Goal: Task Accomplishment & Management: Manage account settings

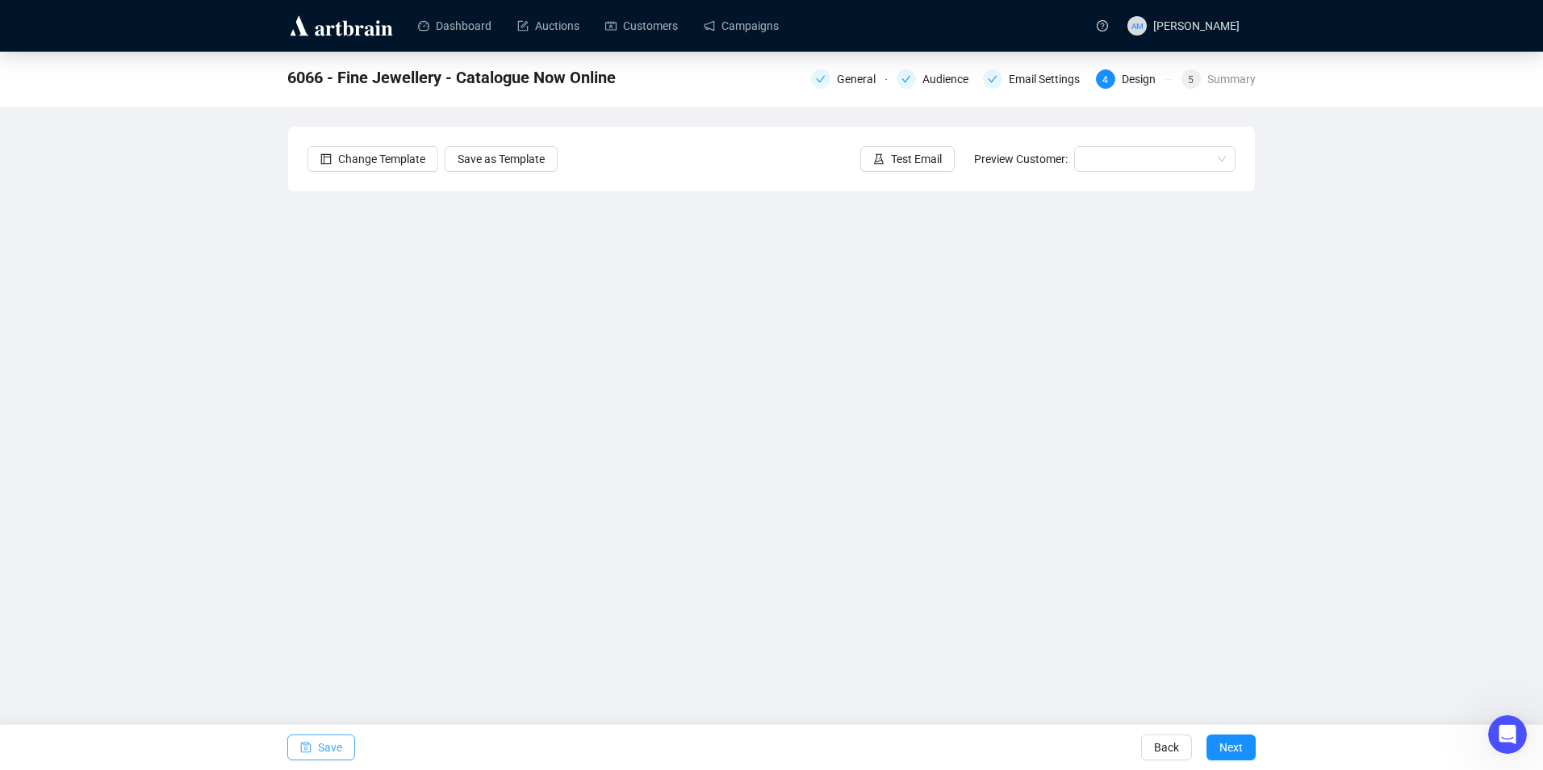
click at [320, 752] on span "Save" at bounding box center [330, 747] width 24 height 45
click at [325, 752] on span "Save" at bounding box center [330, 747] width 24 height 45
click at [913, 153] on span "Test Email" at bounding box center [916, 159] width 51 height 18
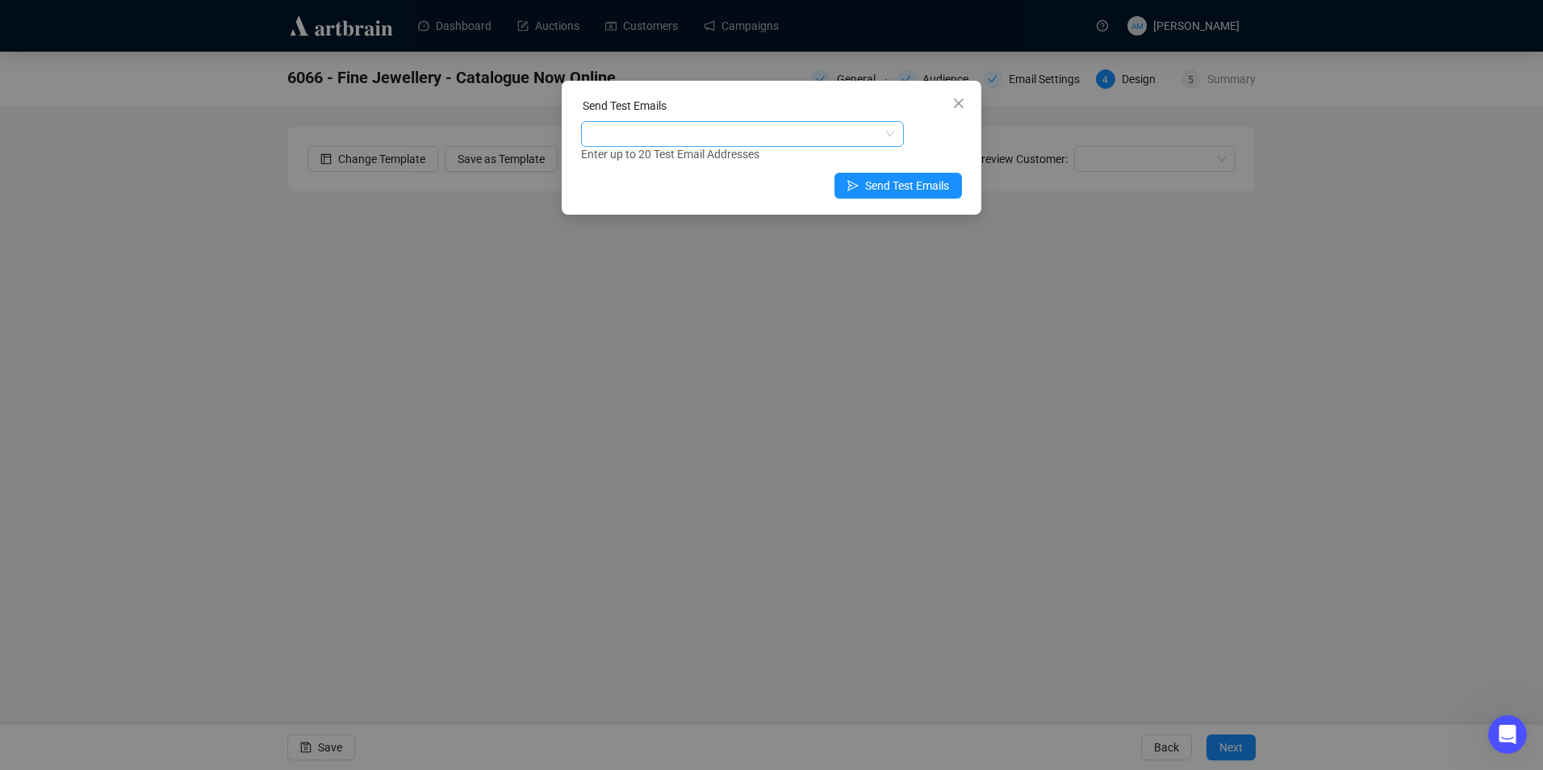
click at [747, 133] on div at bounding box center [733, 134] width 299 height 23
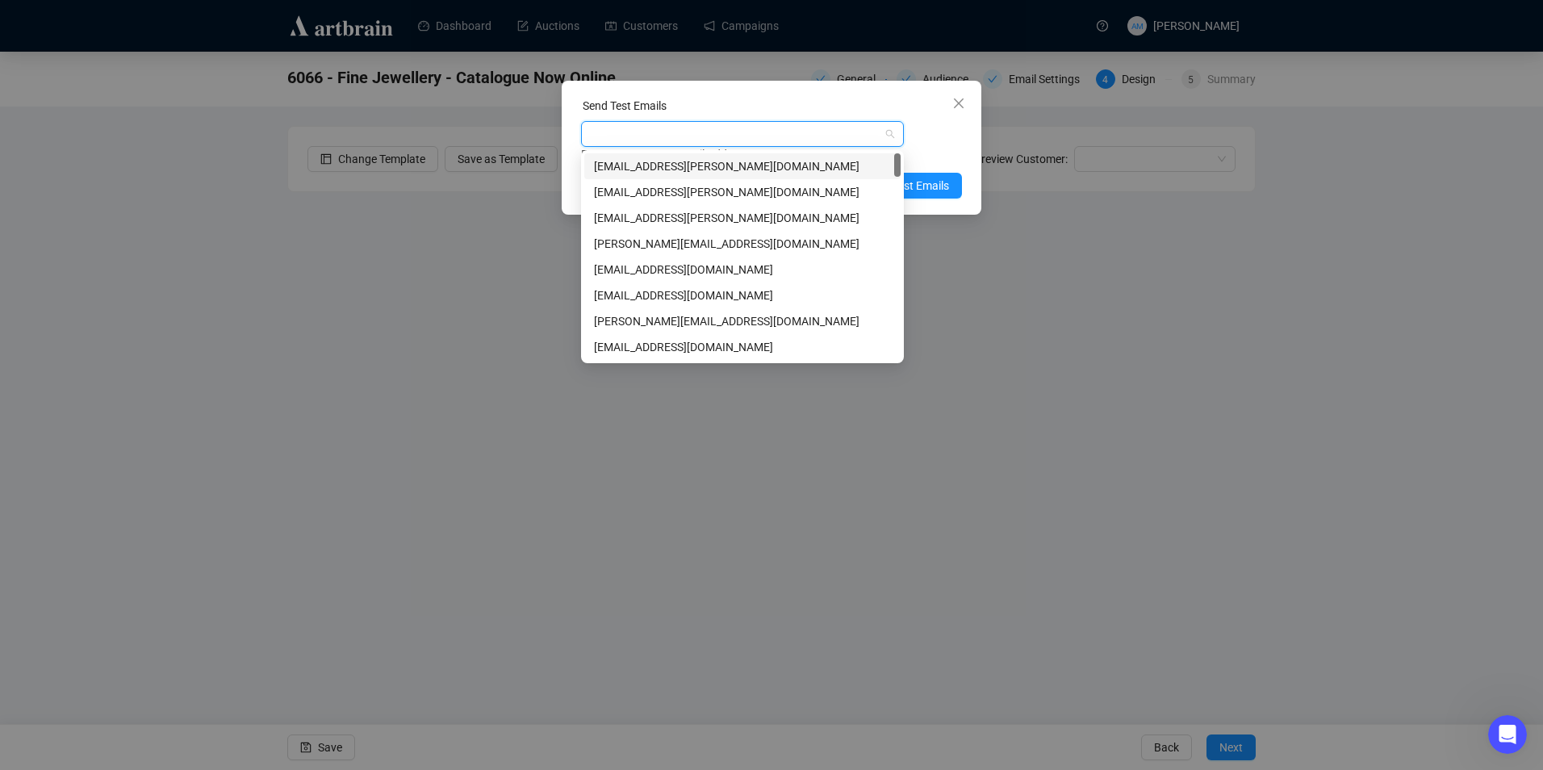
type input "w"
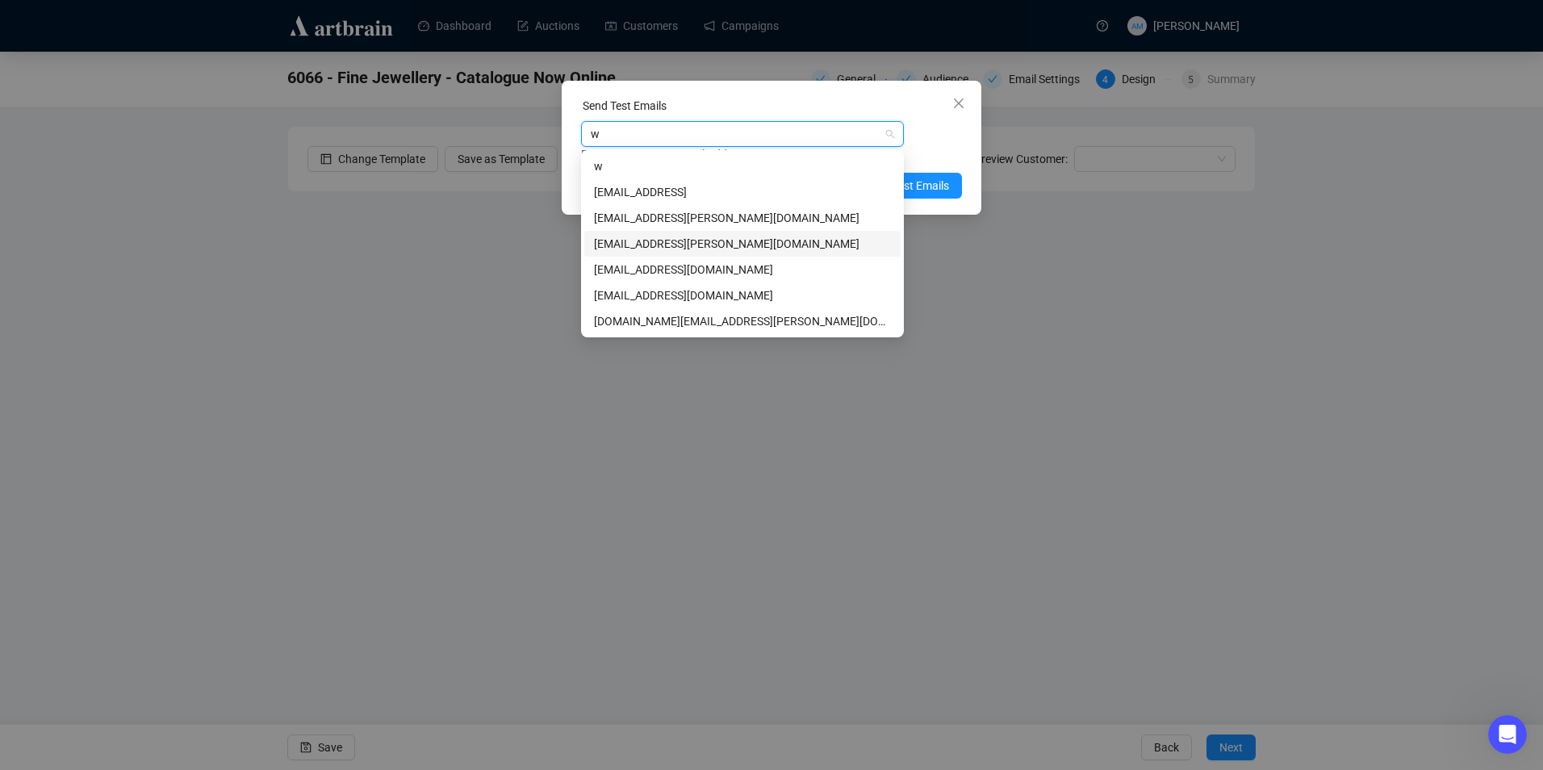
click at [729, 233] on div "[EMAIL_ADDRESS][PERSON_NAME][DOMAIN_NAME]" at bounding box center [742, 244] width 316 height 26
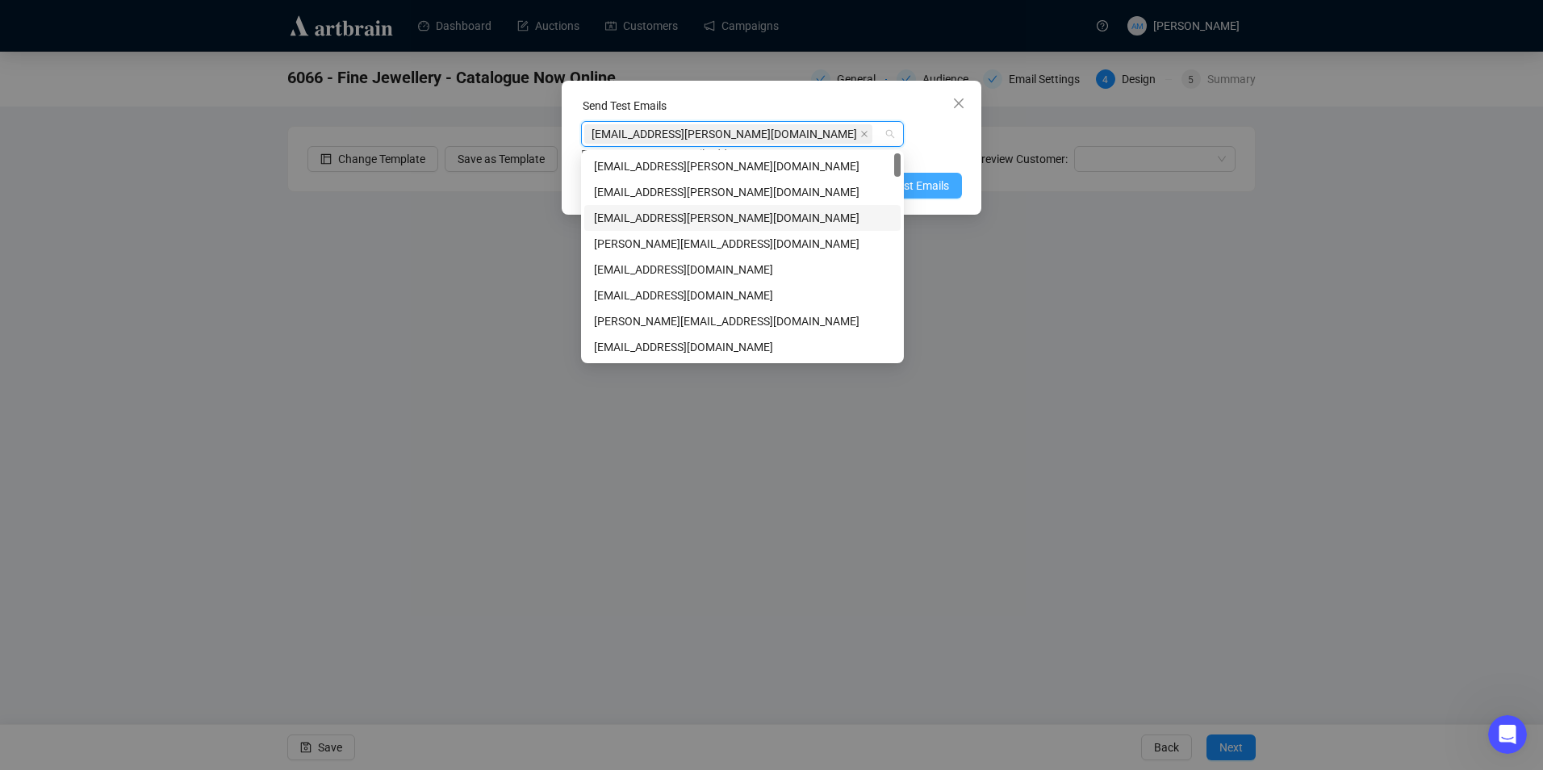
click at [952, 181] on button "Send Test Emails" at bounding box center [899, 186] width 128 height 26
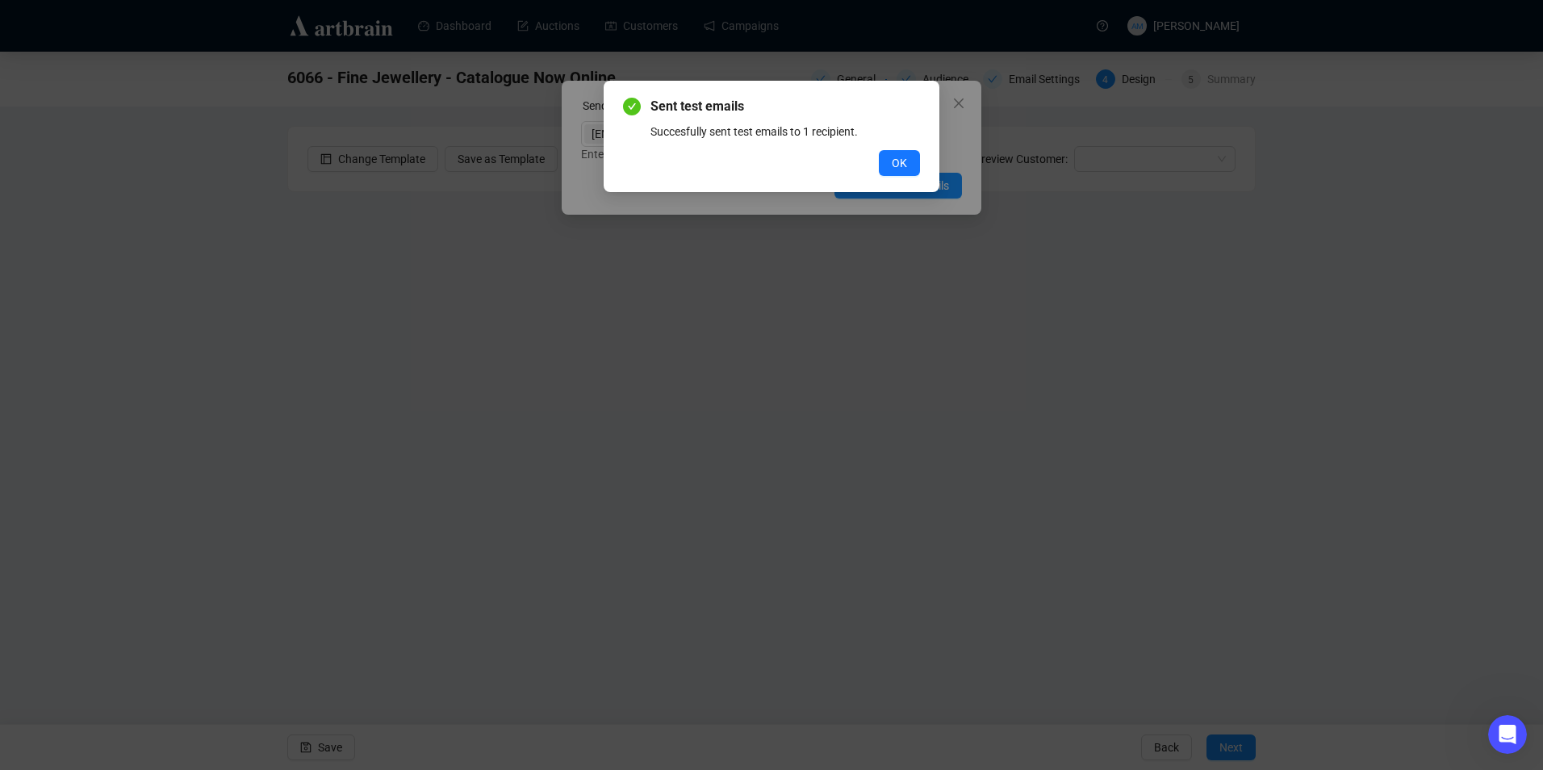
click at [890, 157] on button "OK" at bounding box center [899, 163] width 41 height 26
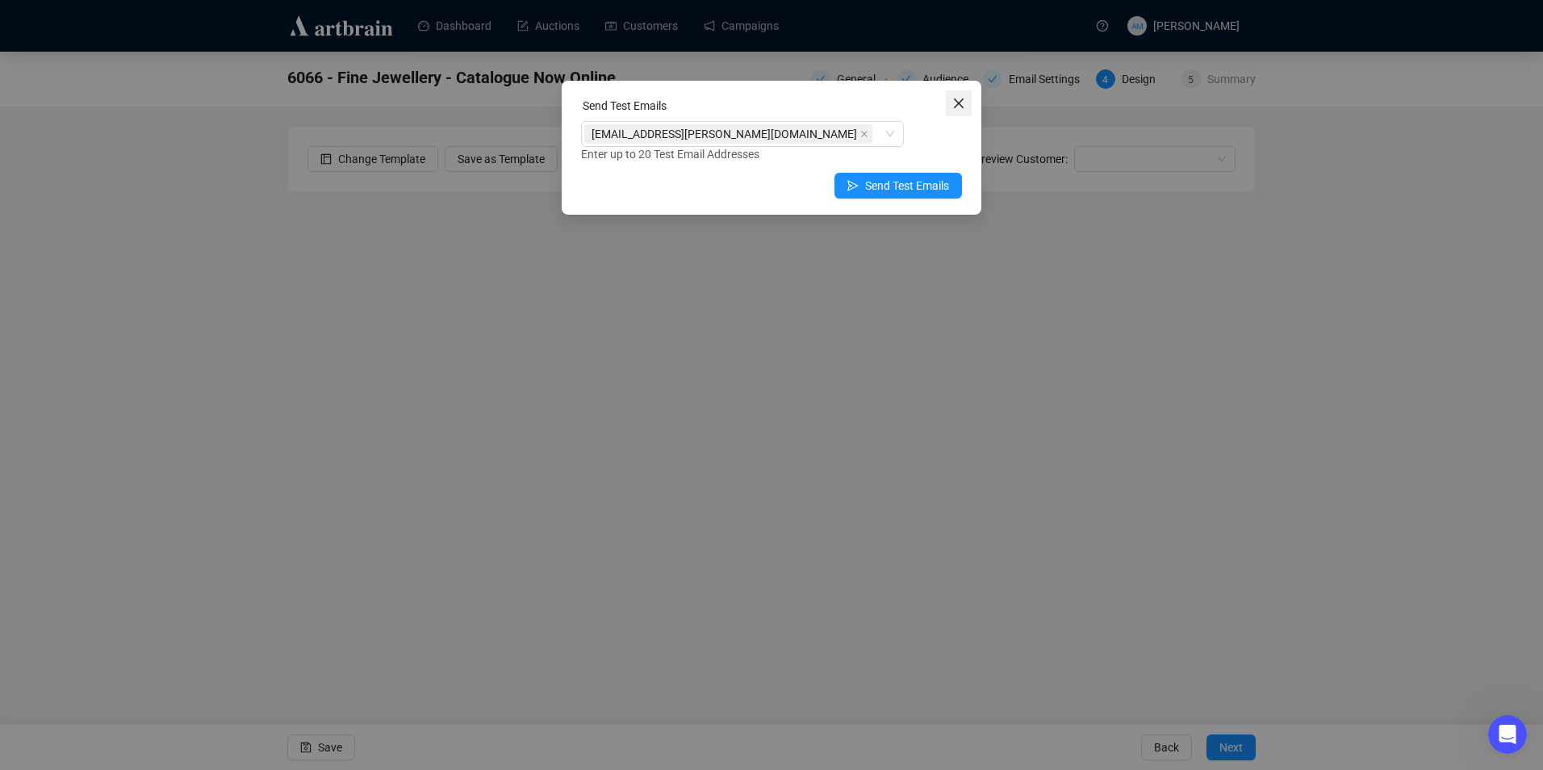
click at [955, 111] on button "Close" at bounding box center [959, 103] width 26 height 26
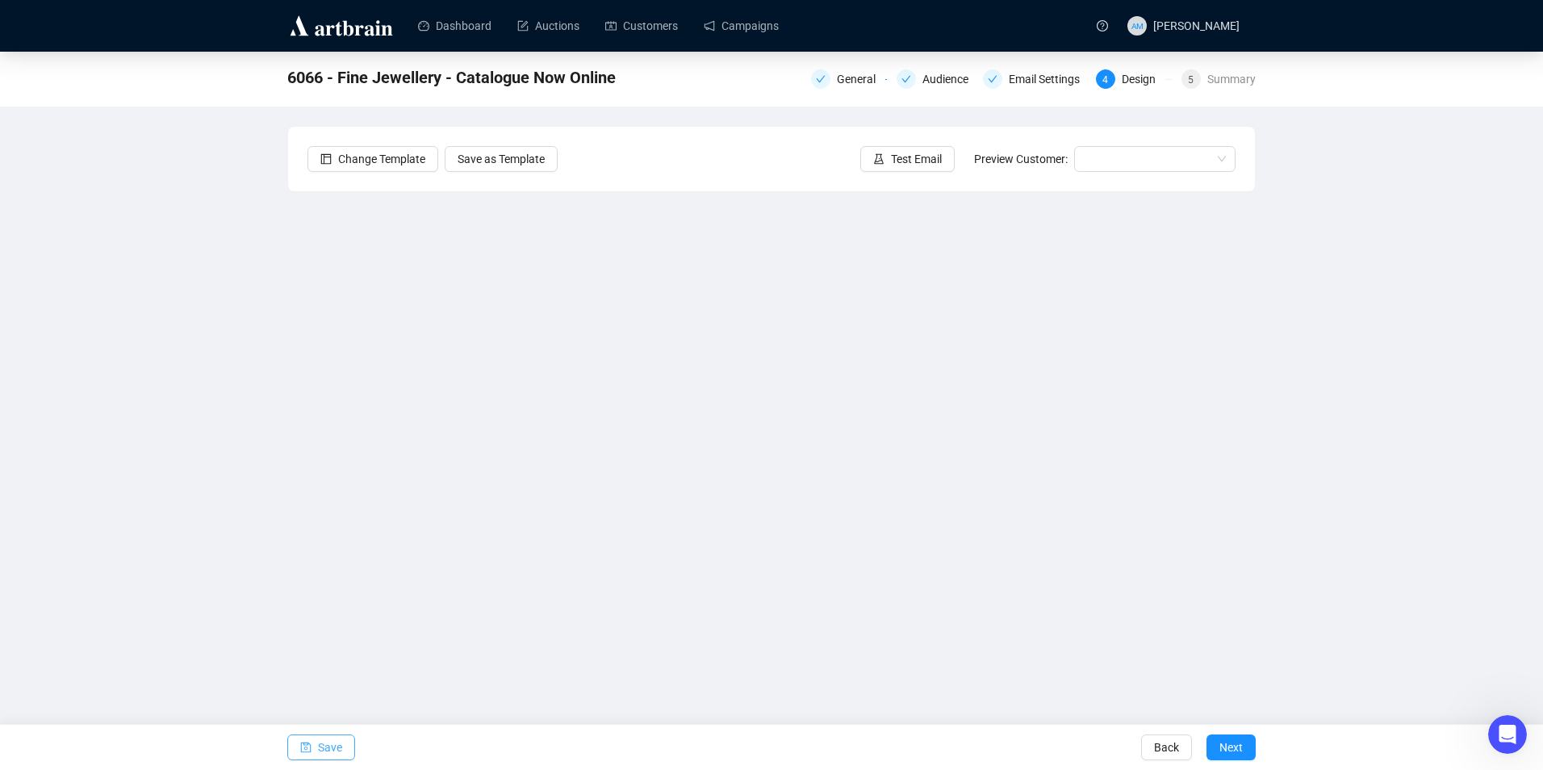
click at [317, 752] on button "Save" at bounding box center [321, 748] width 68 height 26
click at [332, 744] on span "Save" at bounding box center [330, 747] width 24 height 45
click at [341, 740] on span "Save" at bounding box center [330, 747] width 24 height 45
click at [911, 166] on span "Test Email" at bounding box center [916, 159] width 51 height 18
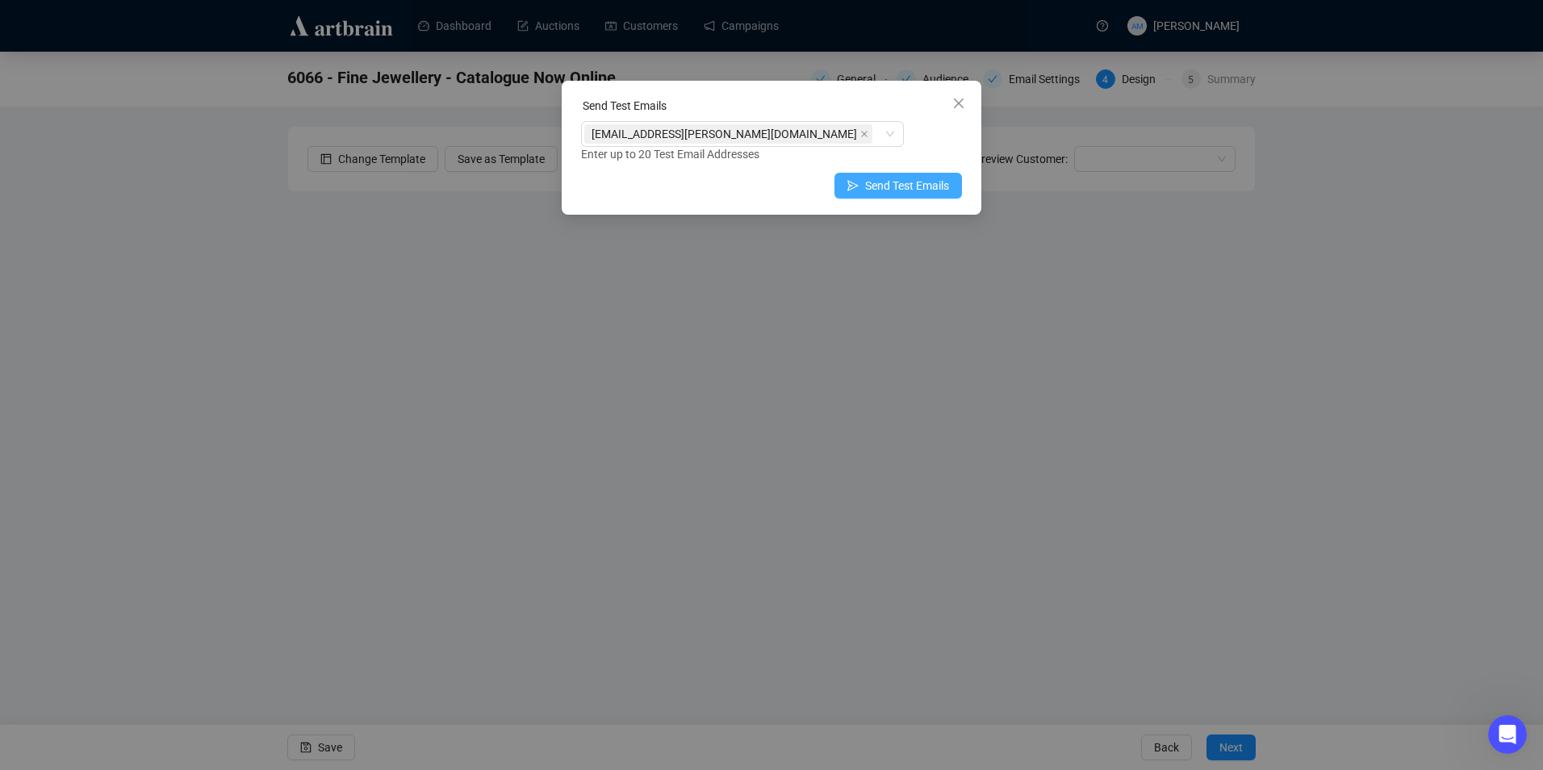
click at [869, 182] on span "Send Test Emails" at bounding box center [907, 186] width 84 height 18
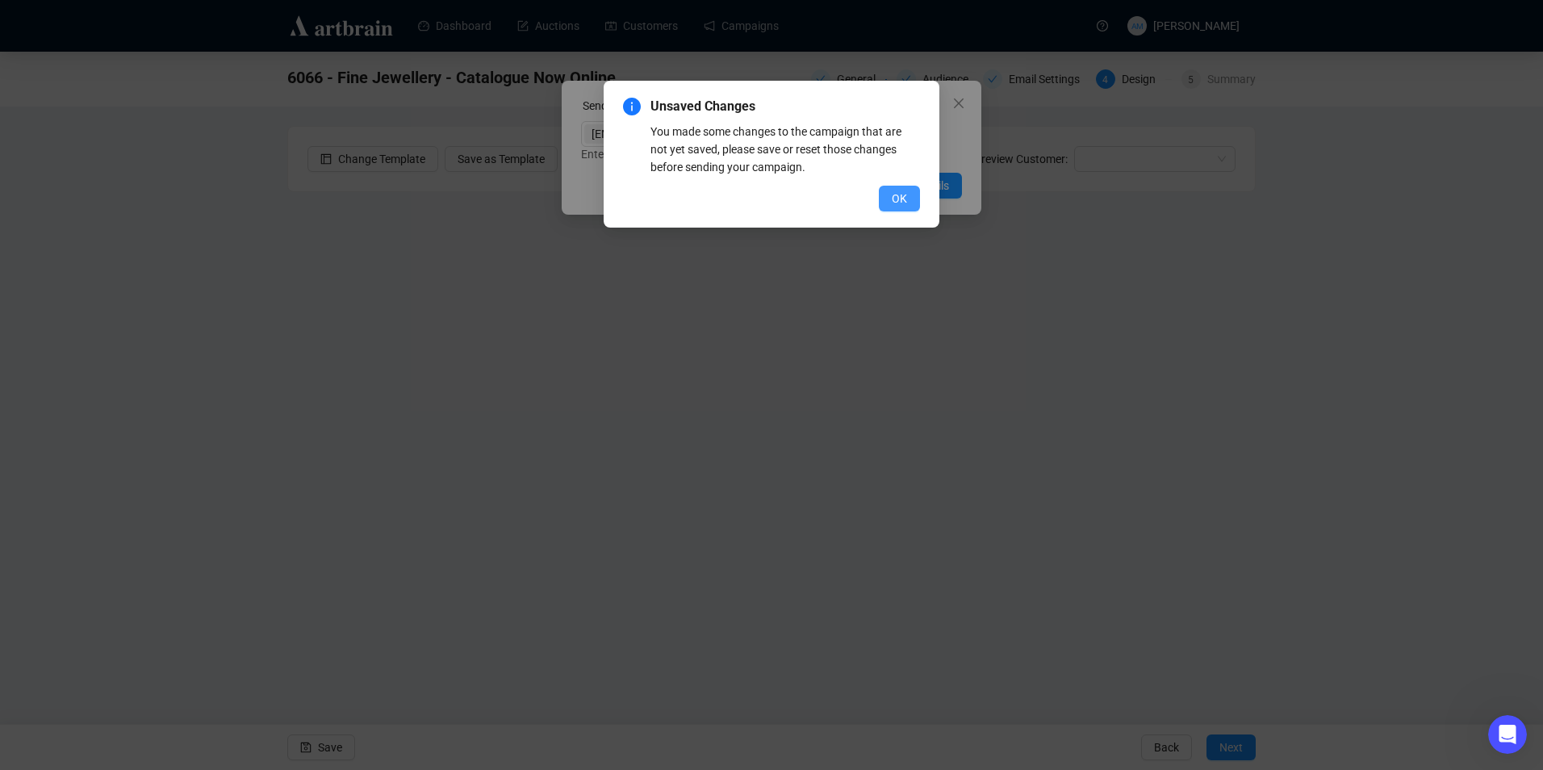
click at [895, 186] on button "OK" at bounding box center [899, 199] width 41 height 26
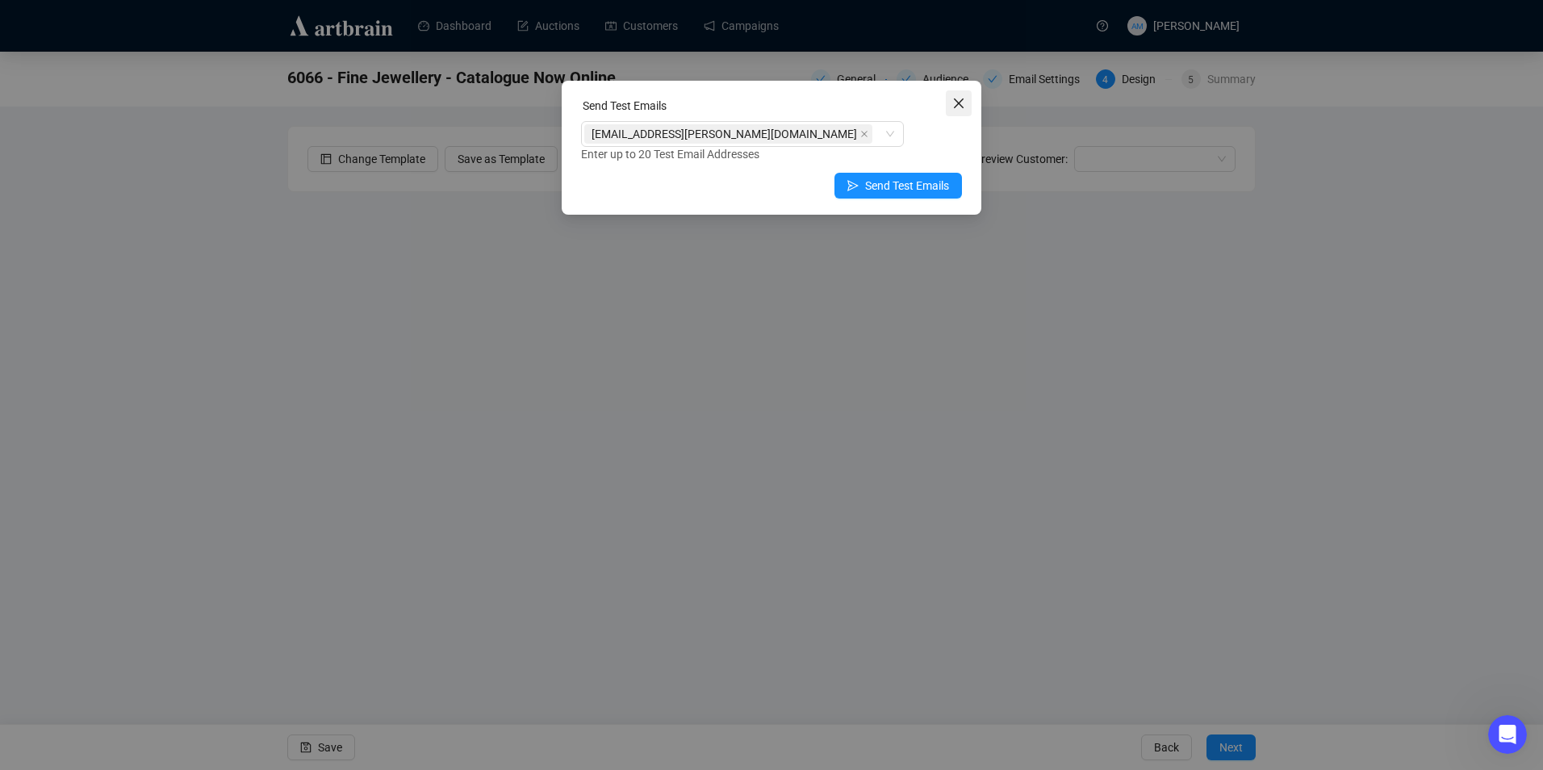
click at [958, 98] on icon "close" at bounding box center [958, 103] width 13 height 13
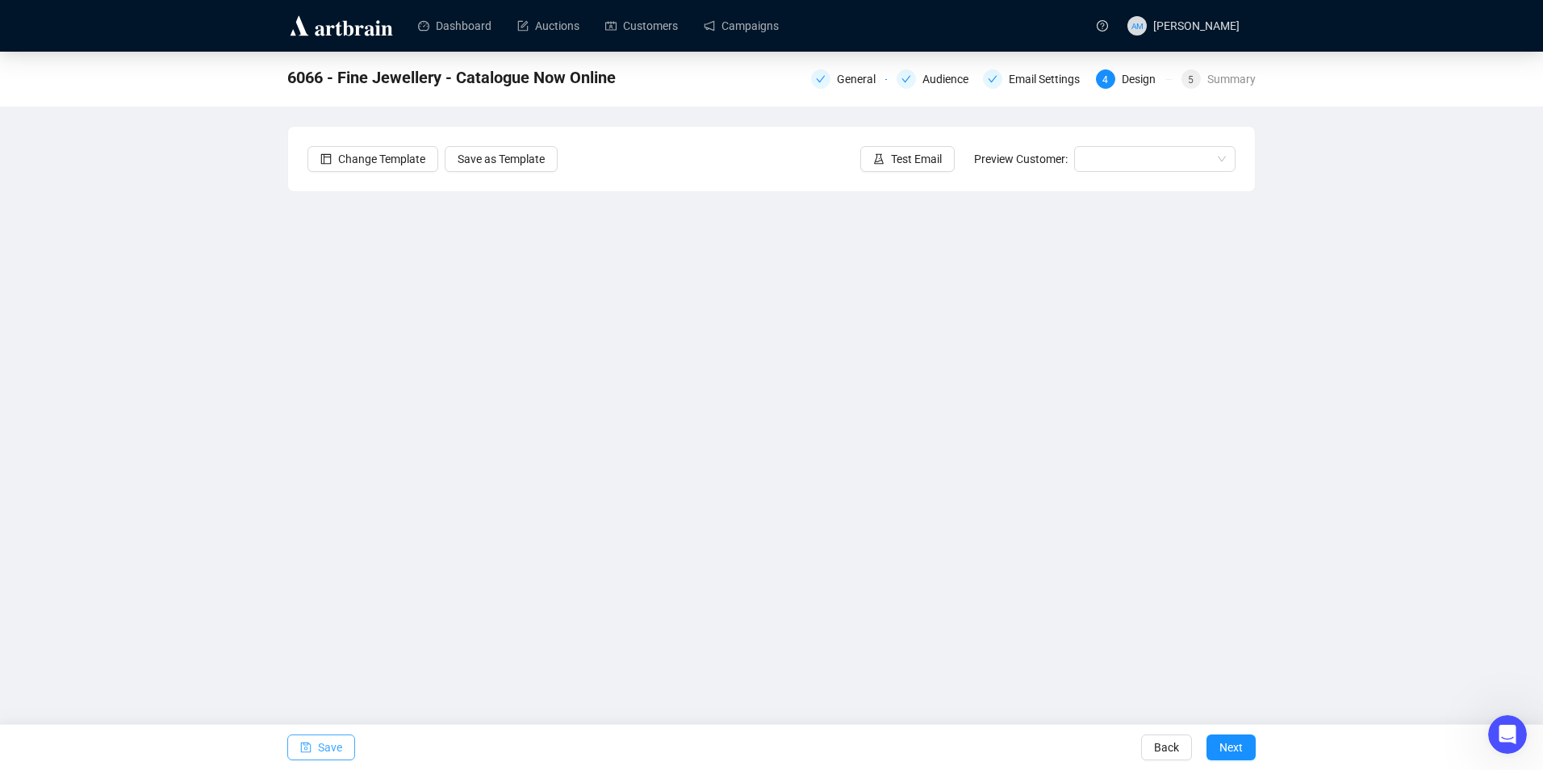
click at [337, 738] on span "Save" at bounding box center [330, 747] width 24 height 45
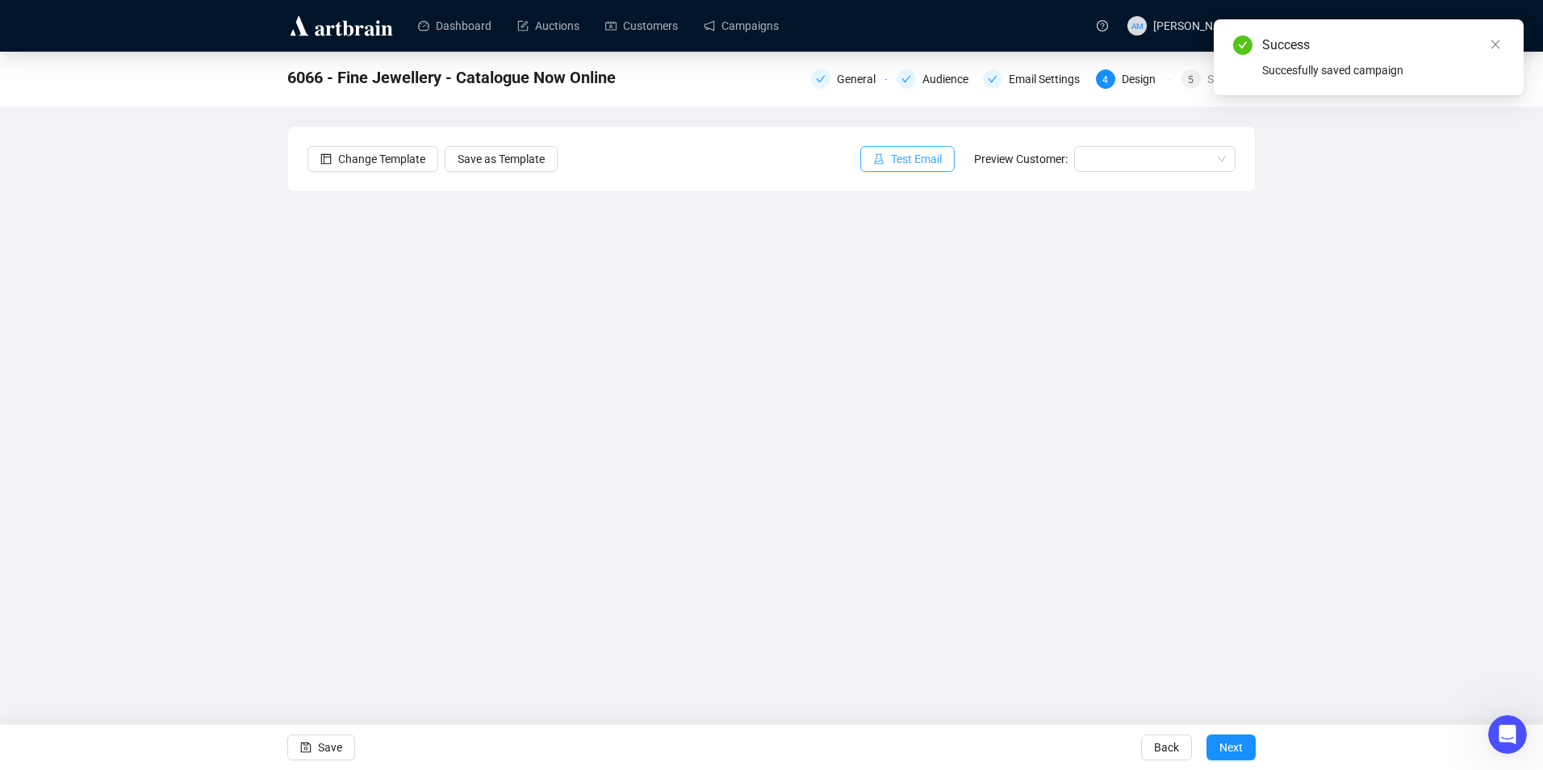
click at [913, 165] on span "Test Email" at bounding box center [916, 159] width 51 height 18
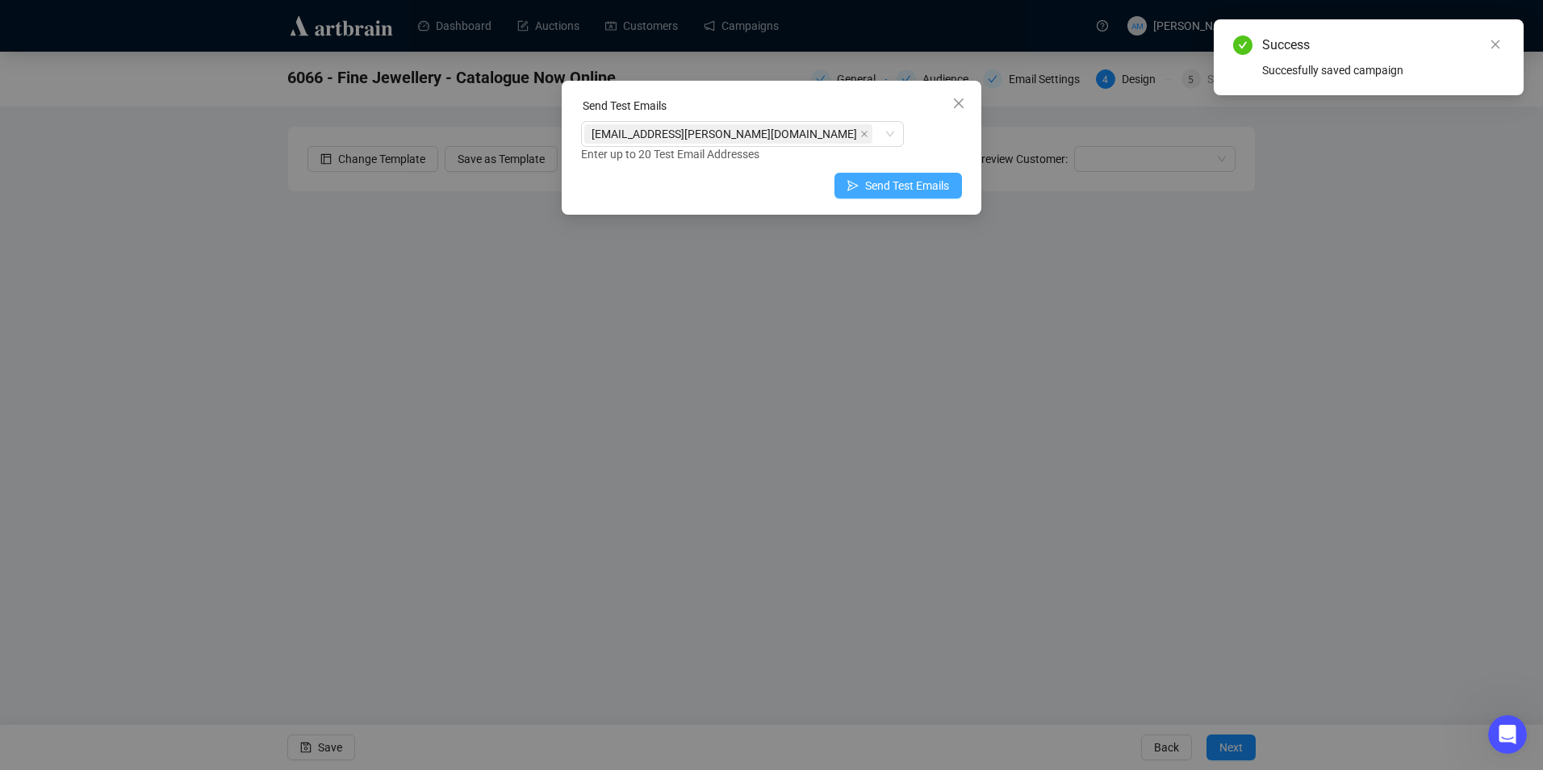
click at [895, 182] on span "Send Test Emails" at bounding box center [907, 186] width 84 height 18
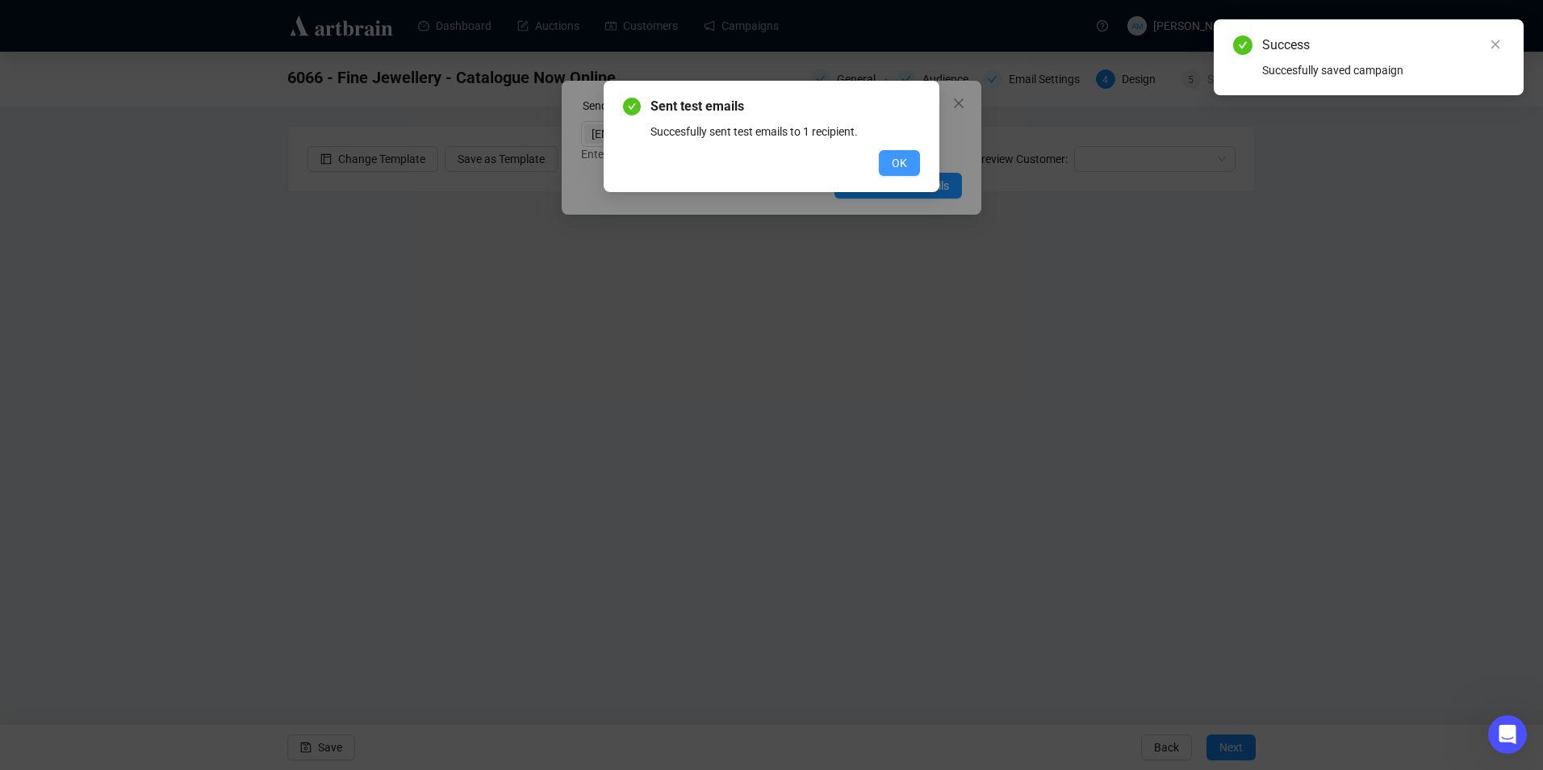
click at [895, 161] on span "OK" at bounding box center [899, 163] width 15 height 18
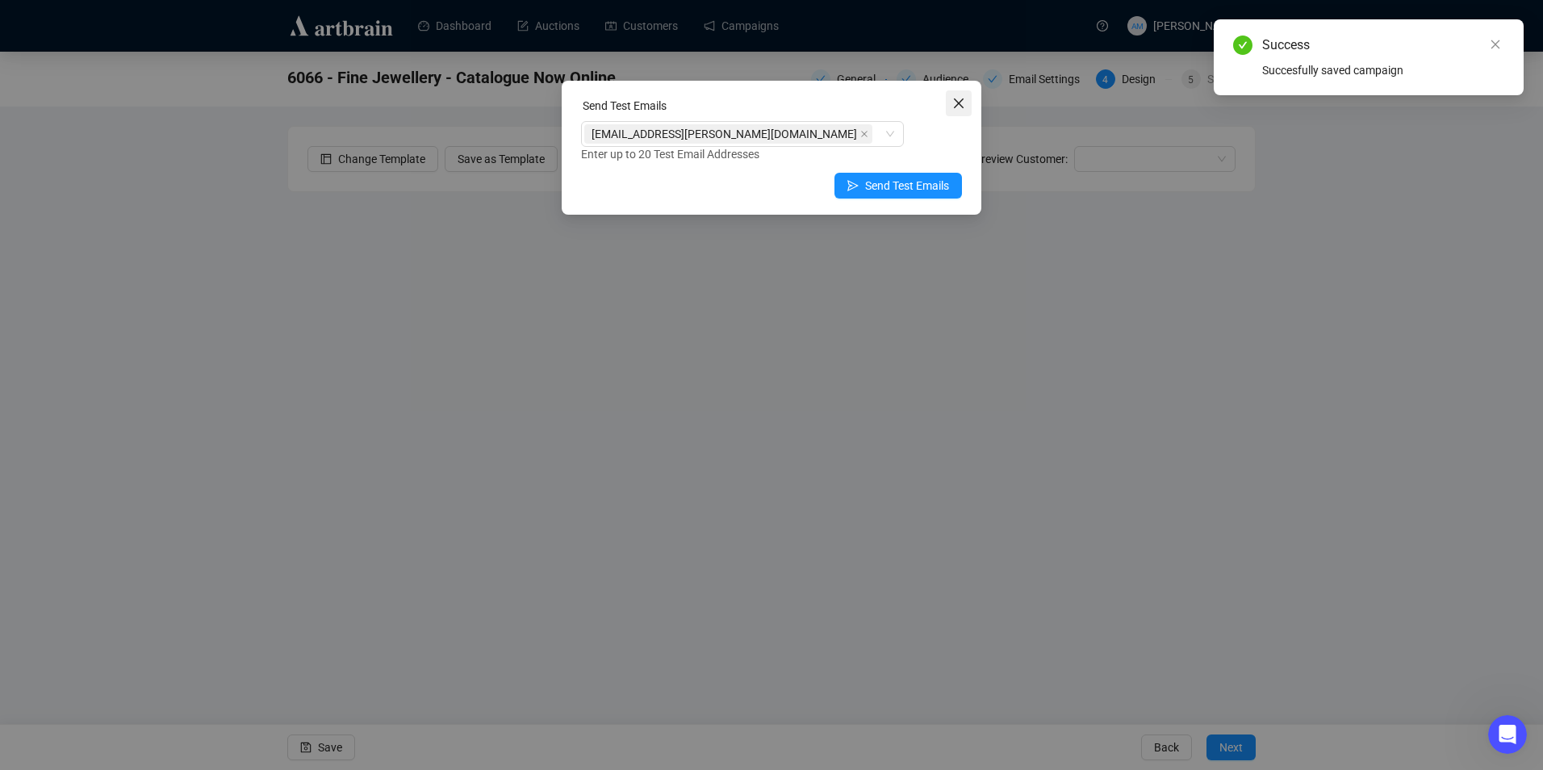
click at [958, 107] on icon "close" at bounding box center [958, 103] width 13 height 13
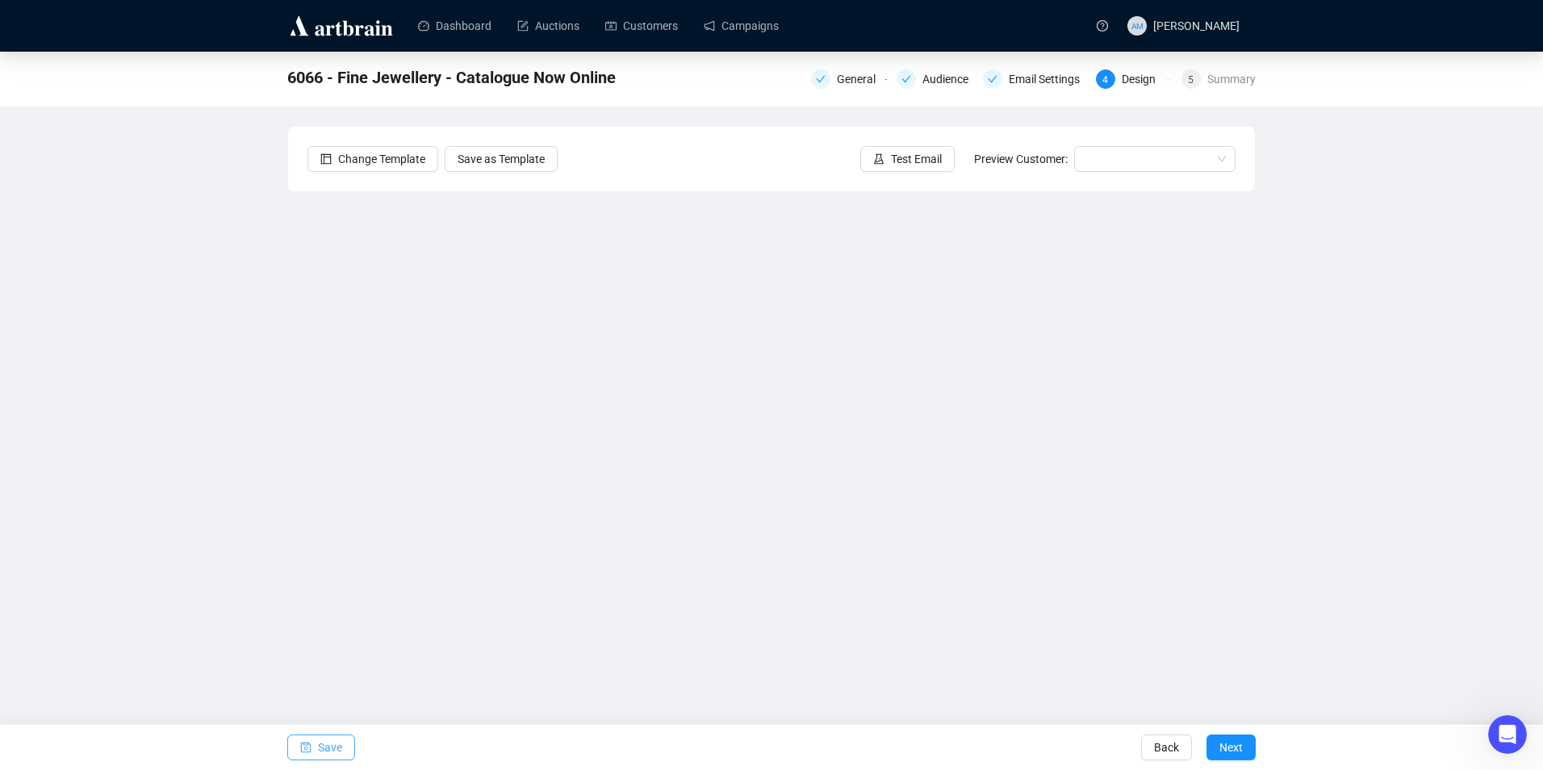
drag, startPoint x: 341, startPoint y: 742, endPoint x: 334, endPoint y: 748, distance: 9.1
click at [341, 742] on button "Save" at bounding box center [321, 748] width 68 height 26
click at [327, 746] on span "Save" at bounding box center [330, 747] width 24 height 45
click at [320, 735] on button "Save" at bounding box center [321, 748] width 68 height 26
click at [335, 744] on span "Save" at bounding box center [330, 747] width 24 height 45
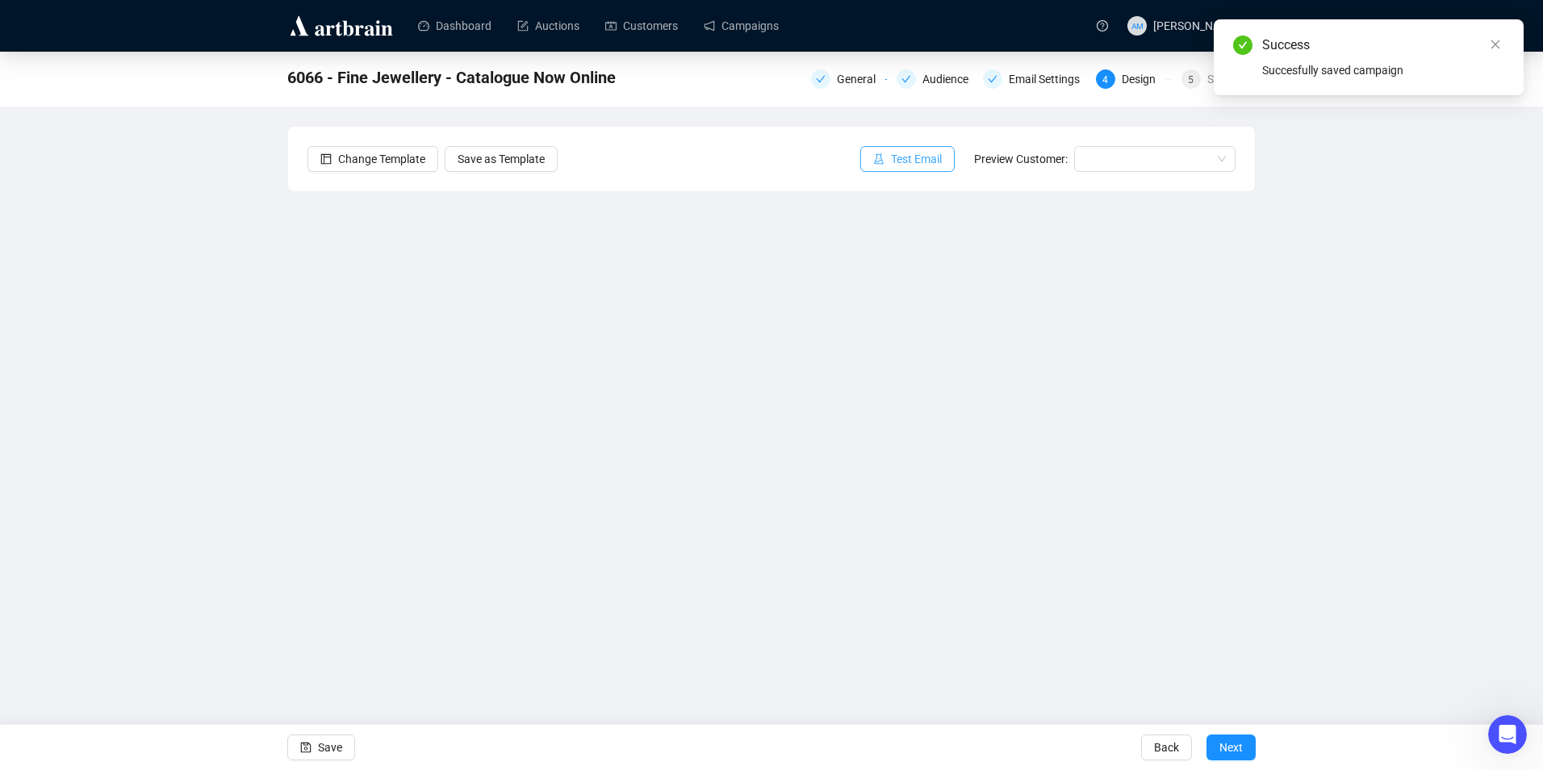
click at [916, 160] on span "Test Email" at bounding box center [916, 159] width 51 height 18
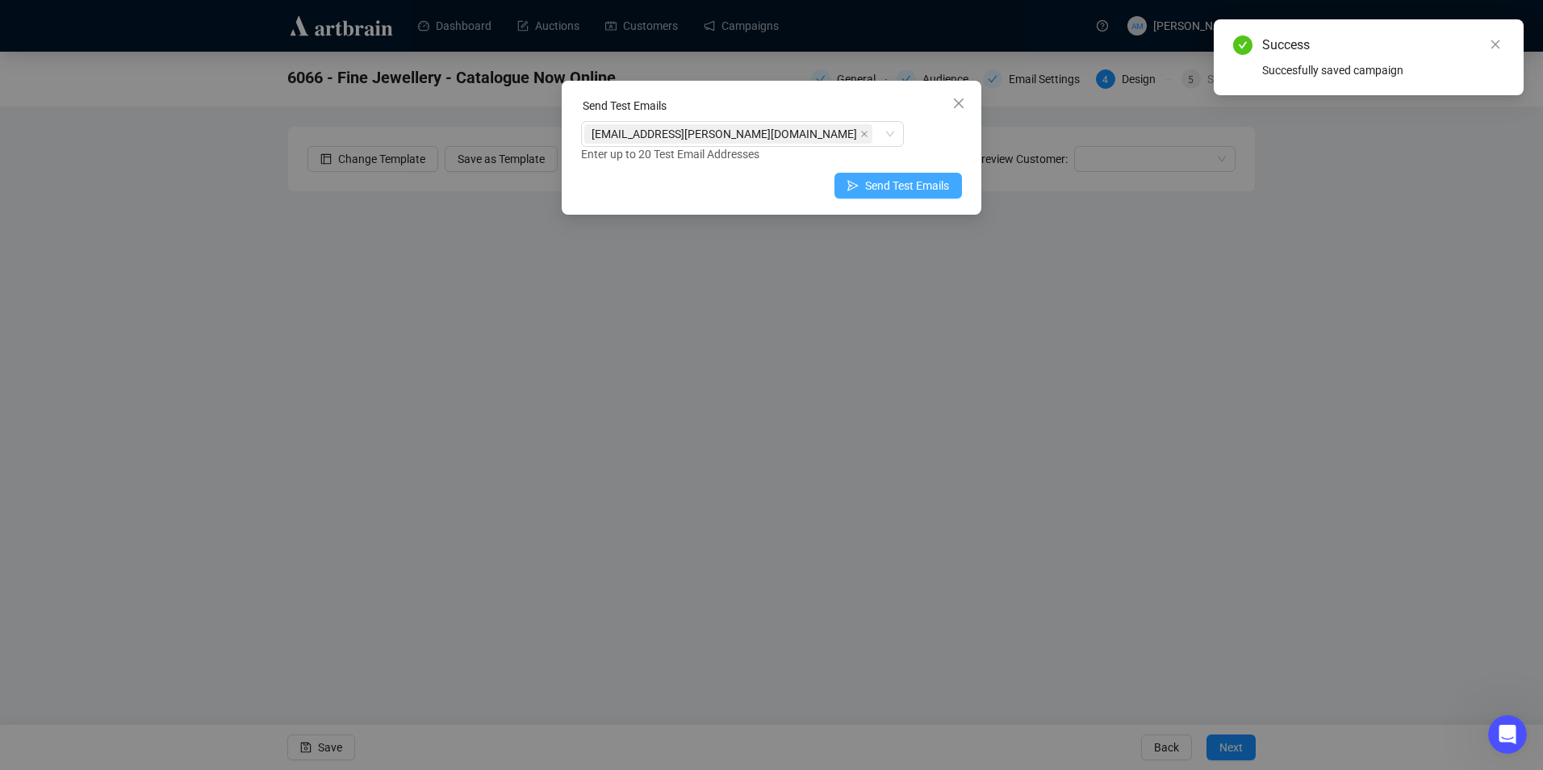
click at [889, 189] on span "Send Test Emails" at bounding box center [907, 186] width 84 height 18
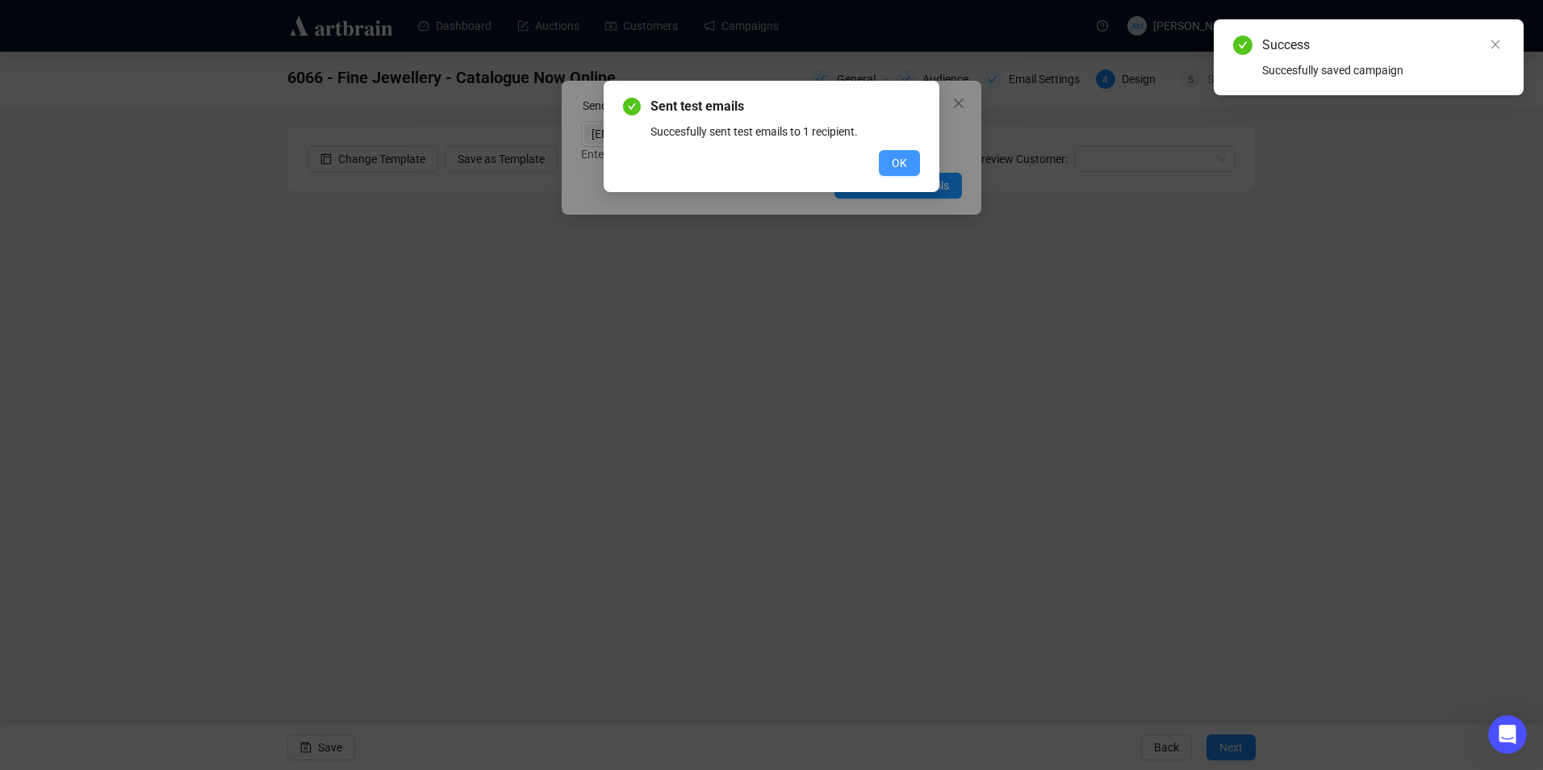
click at [899, 165] on span "OK" at bounding box center [899, 163] width 15 height 18
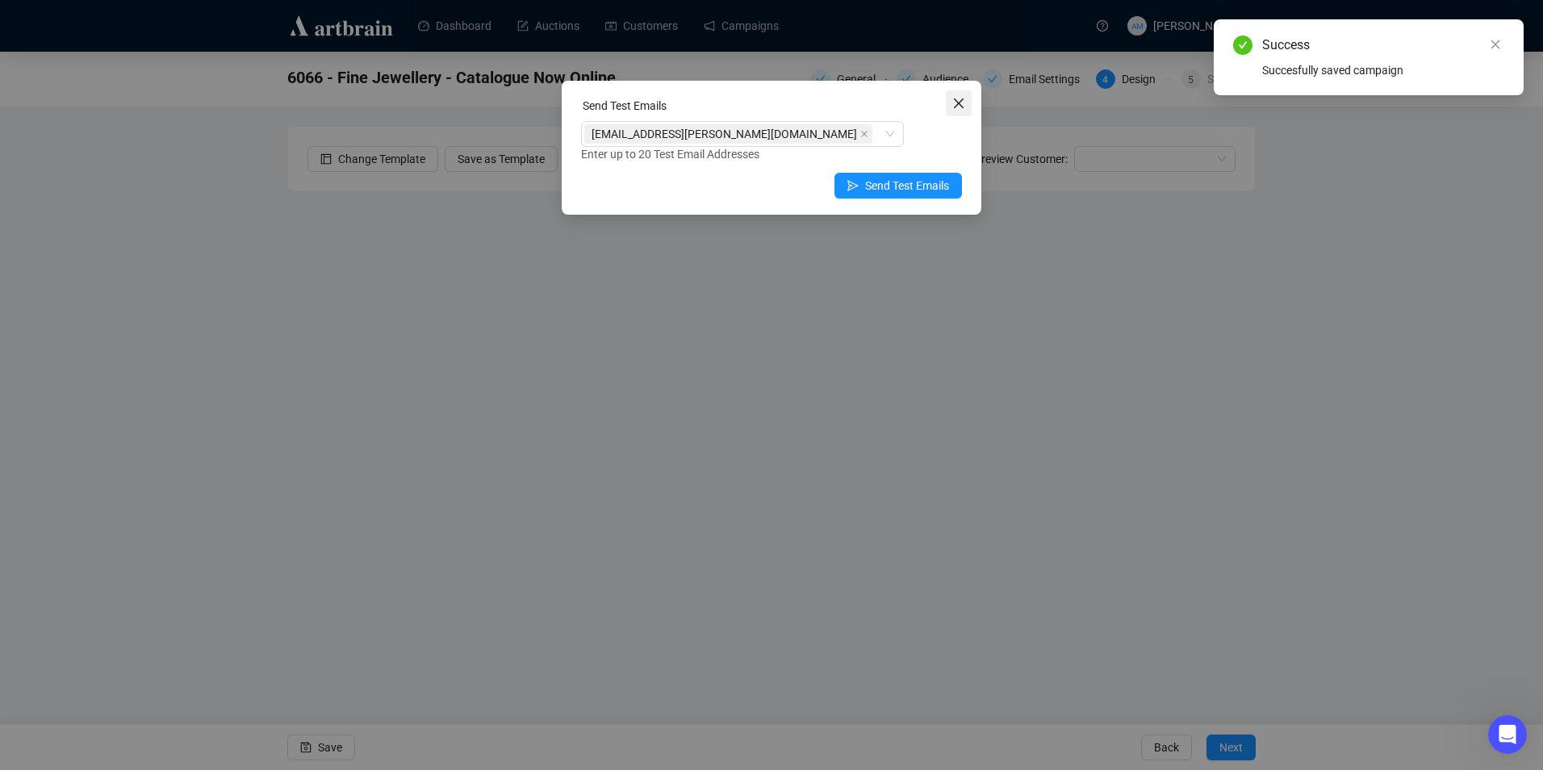
click at [958, 106] on icon "close" at bounding box center [958, 103] width 13 height 13
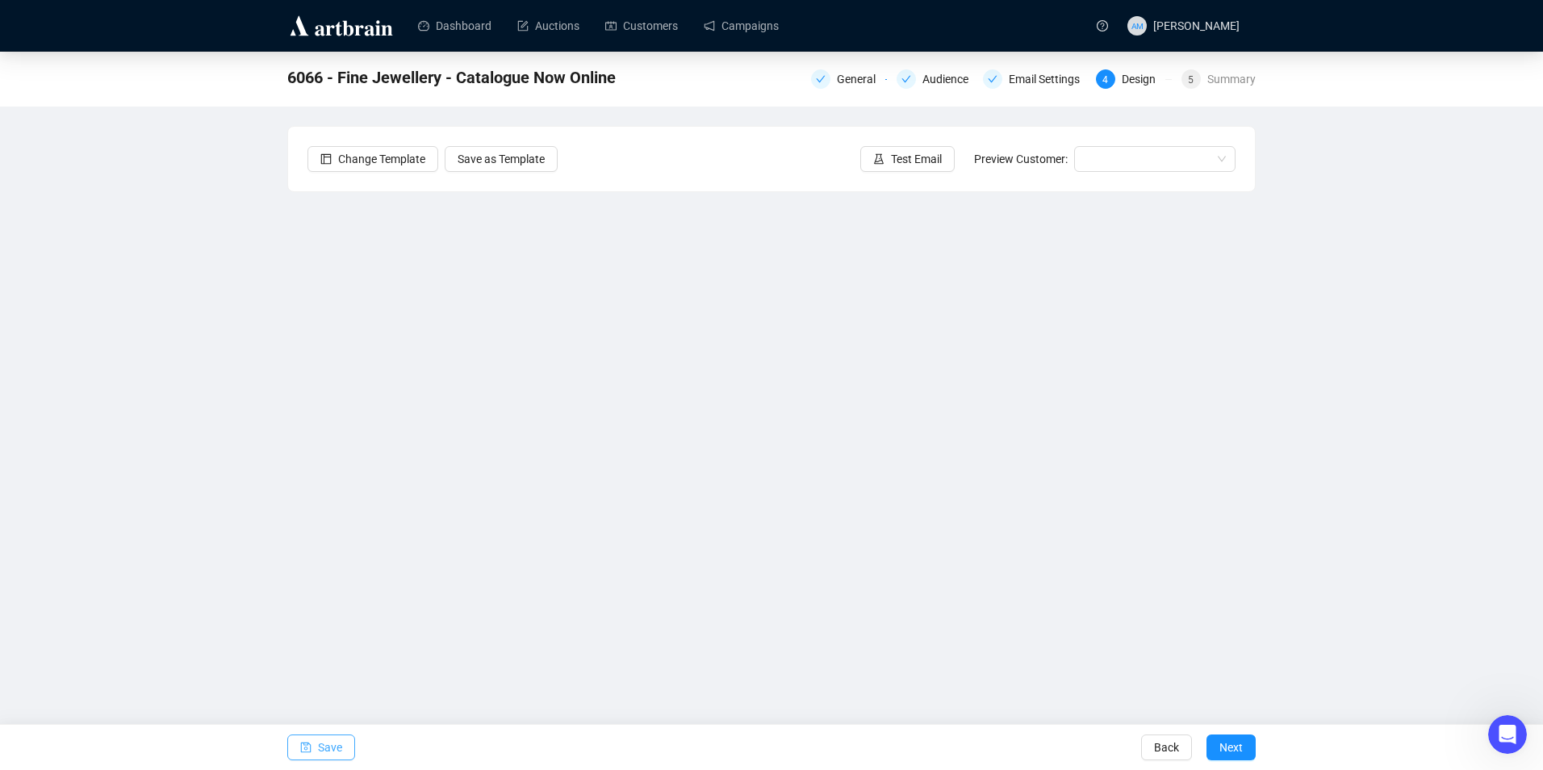
click at [319, 747] on span "Save" at bounding box center [330, 747] width 24 height 45
click at [944, 161] on button "Test Email" at bounding box center [907, 159] width 94 height 26
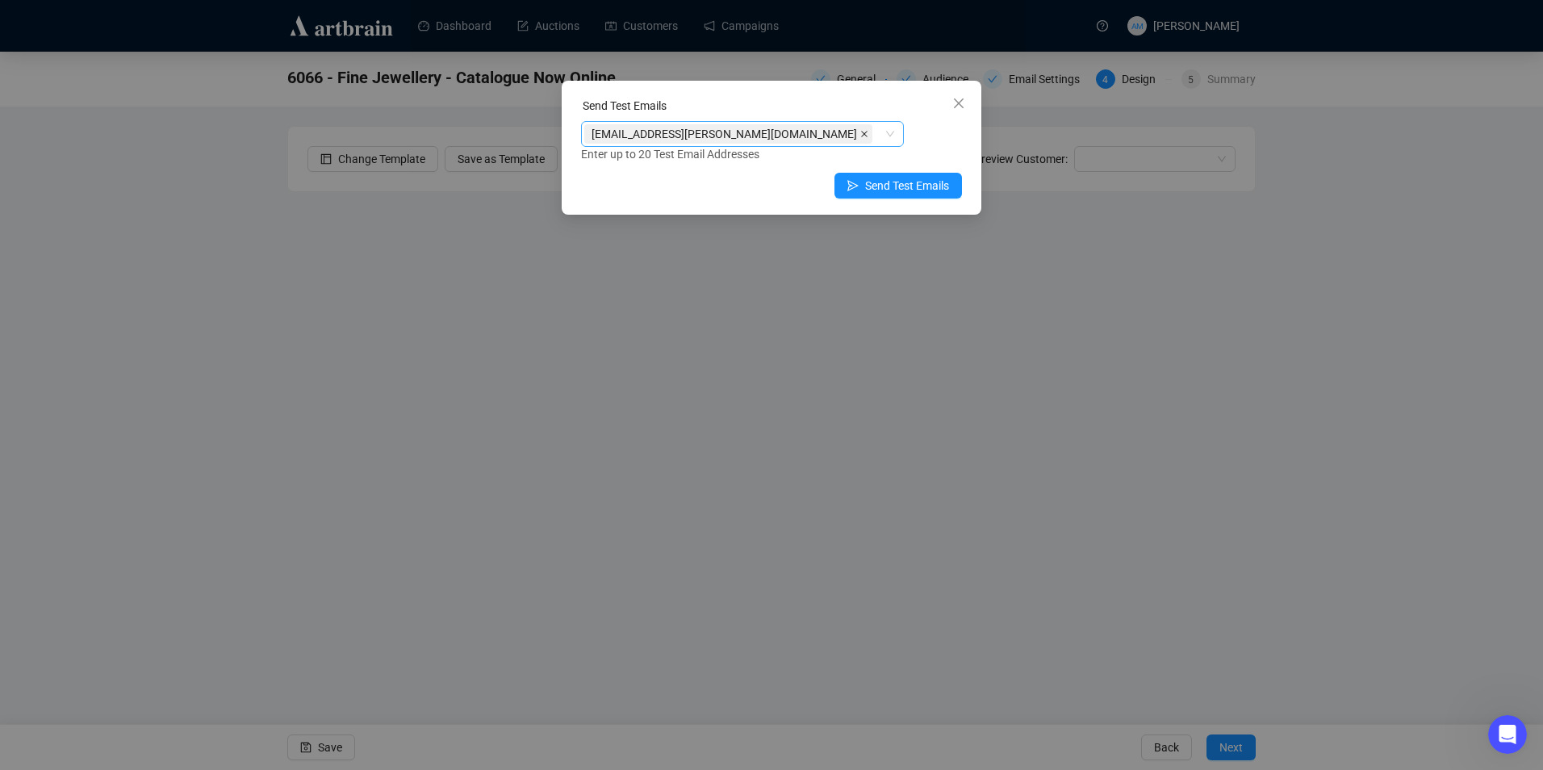
click at [861, 136] on icon "close" at bounding box center [864, 134] width 6 height 6
click at [800, 128] on div at bounding box center [733, 134] width 299 height 23
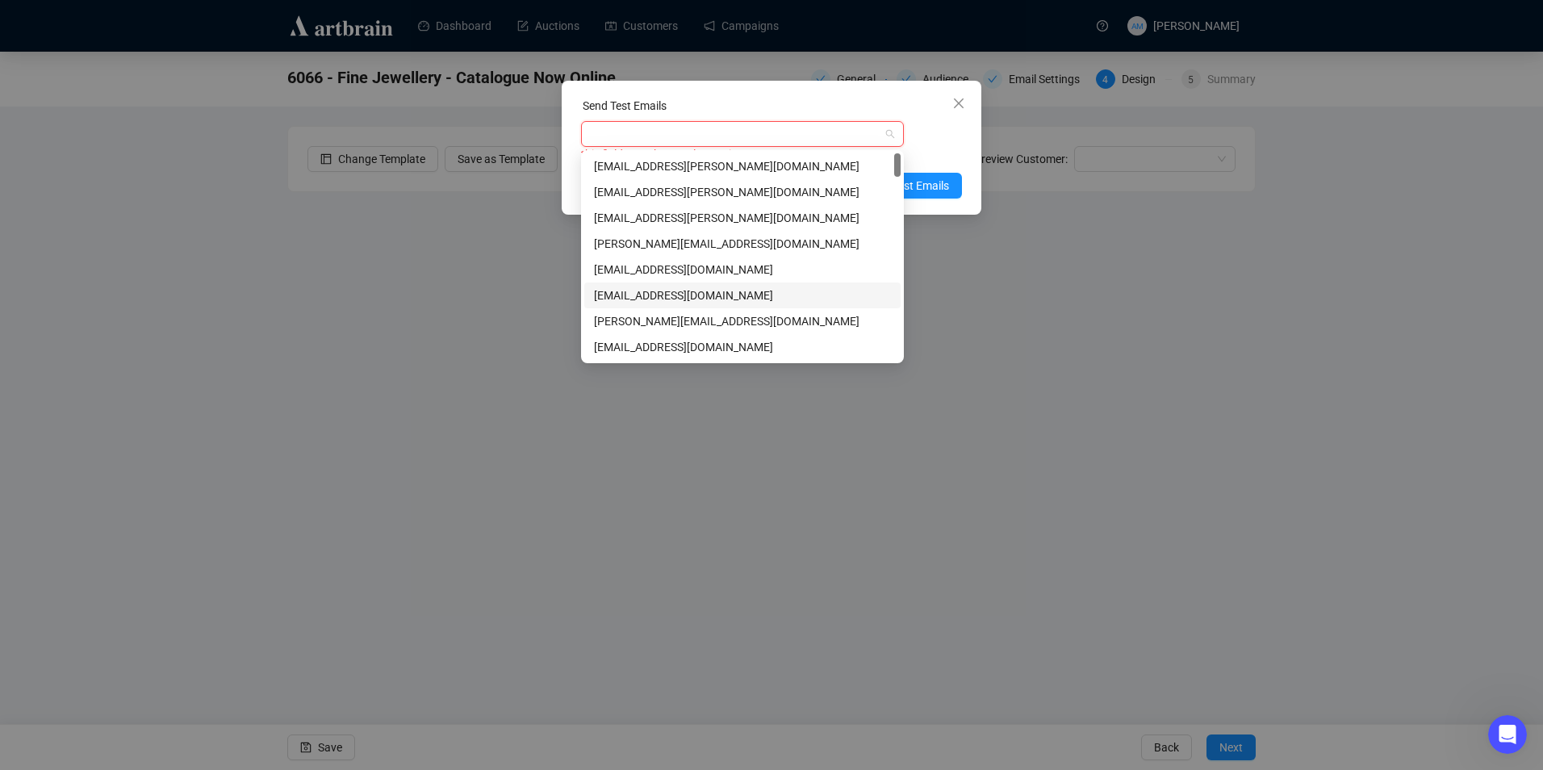
type input "w"
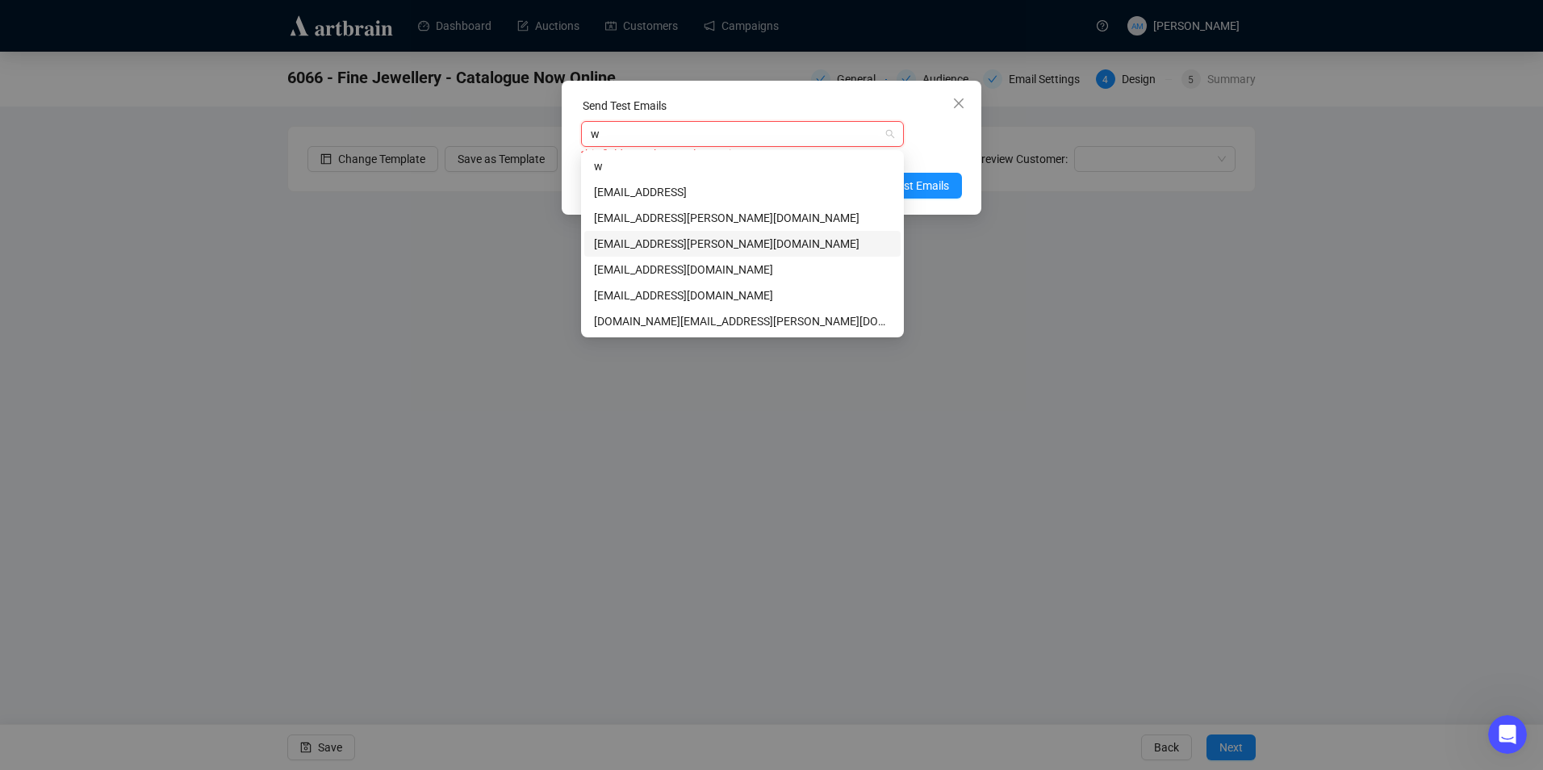
click at [681, 243] on div "[EMAIL_ADDRESS][PERSON_NAME][DOMAIN_NAME]" at bounding box center [742, 244] width 297 height 18
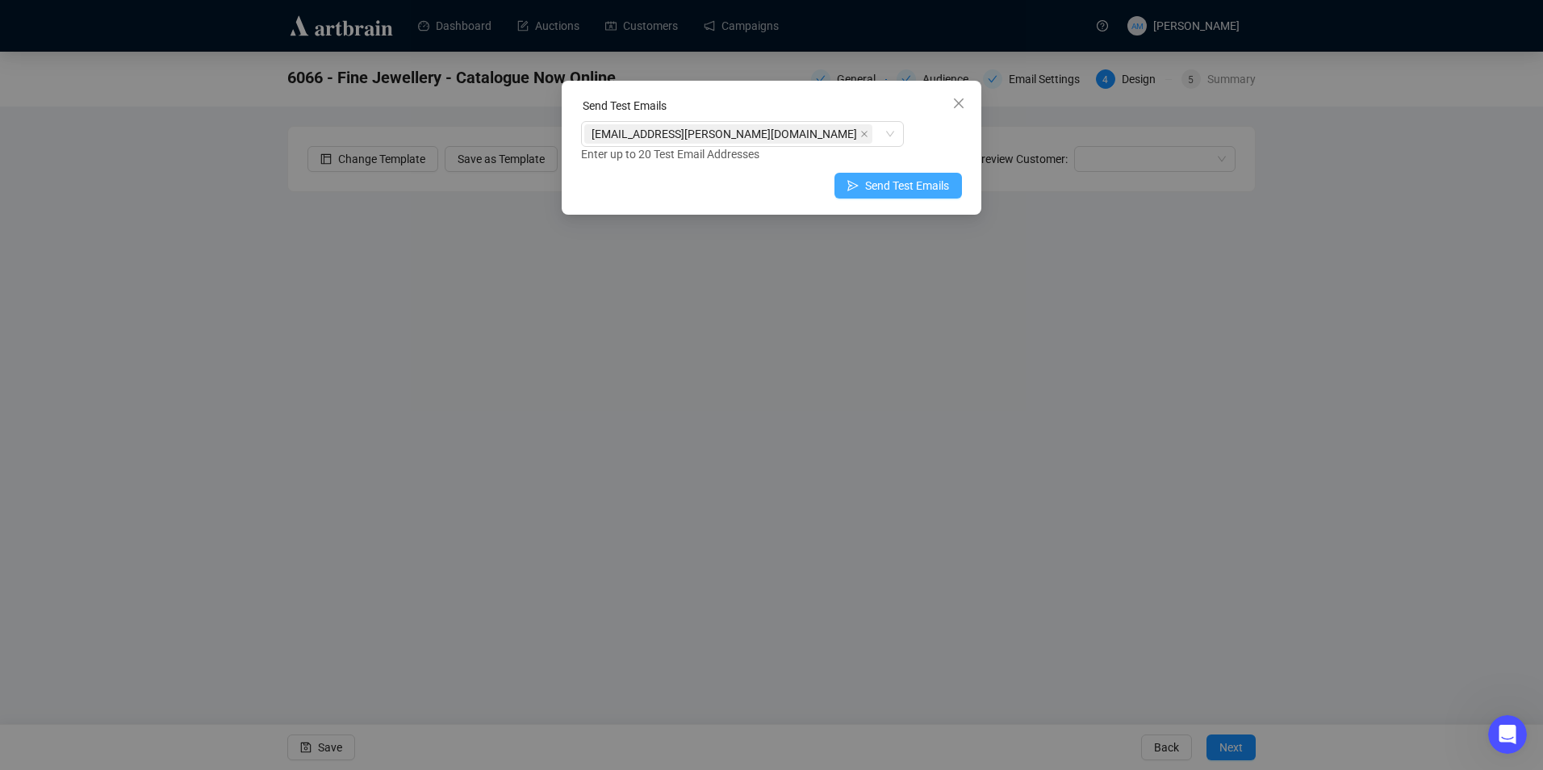
click at [935, 184] on span "Send Test Emails" at bounding box center [907, 186] width 84 height 18
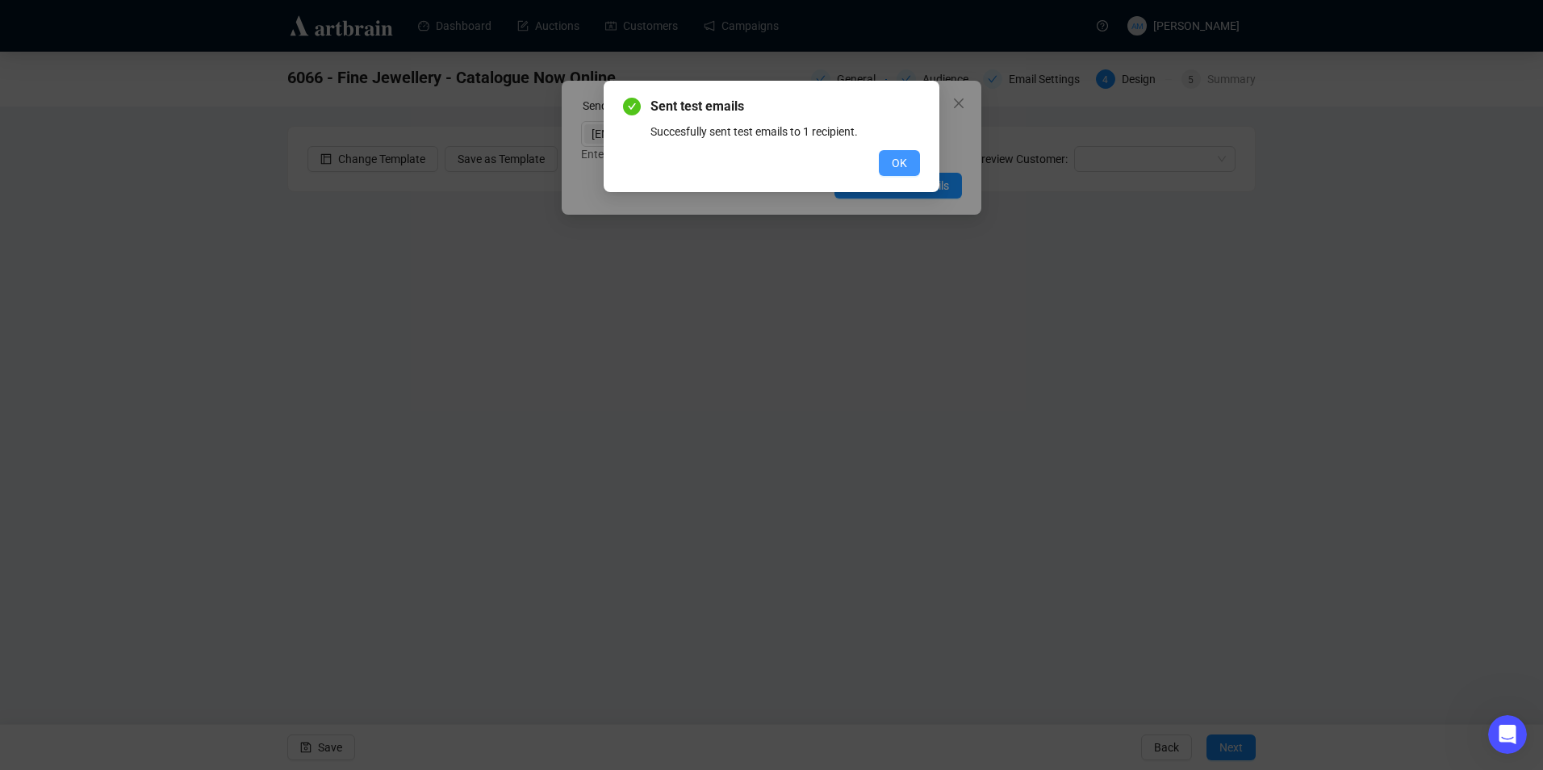
click at [890, 150] on button "OK" at bounding box center [899, 163] width 41 height 26
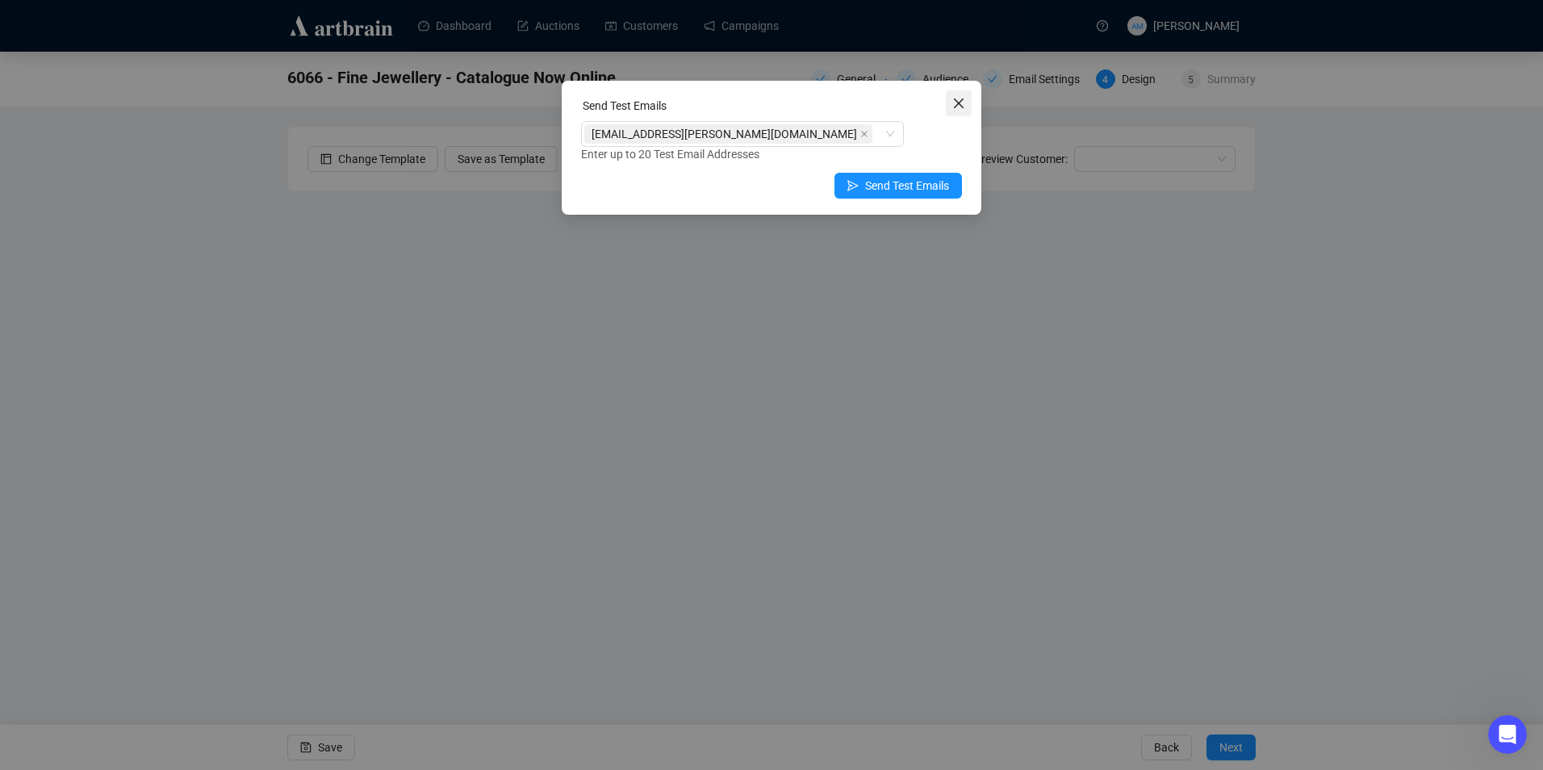
click at [960, 107] on icon "close" at bounding box center [958, 103] width 13 height 13
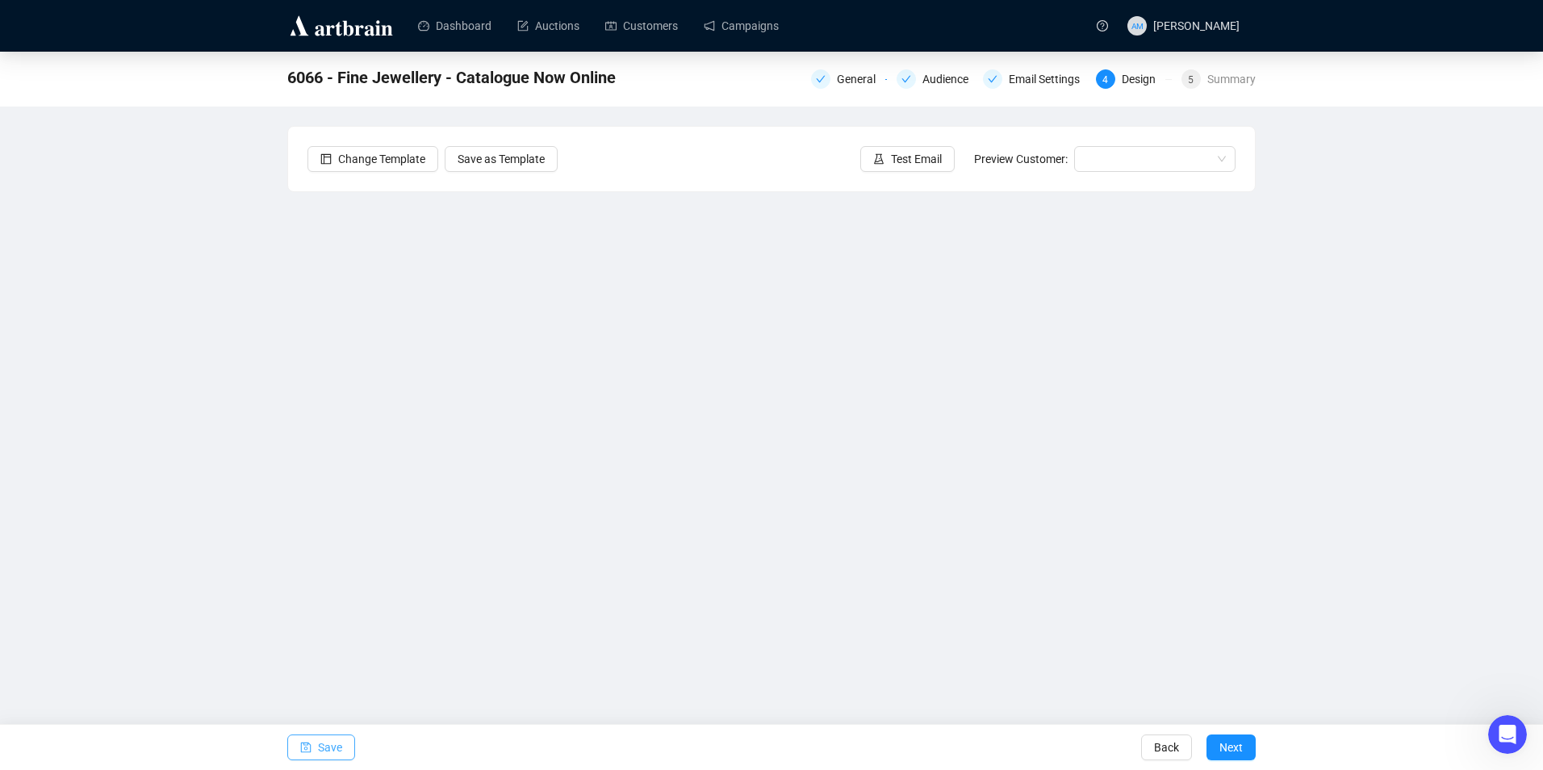
click at [334, 748] on span "Save" at bounding box center [330, 747] width 24 height 45
click at [329, 752] on span "Save" at bounding box center [330, 747] width 24 height 45
click at [334, 751] on span "Save" at bounding box center [330, 747] width 24 height 45
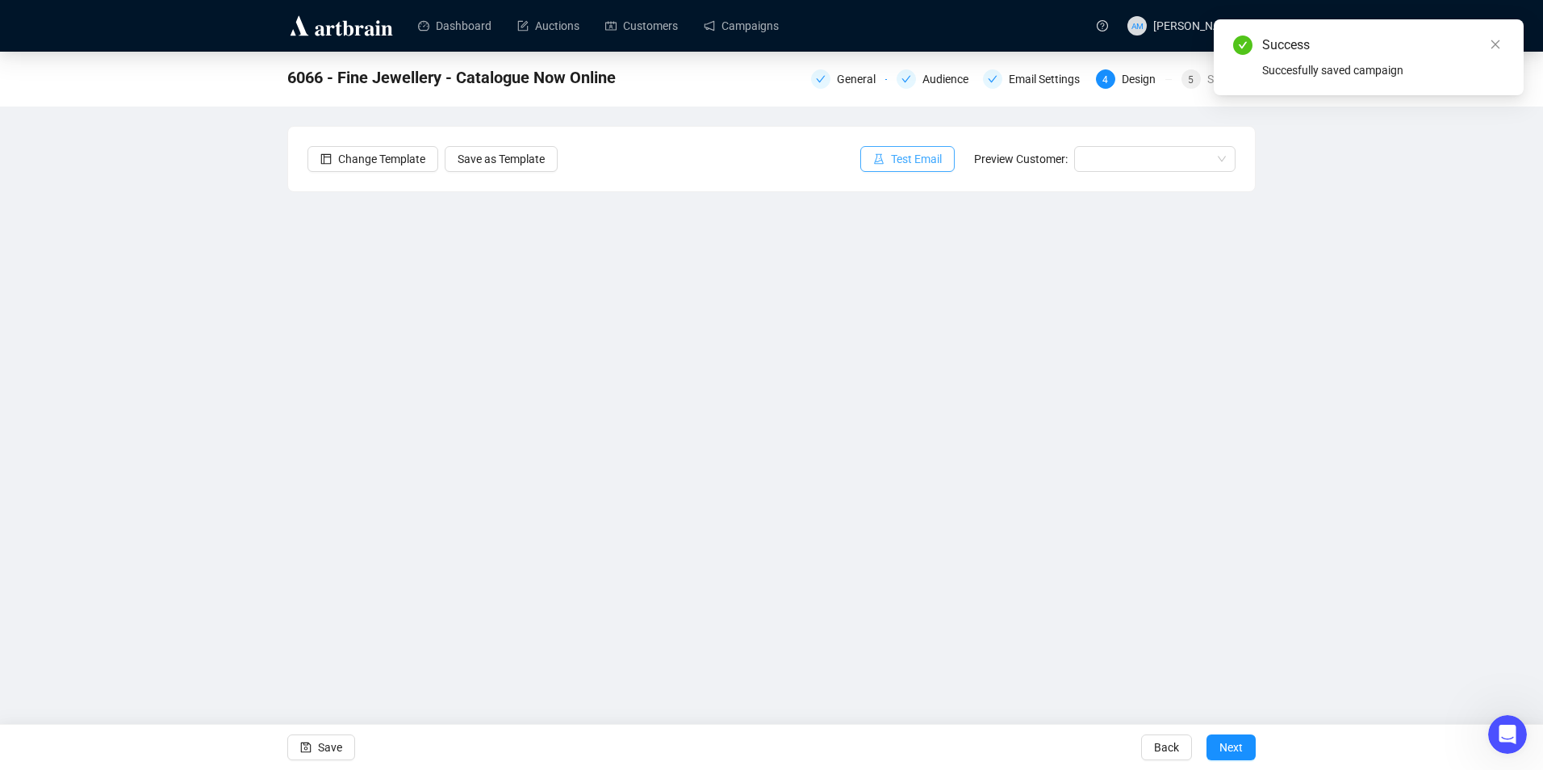
click at [908, 156] on span "Test Email" at bounding box center [916, 159] width 51 height 18
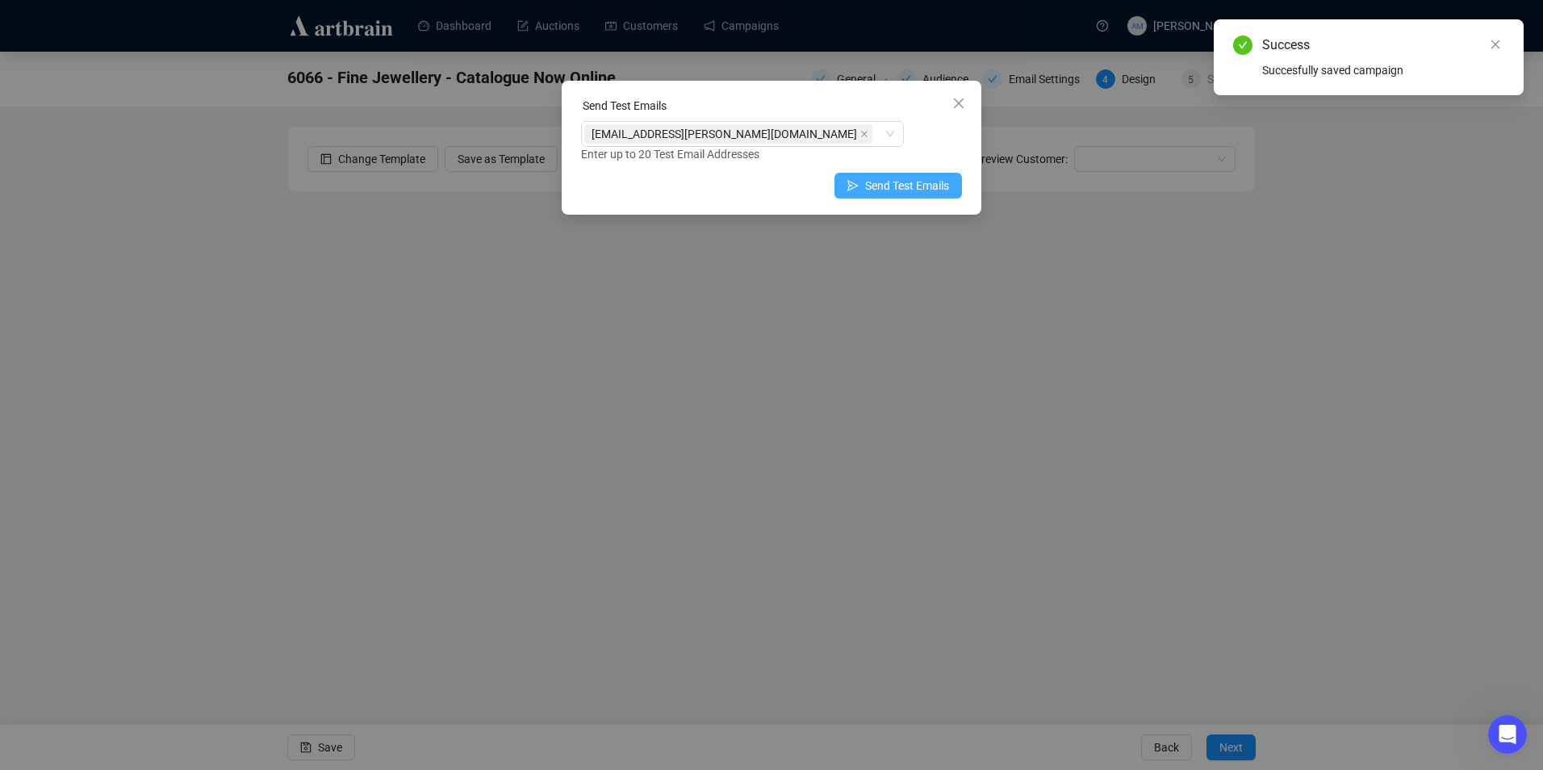
click at [899, 190] on span "Send Test Emails" at bounding box center [907, 186] width 84 height 18
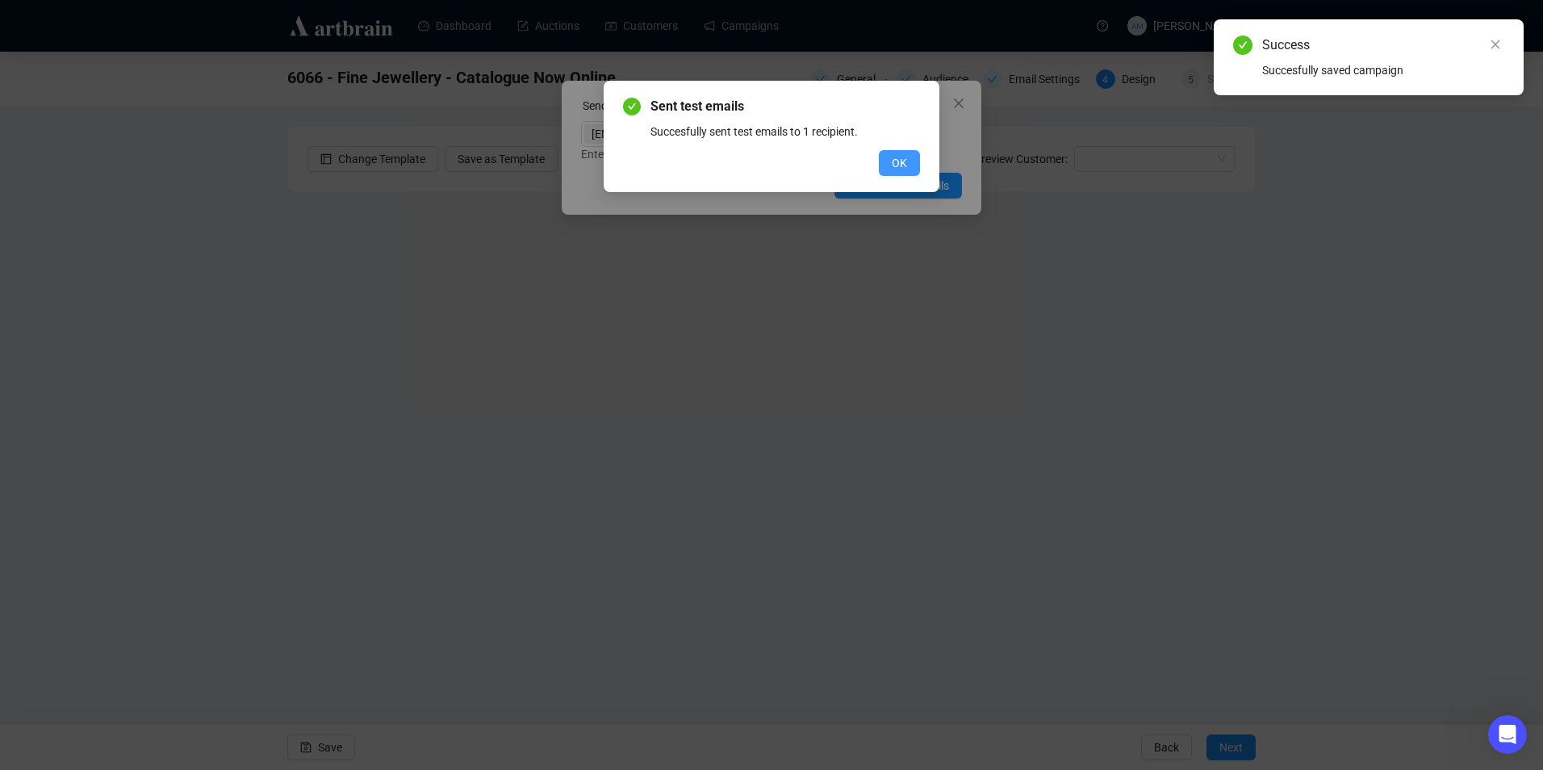
click at [901, 160] on span "OK" at bounding box center [899, 163] width 15 height 18
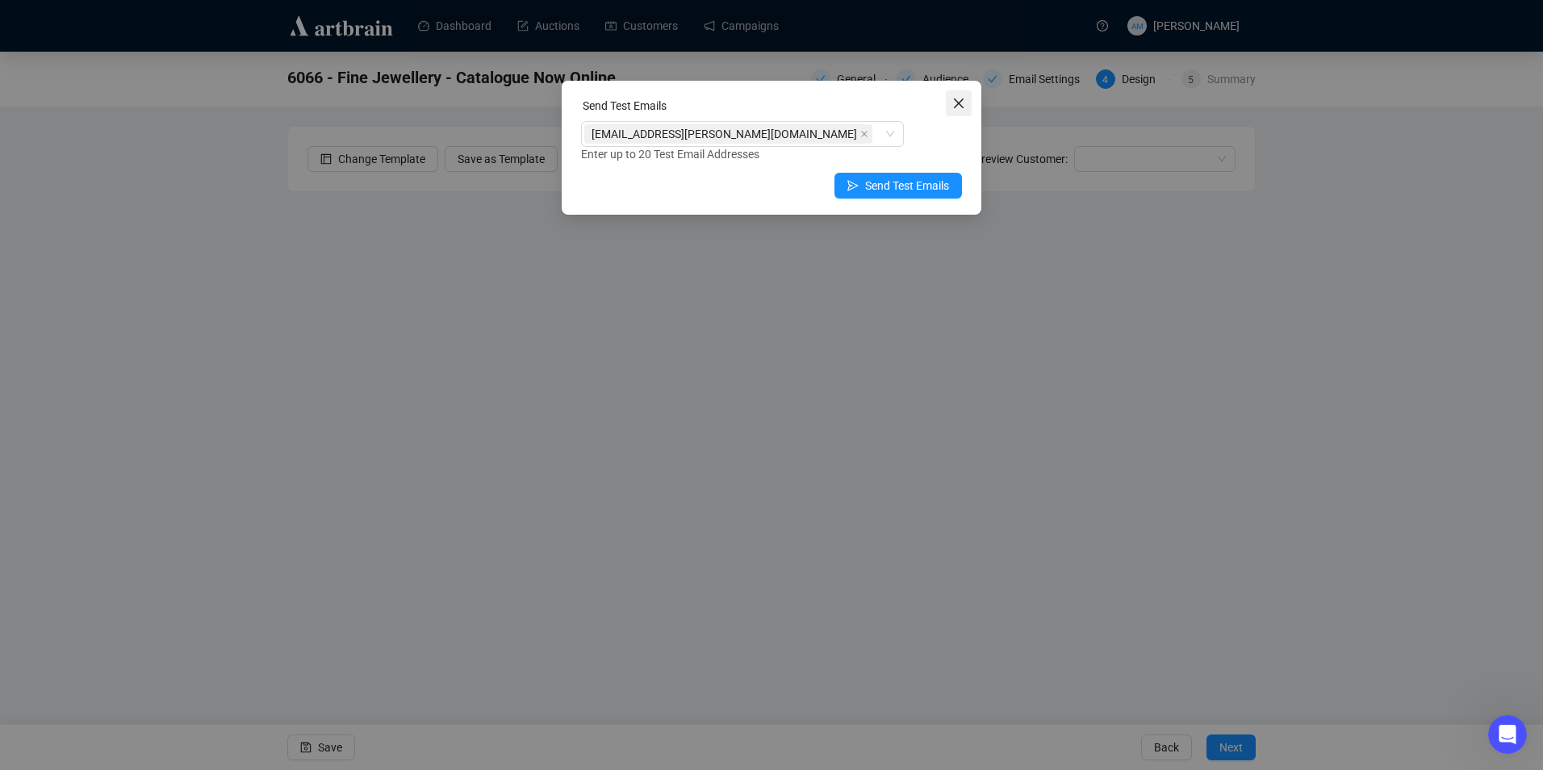
click at [965, 102] on icon "close" at bounding box center [958, 103] width 13 height 13
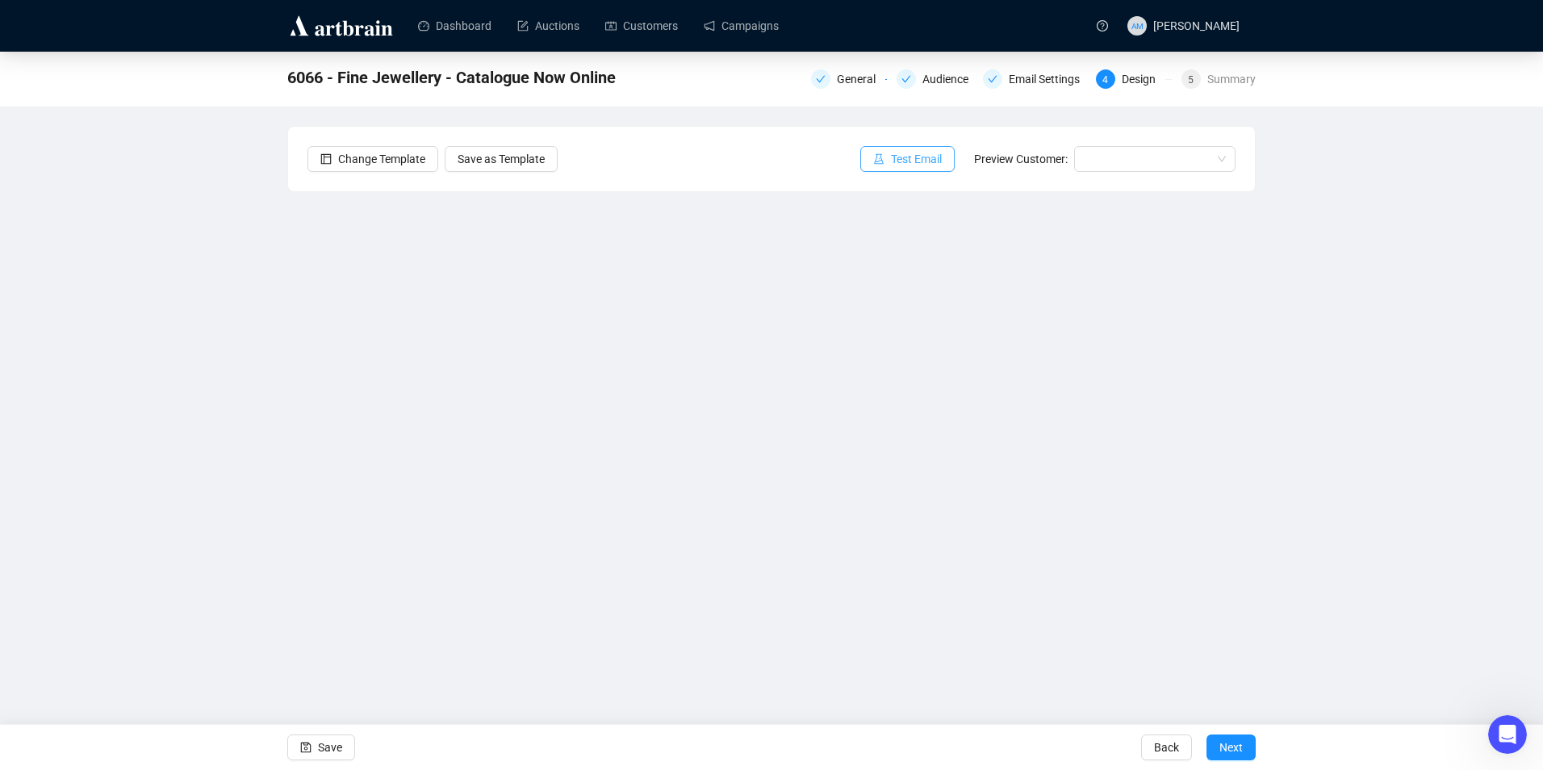
click at [916, 162] on span "Test Email" at bounding box center [916, 159] width 51 height 18
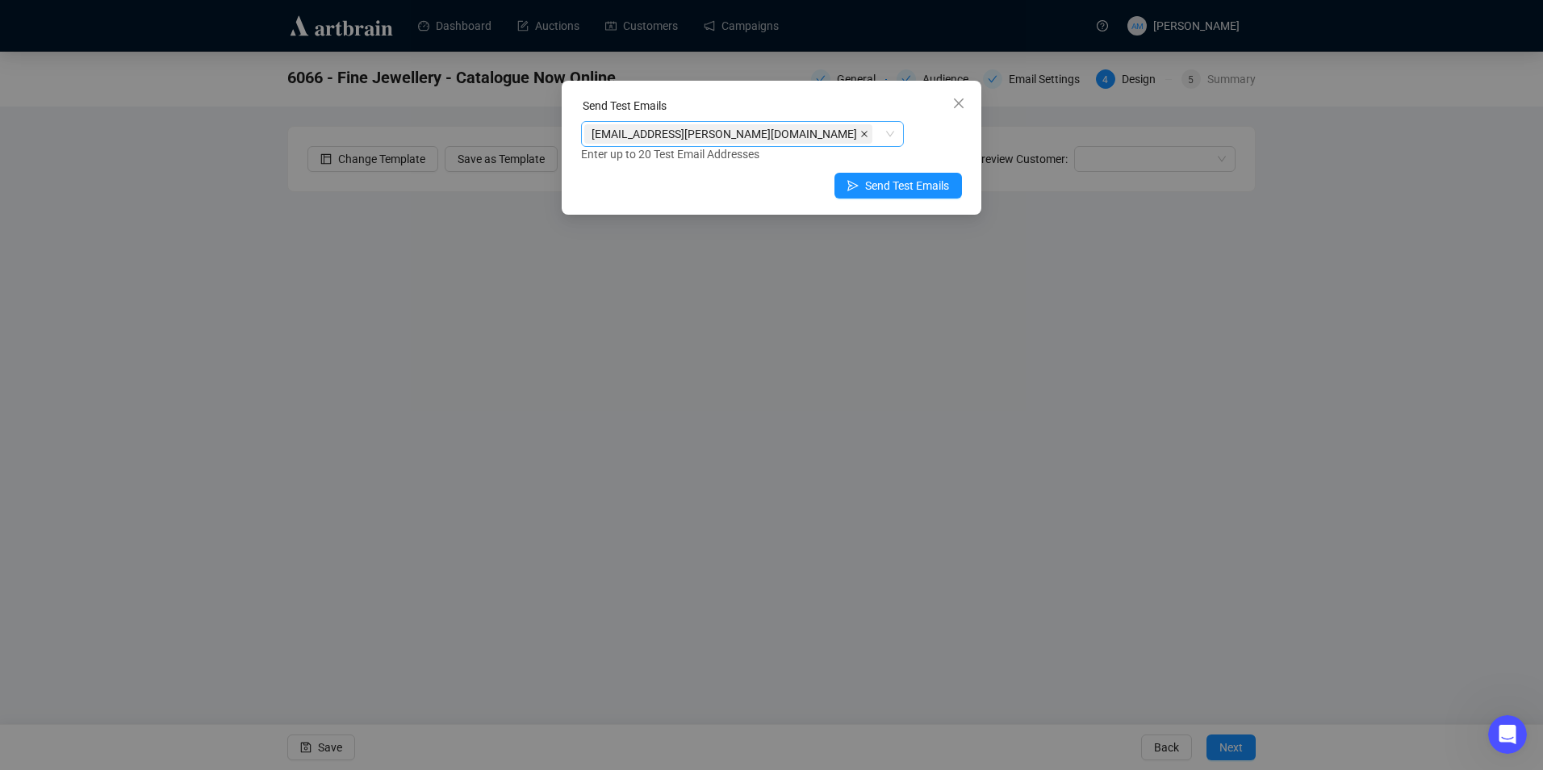
click at [860, 133] on icon "close" at bounding box center [864, 134] width 8 height 8
click at [685, 136] on div at bounding box center [733, 134] width 299 height 23
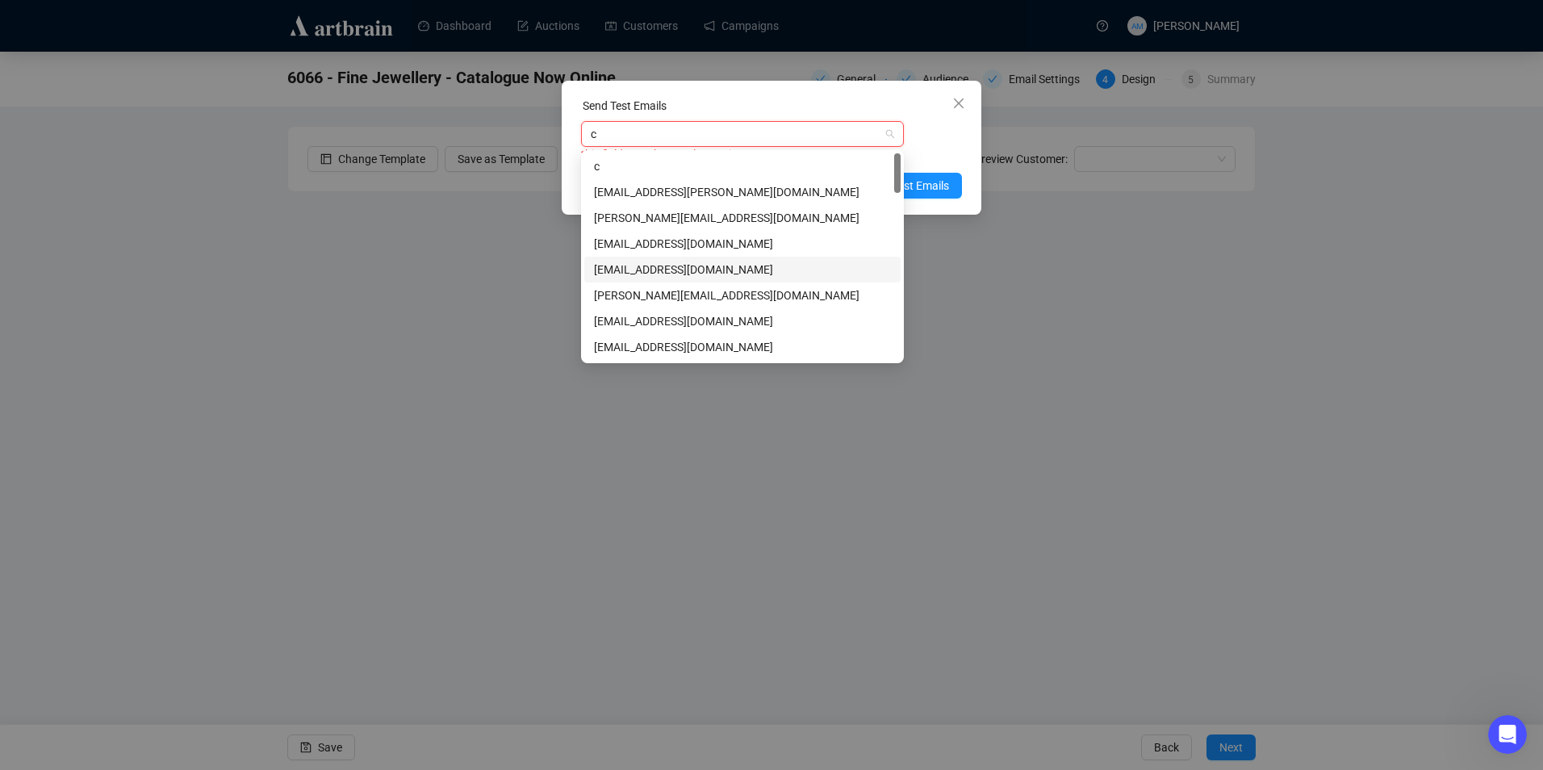
type input "cl"
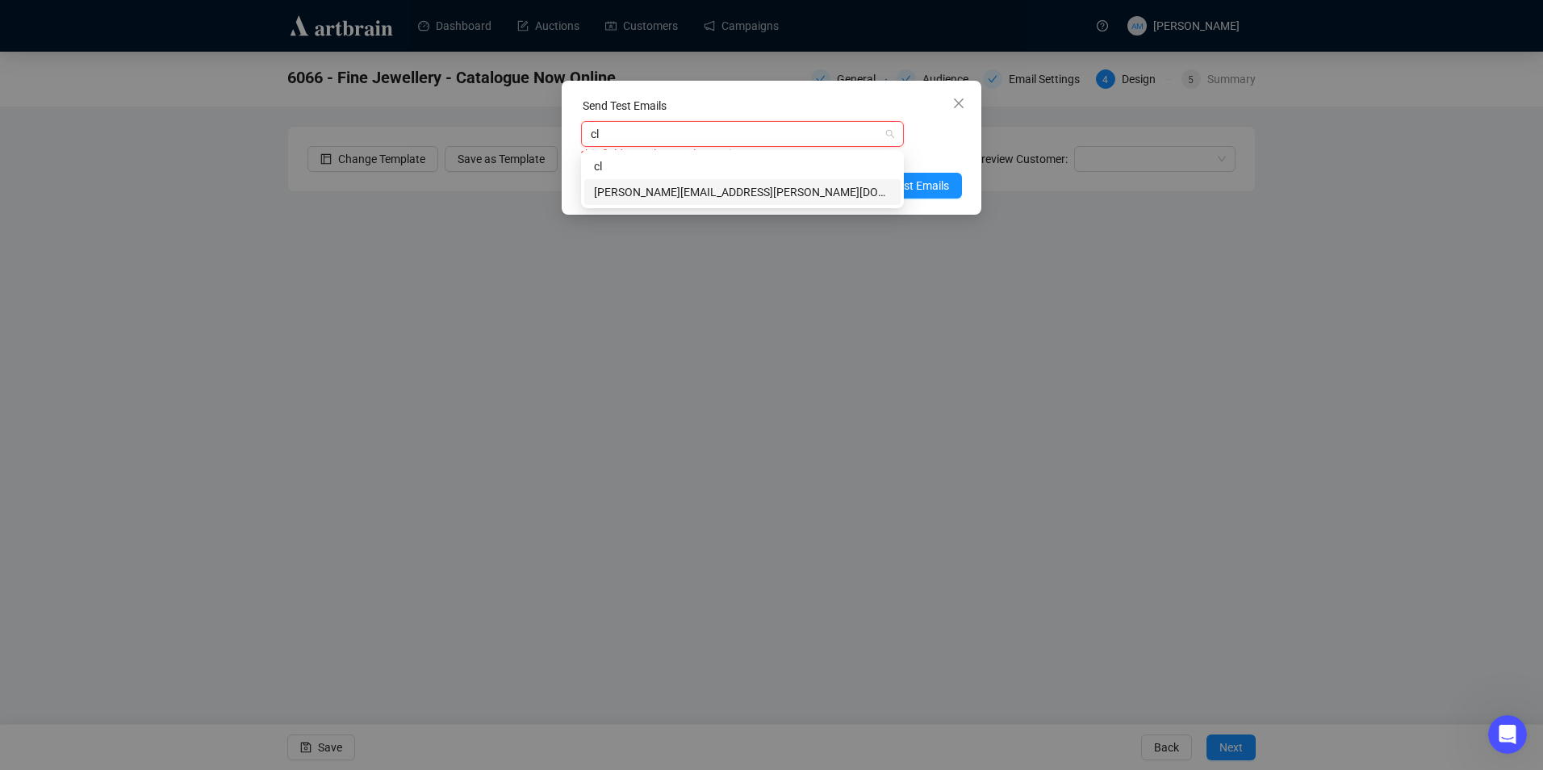
click at [668, 194] on div "[PERSON_NAME][EMAIL_ADDRESS][PERSON_NAME][DOMAIN_NAME]" at bounding box center [742, 192] width 297 height 18
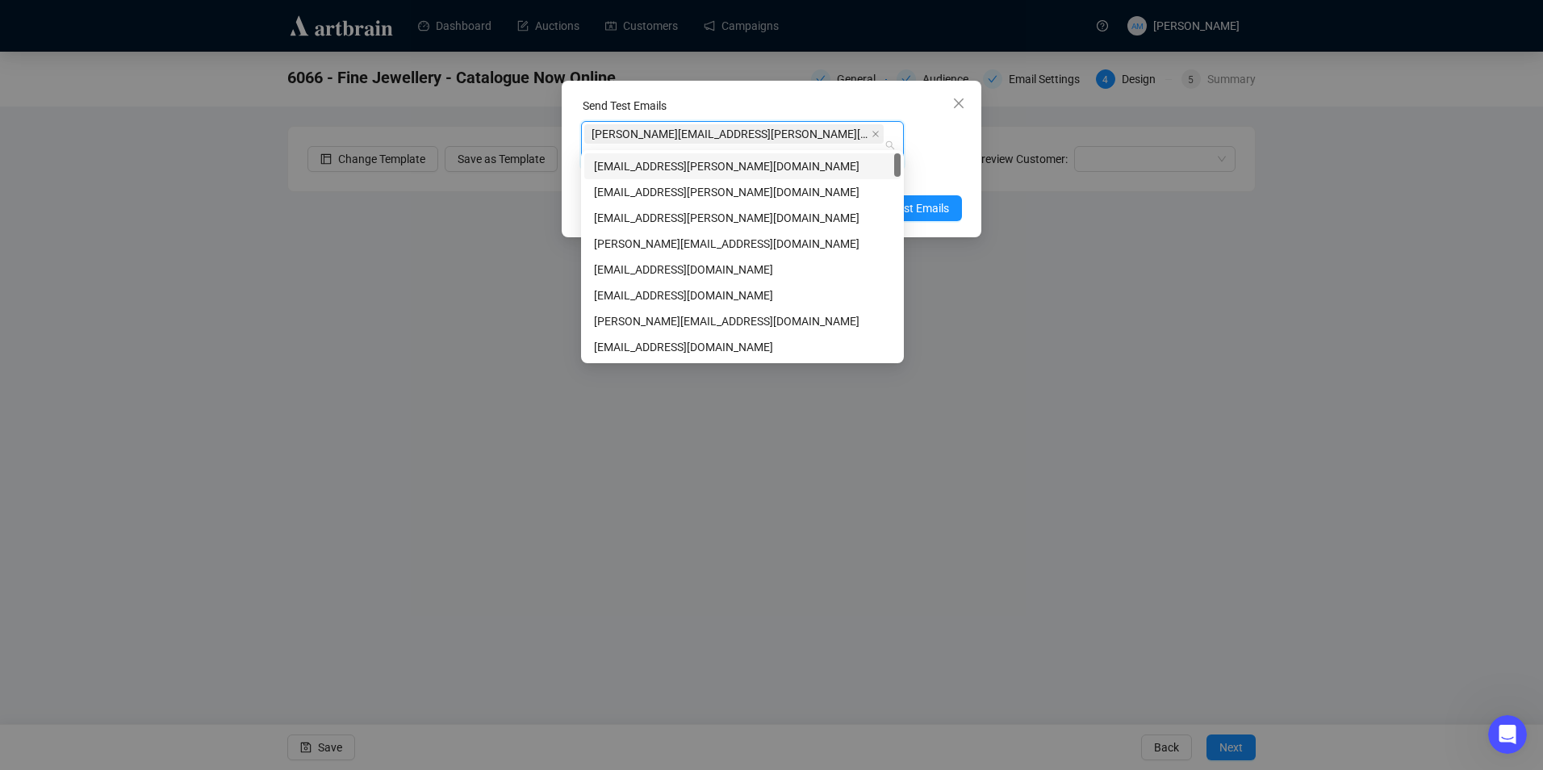
click at [945, 168] on div "Enter up to 20 Test Email Addresses" at bounding box center [771, 177] width 381 height 19
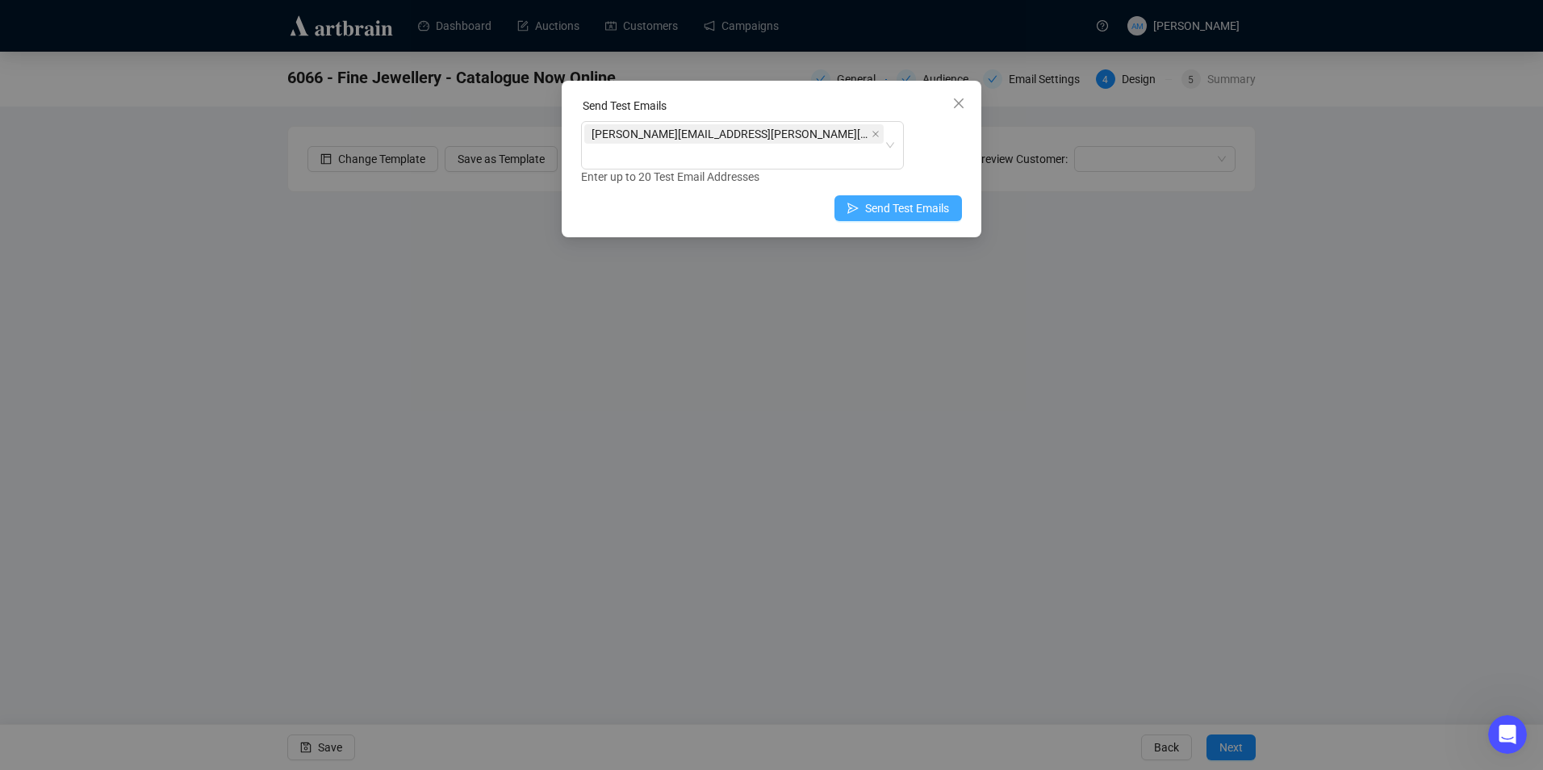
click at [931, 199] on span "Send Test Emails" at bounding box center [907, 208] width 84 height 18
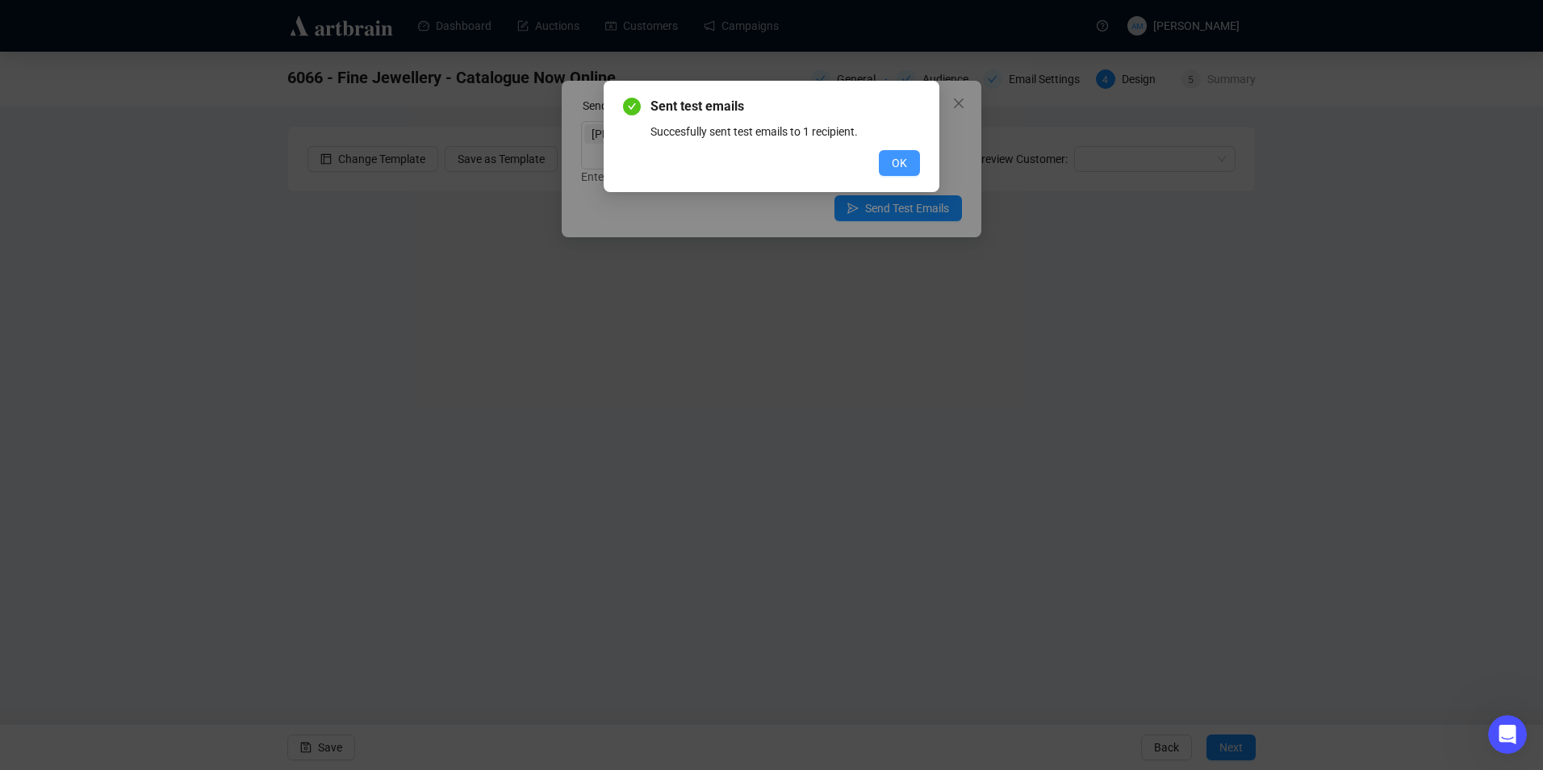
click at [896, 157] on span "OK" at bounding box center [899, 163] width 15 height 18
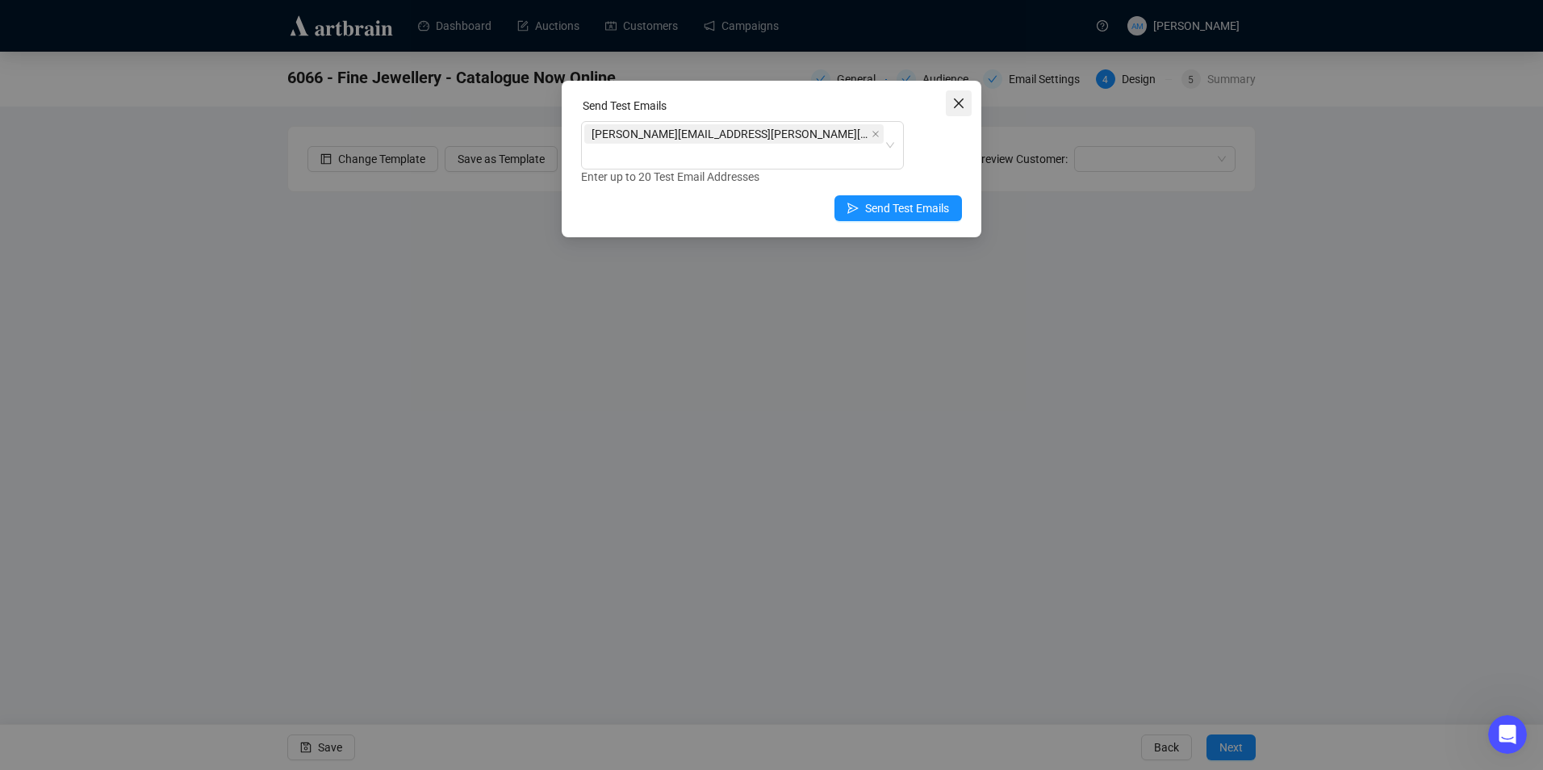
click at [959, 107] on icon "close" at bounding box center [958, 103] width 13 height 13
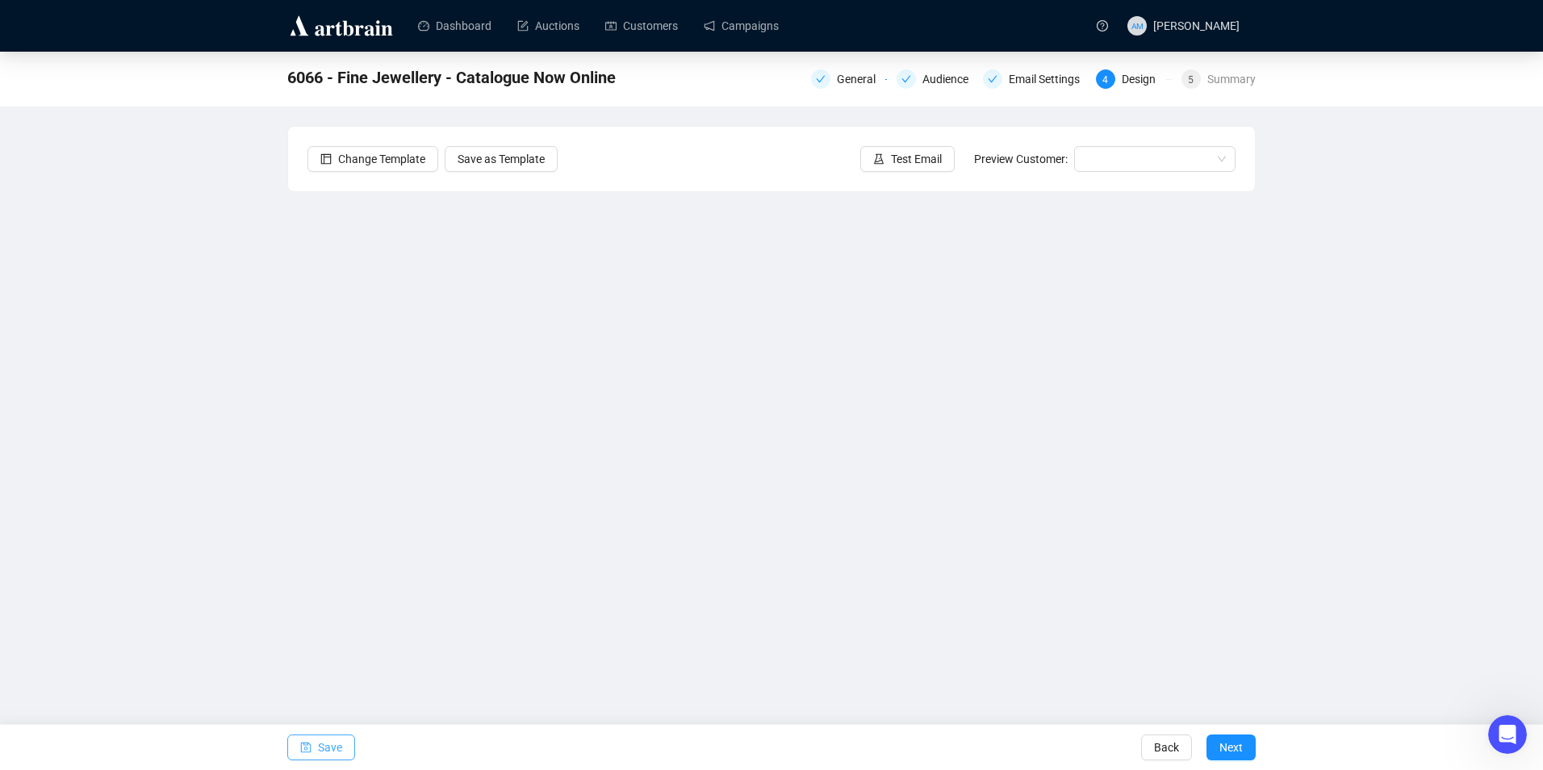
click at [323, 742] on span "Save" at bounding box center [330, 747] width 24 height 45
click at [340, 738] on span "Save" at bounding box center [330, 747] width 24 height 45
click at [910, 164] on span "Test Email" at bounding box center [916, 159] width 51 height 18
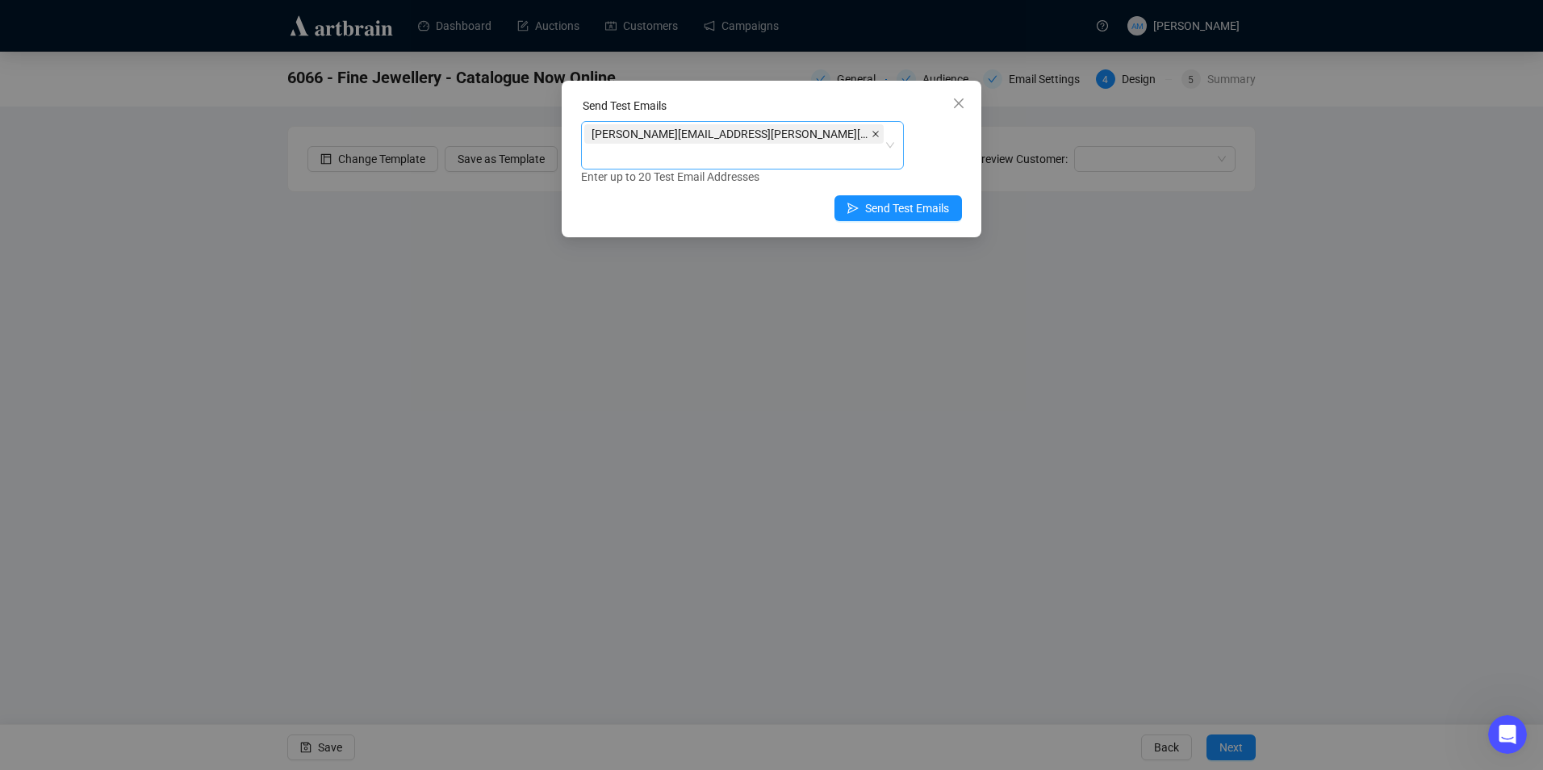
click at [872, 133] on icon "close" at bounding box center [876, 134] width 8 height 8
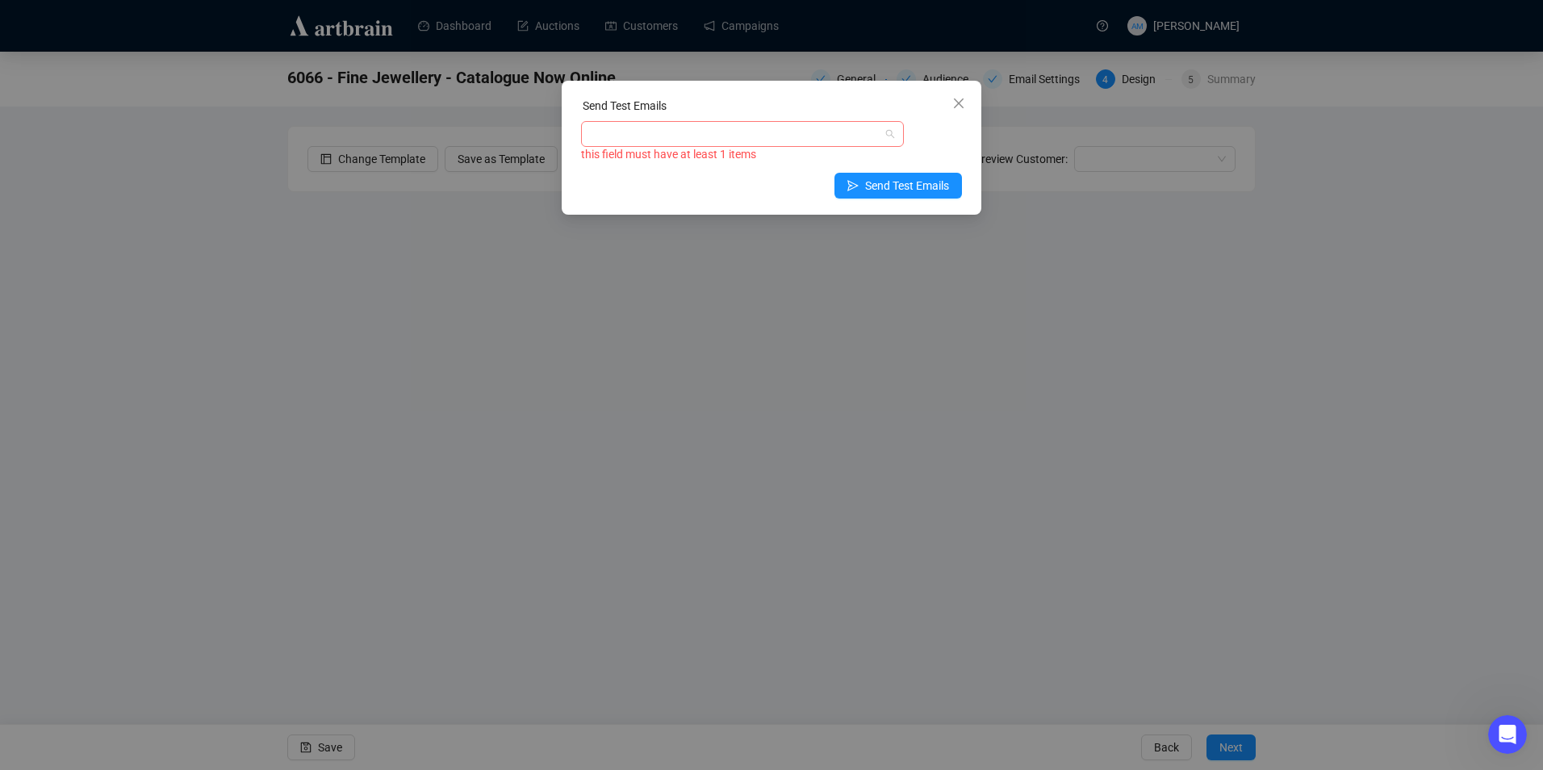
click at [658, 136] on div at bounding box center [733, 134] width 299 height 23
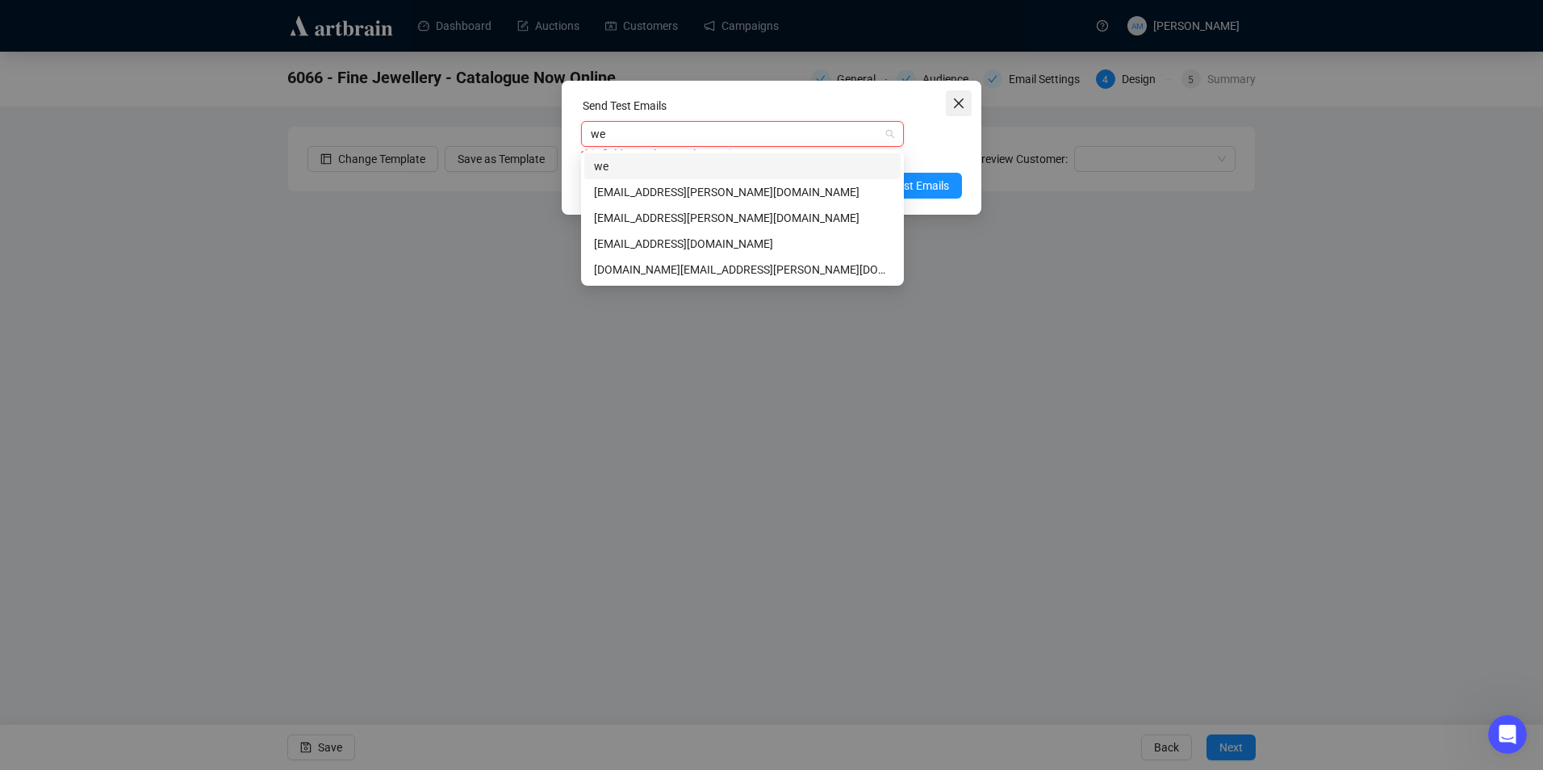
type input "we"
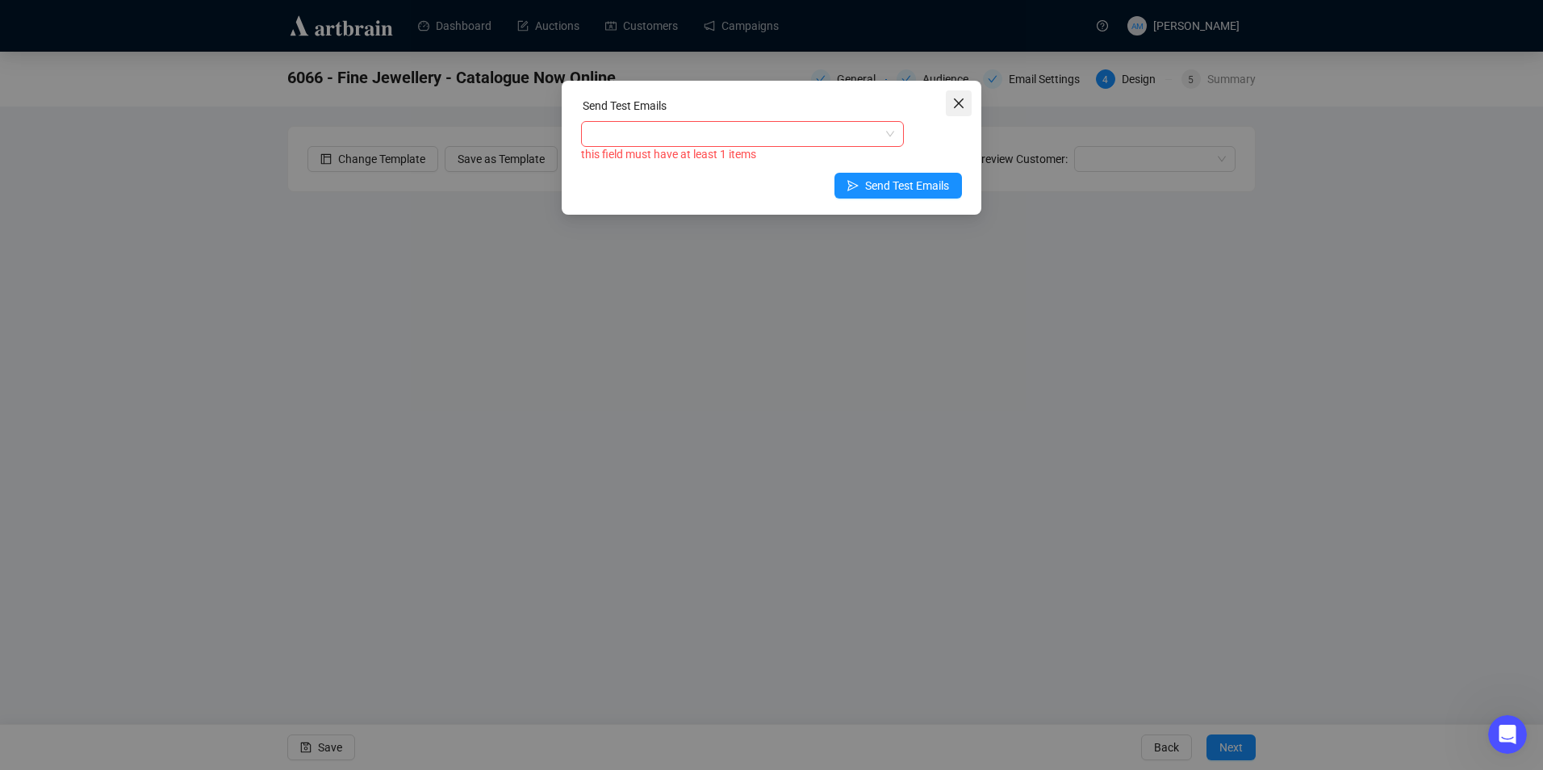
click at [961, 112] on button "Close" at bounding box center [959, 103] width 26 height 26
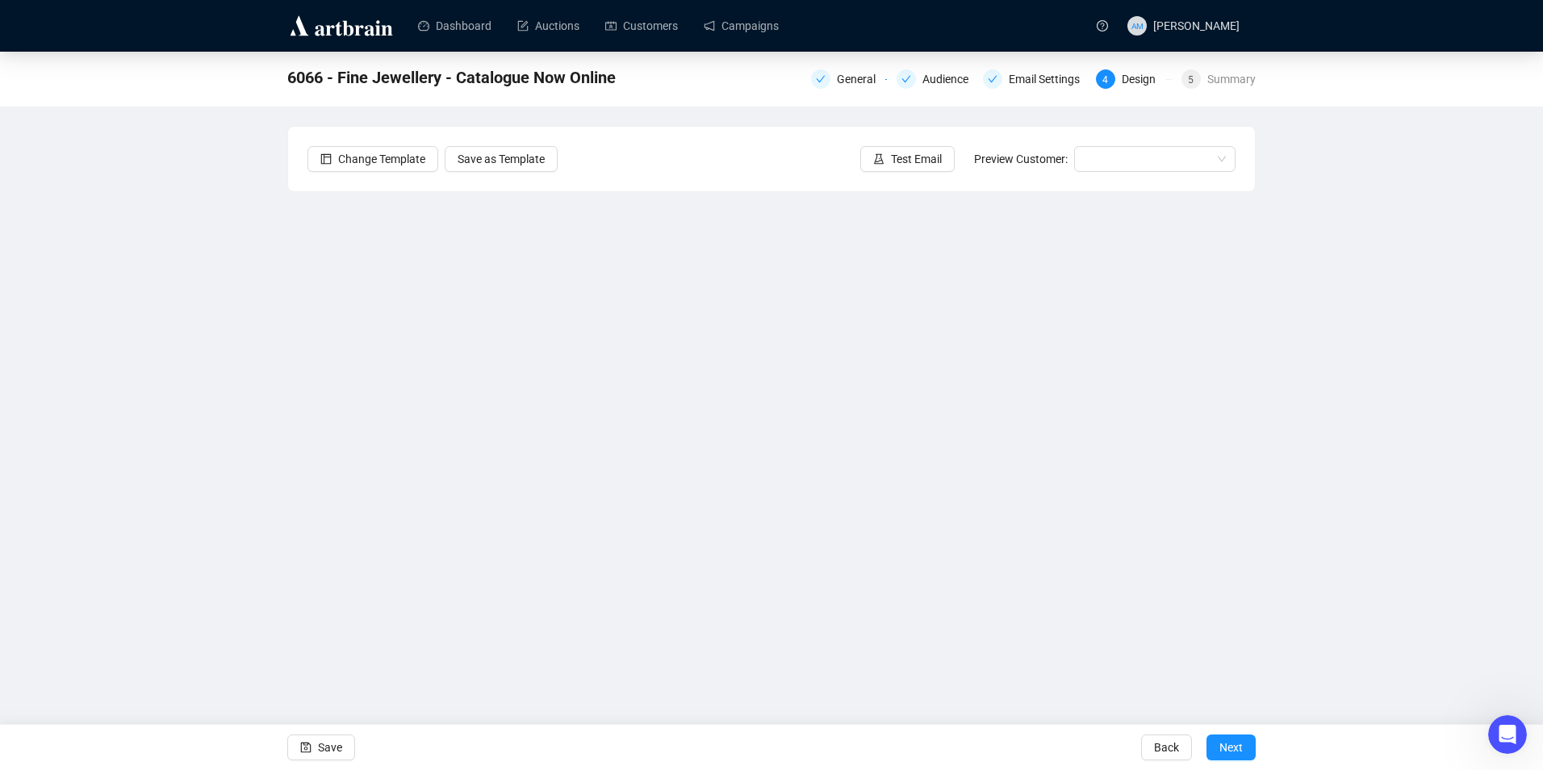
click at [217, 478] on div "6066 - Fine Jewellery - Catalogue Now Online General Audience Email Settings 4 …" at bounding box center [771, 360] width 1543 height 617
click at [1421, 467] on div "6066 - Fine Jewellery - Catalogue Now Online General Audience Email Settings 4 …" at bounding box center [771, 360] width 1543 height 617
click at [212, 426] on div "6066 - Fine Jewellery - Catalogue Now Online General Audience Email Settings 4 …" at bounding box center [771, 360] width 1543 height 617
click at [254, 397] on div "6066 - Fine Jewellery - Catalogue Now Online General Audience Email Settings 4 …" at bounding box center [771, 360] width 1543 height 617
click at [347, 739] on button "Save" at bounding box center [321, 748] width 68 height 26
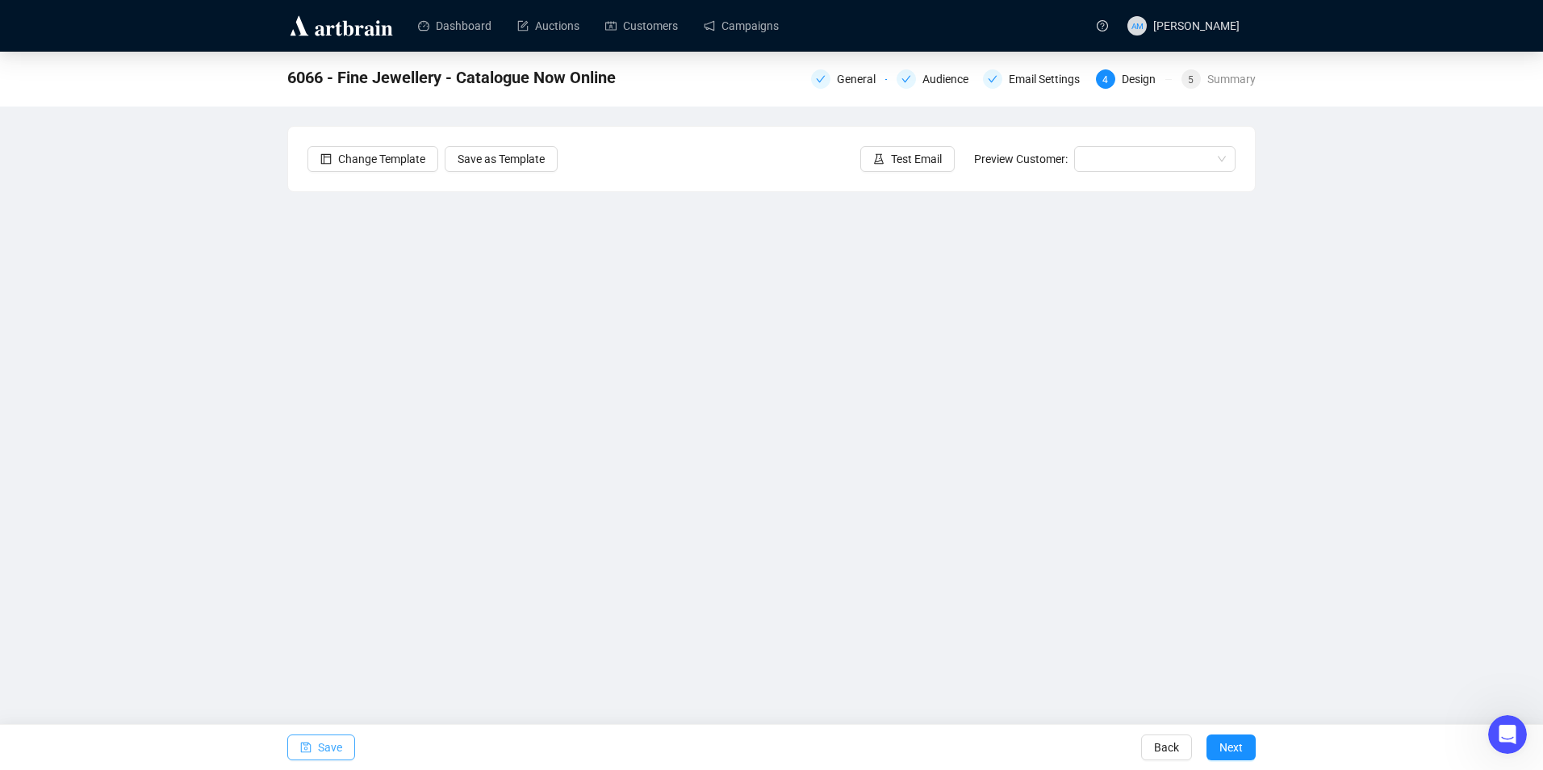
click at [334, 743] on span "Save" at bounding box center [330, 747] width 24 height 45
click at [1377, 333] on div "6066 - Fine Jewellery - Catalogue Now Online General Audience Email Settings 4 …" at bounding box center [771, 360] width 1543 height 617
click at [336, 750] on span "Save" at bounding box center [330, 747] width 24 height 45
click at [339, 747] on span "Save" at bounding box center [330, 747] width 24 height 45
click at [333, 749] on span "Save" at bounding box center [330, 747] width 24 height 45
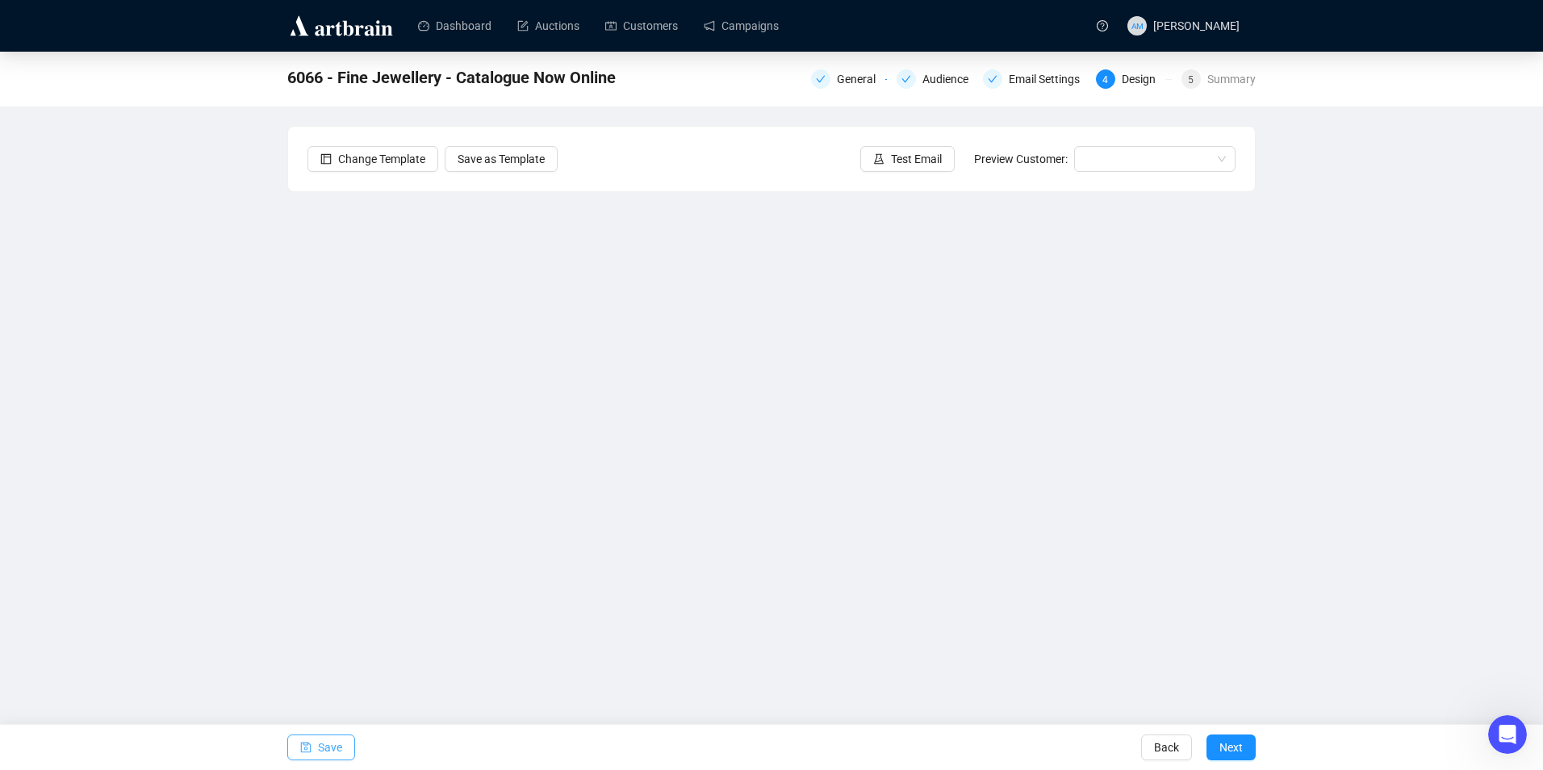
click at [326, 752] on span "Save" at bounding box center [330, 747] width 24 height 45
click at [322, 751] on span "Save" at bounding box center [330, 747] width 24 height 45
click at [336, 743] on span "Save" at bounding box center [330, 747] width 24 height 45
click at [339, 734] on span "Save" at bounding box center [330, 747] width 24 height 45
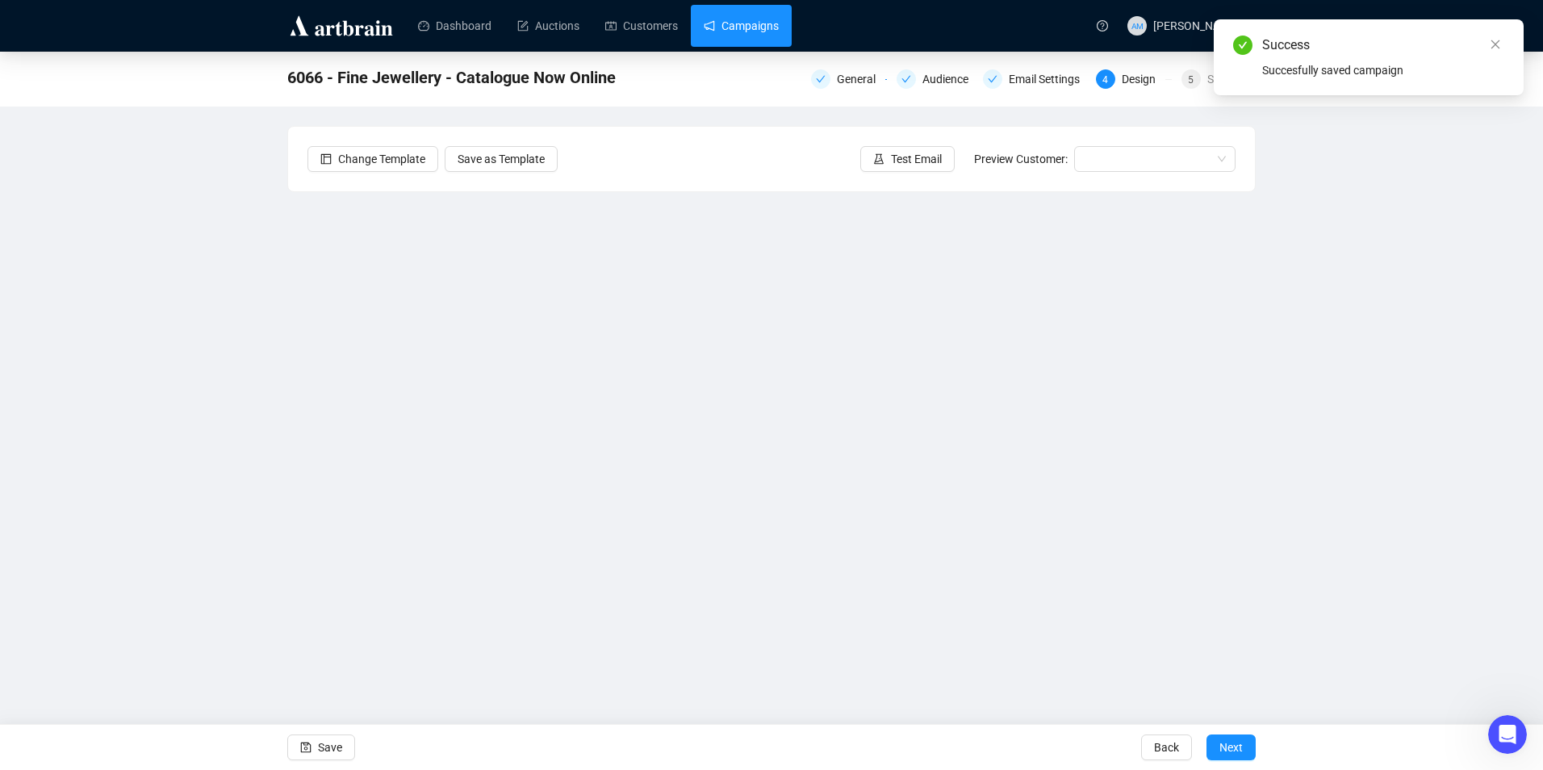
click at [753, 35] on link "Campaigns" at bounding box center [741, 26] width 75 height 42
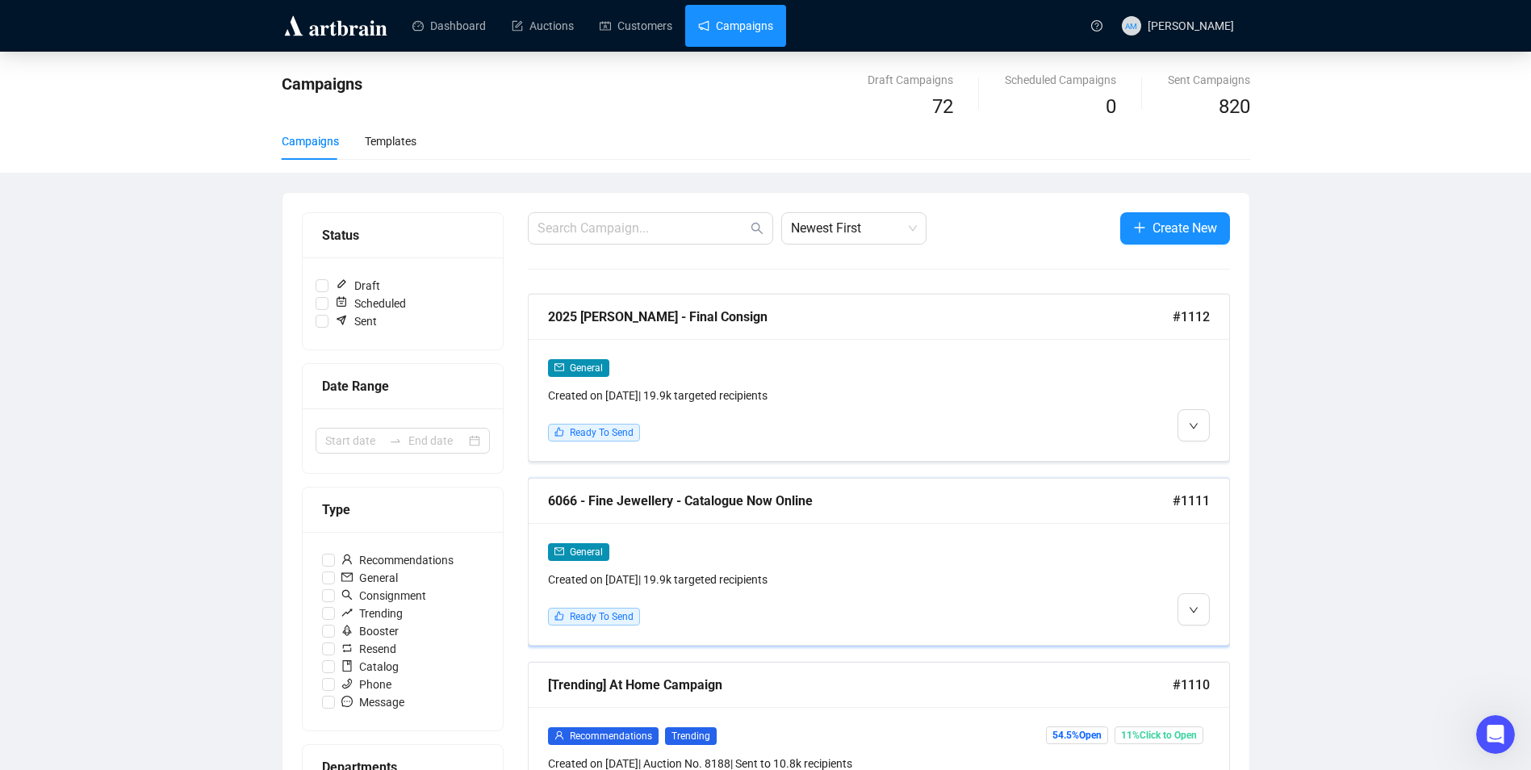
scroll to position [81, 0]
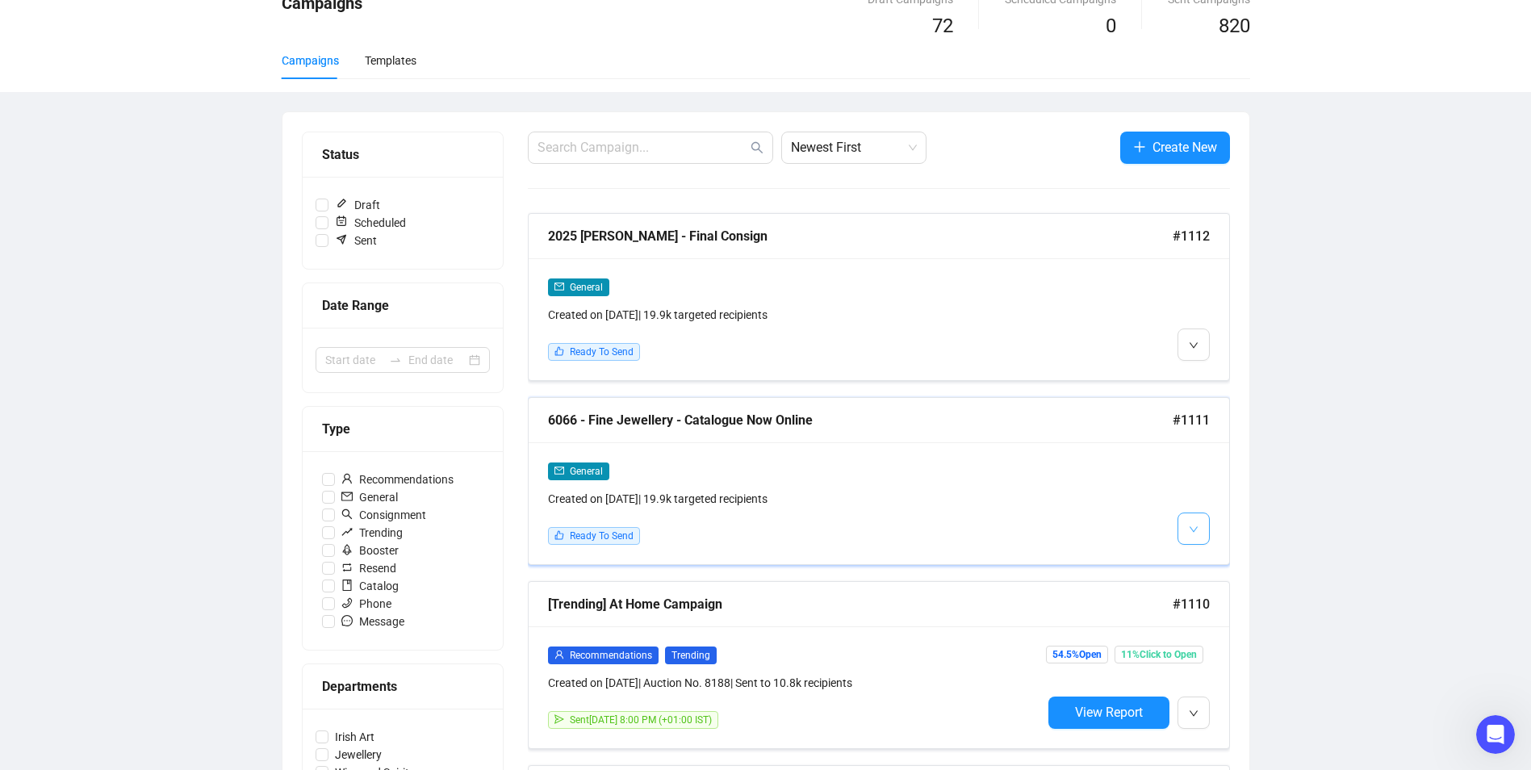
click at [1195, 534] on span "button" at bounding box center [1194, 528] width 10 height 20
click at [1217, 559] on span "Edit" at bounding box center [1219, 562] width 19 height 13
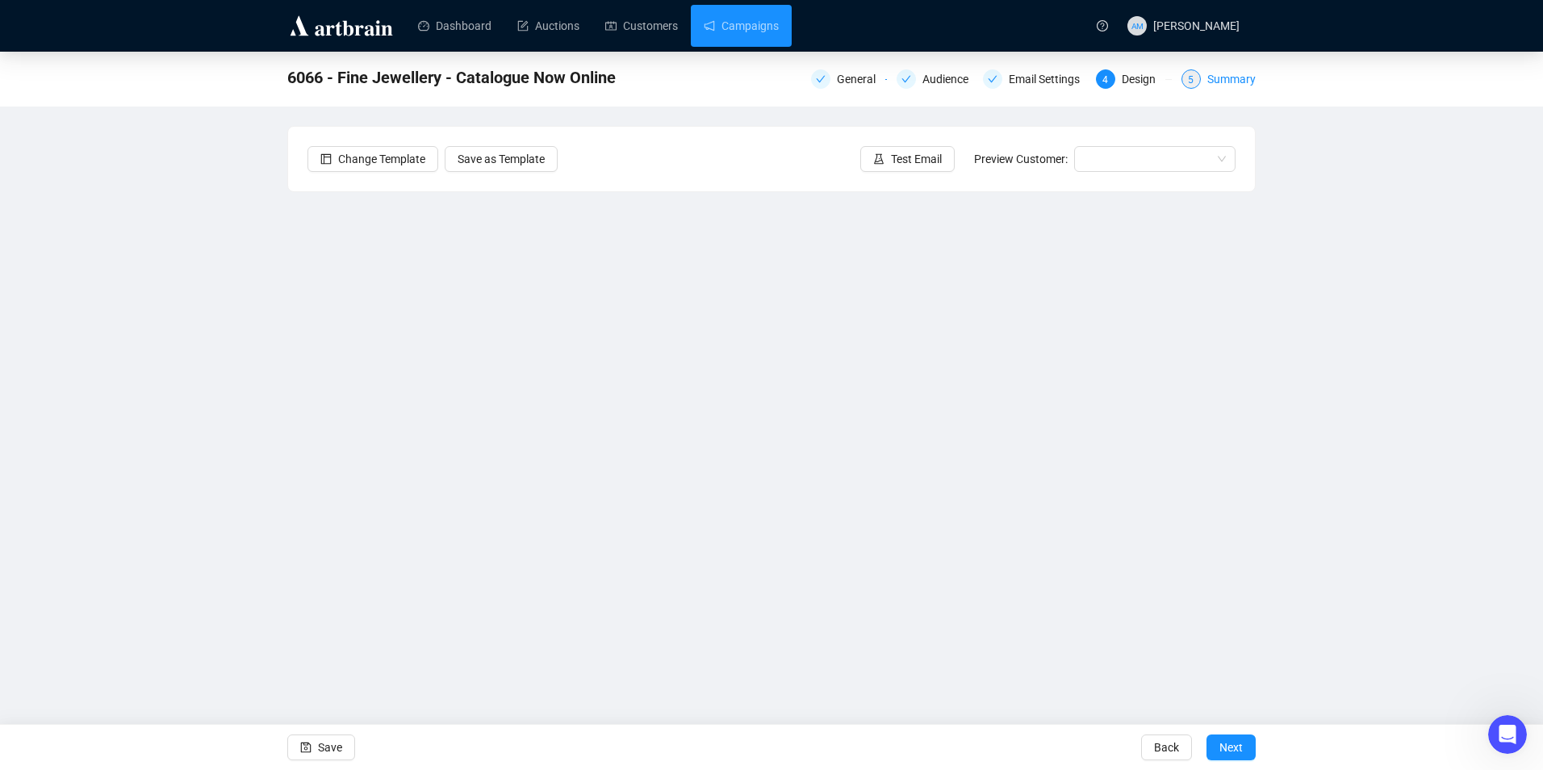
click at [1193, 82] on span "5" at bounding box center [1191, 79] width 6 height 11
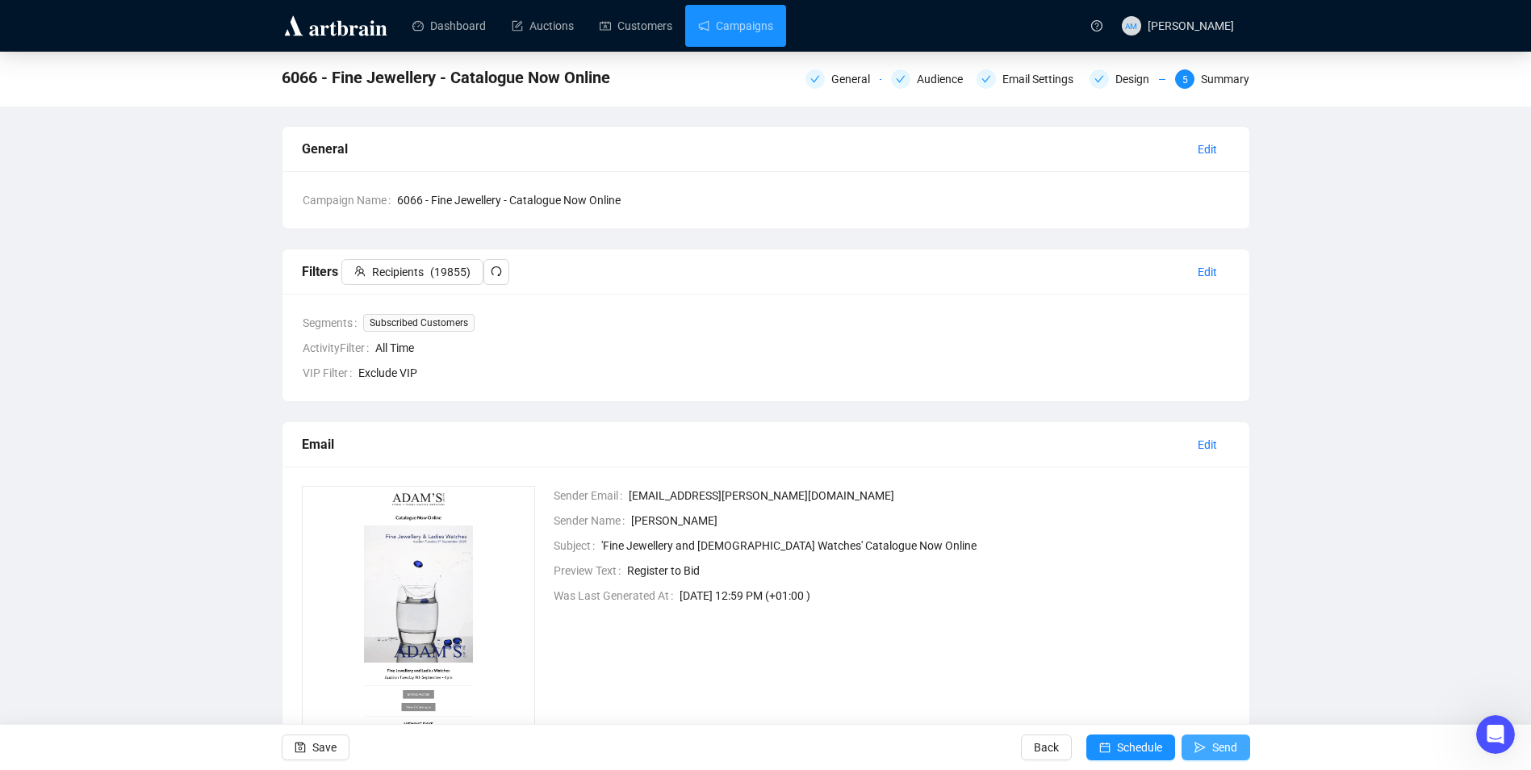
click at [1208, 745] on button "Send" at bounding box center [1216, 748] width 69 height 26
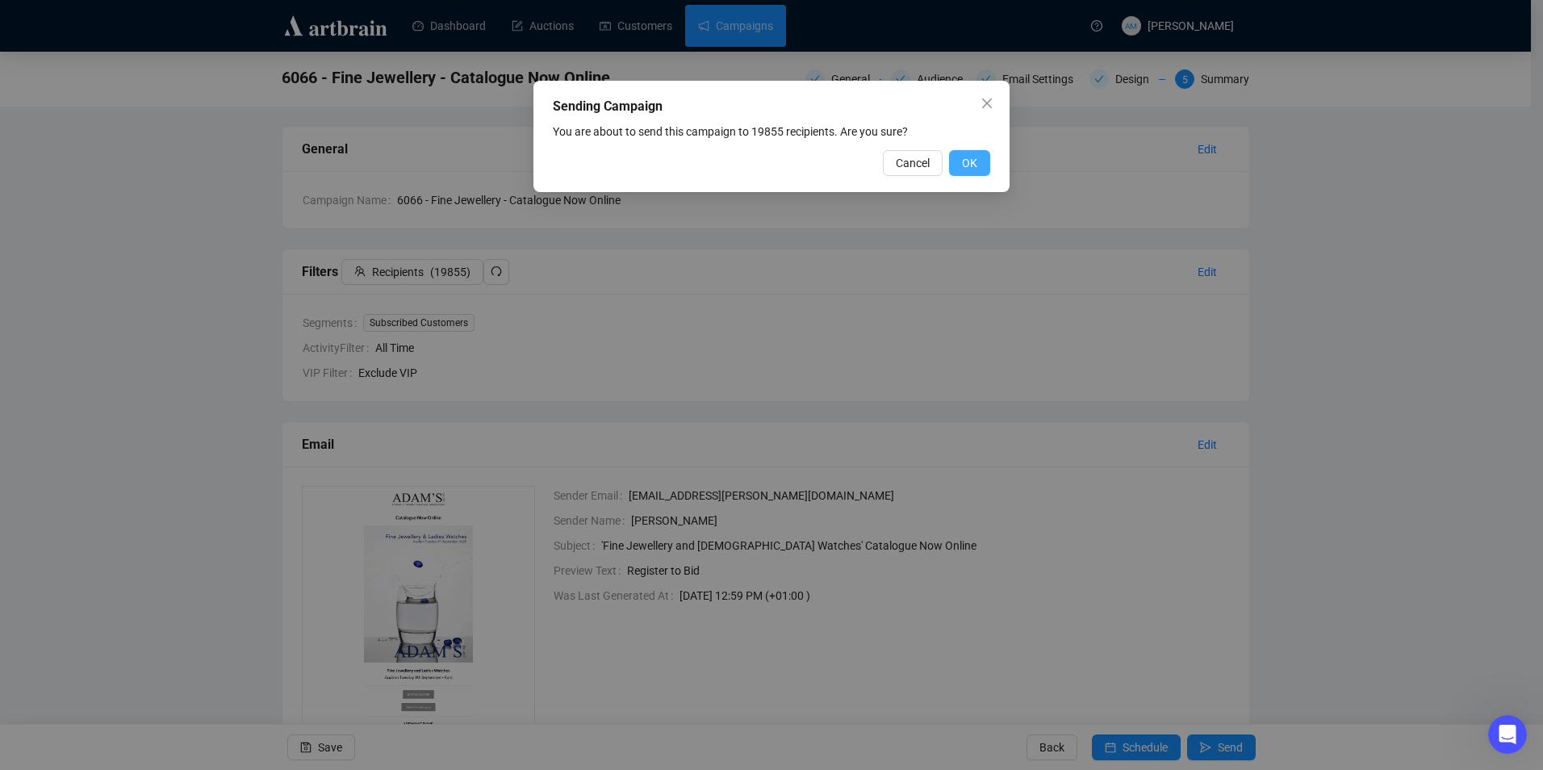
click at [975, 164] on span "OK" at bounding box center [969, 163] width 15 height 18
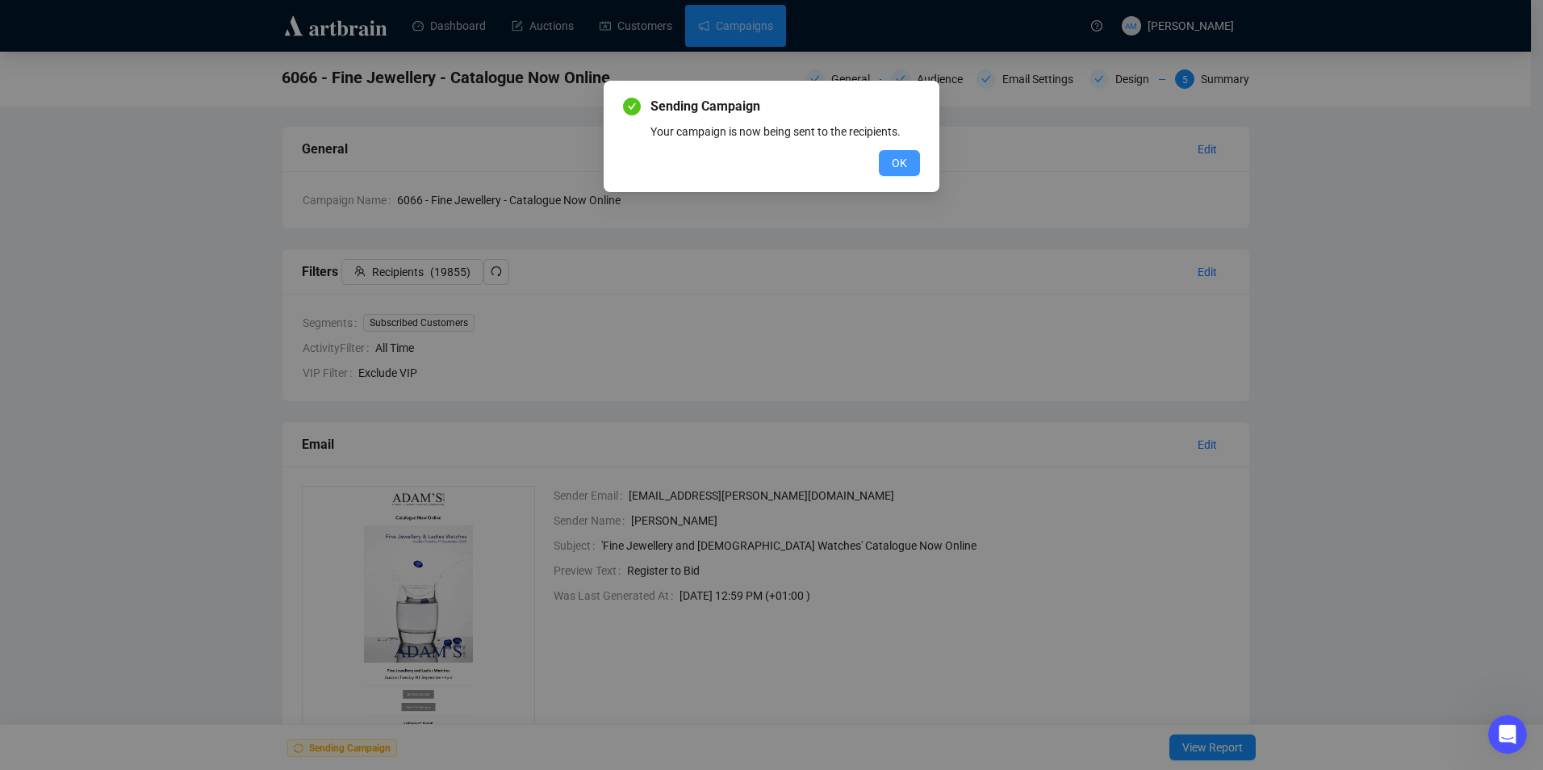
click at [899, 161] on span "OK" at bounding box center [899, 163] width 15 height 18
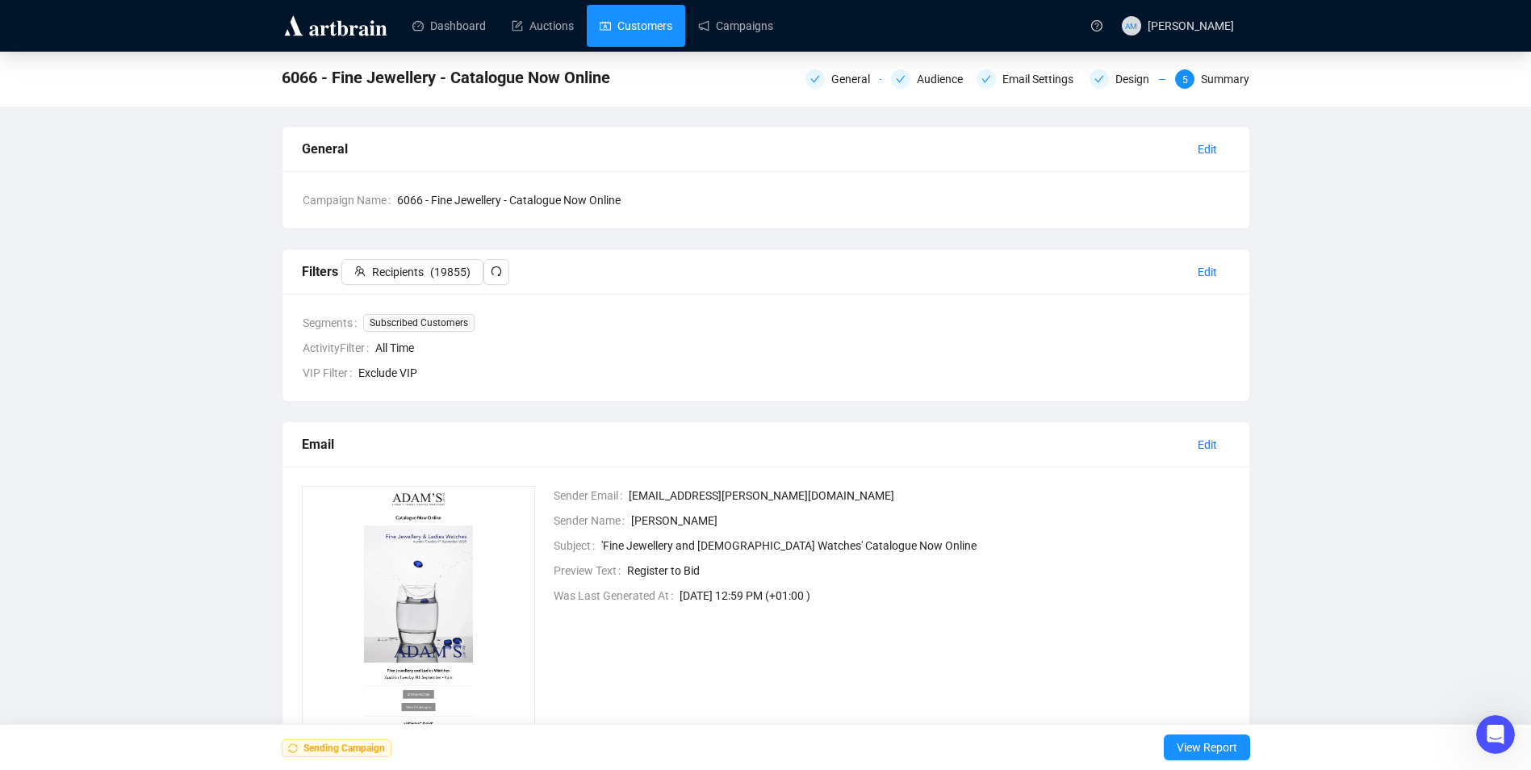
click at [648, 40] on link "Customers" at bounding box center [636, 26] width 73 height 42
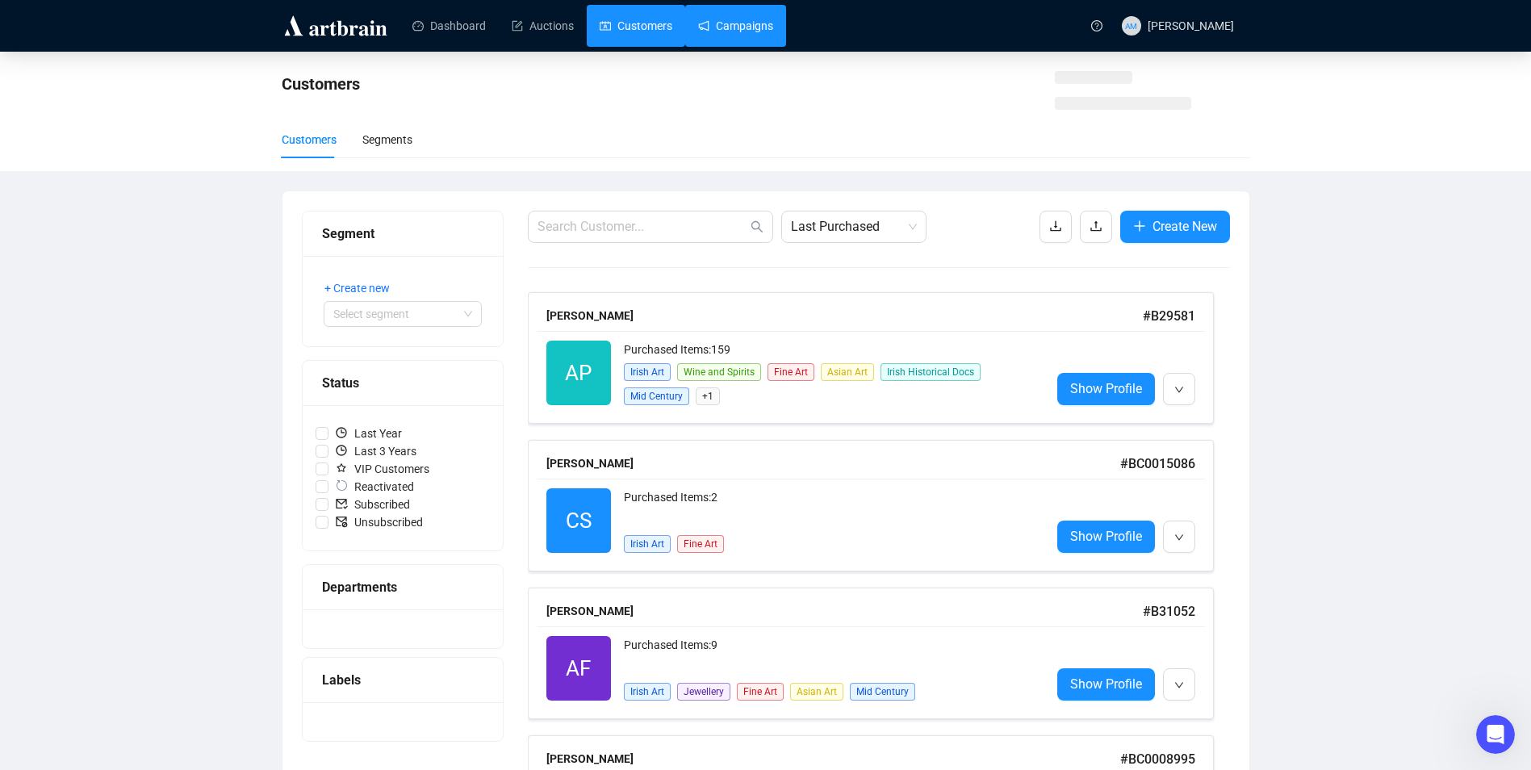
click at [736, 35] on link "Campaigns" at bounding box center [735, 26] width 75 height 42
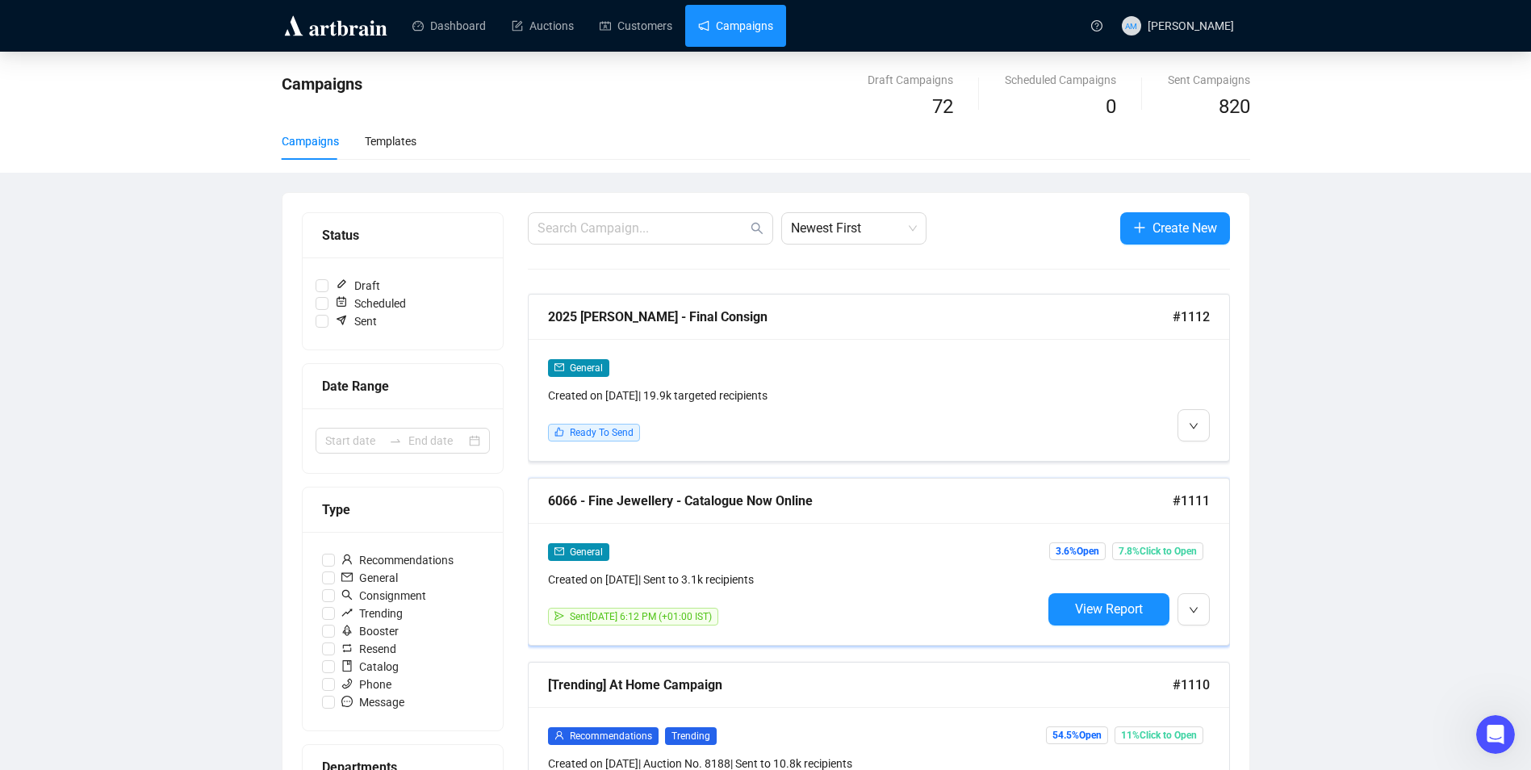
click at [942, 565] on div "General Created on [DATE] | Sent to 3.1k recipients" at bounding box center [795, 565] width 494 height 46
click at [1208, 609] on button "button" at bounding box center [1194, 609] width 32 height 32
click at [1216, 643] on span "Edit" at bounding box center [1219, 643] width 19 height 13
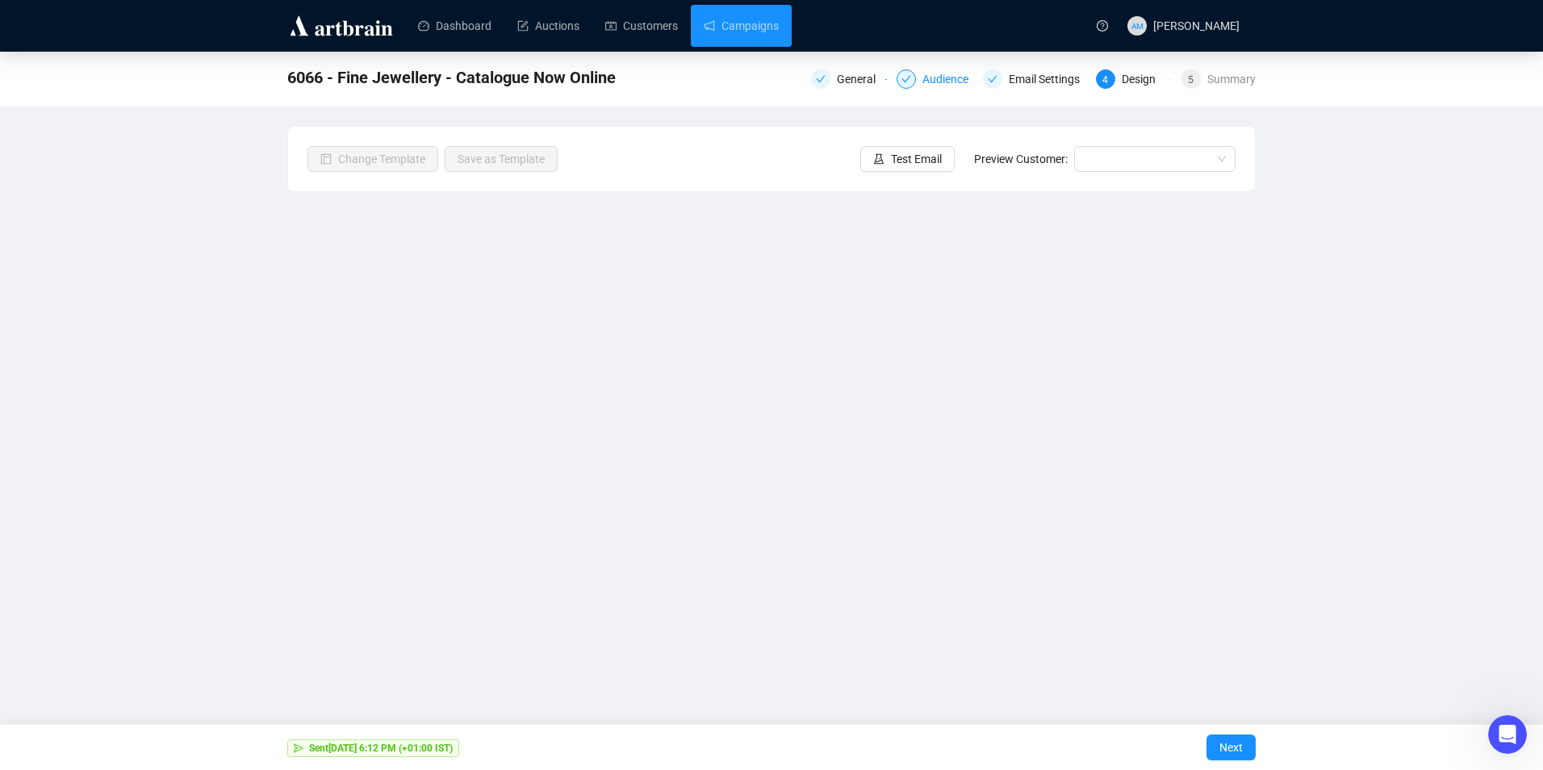
click at [937, 84] on div "Audience" at bounding box center [951, 78] width 56 height 19
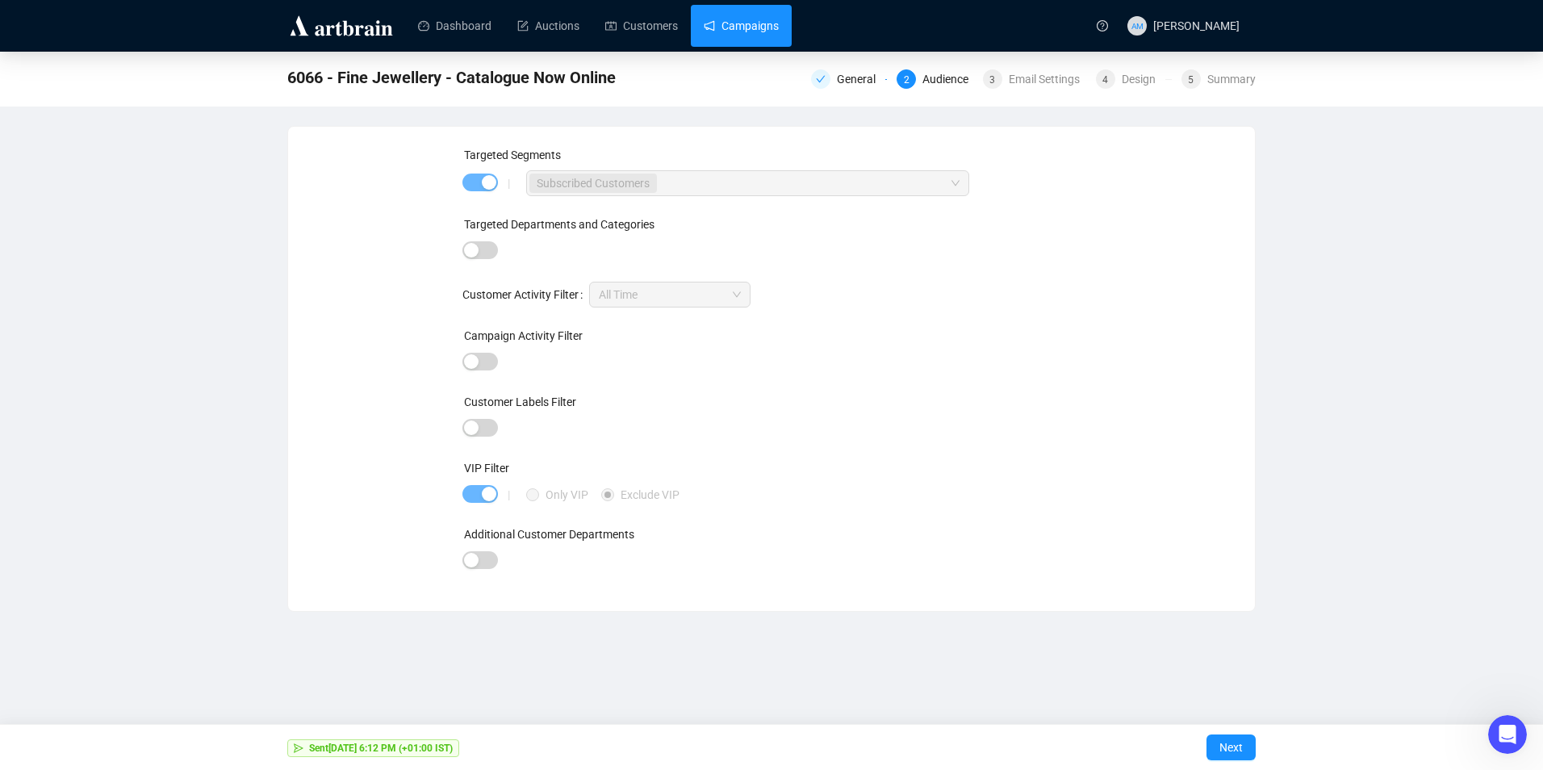
click at [722, 41] on link "Campaigns" at bounding box center [741, 26] width 75 height 42
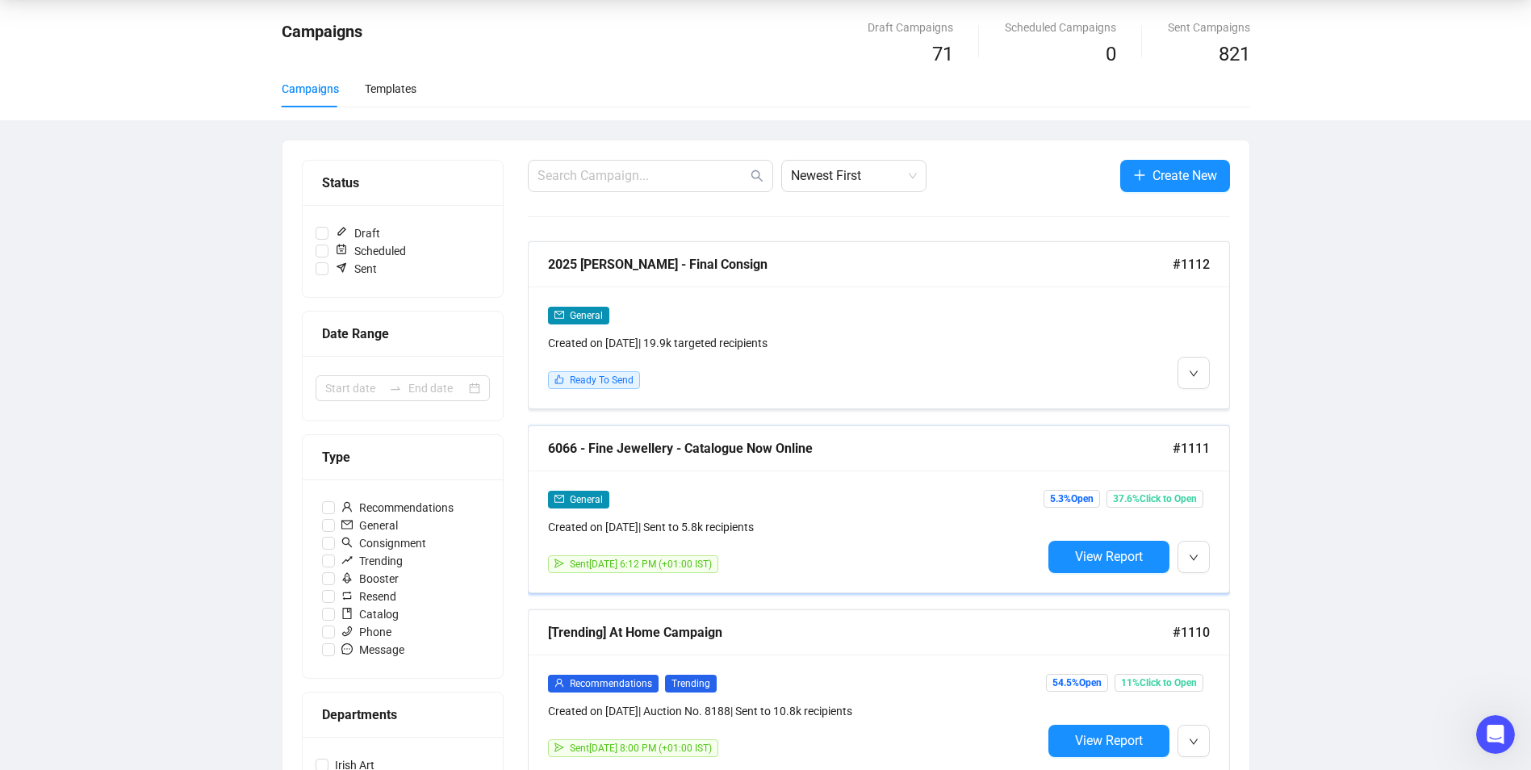
scroll to position [81, 0]
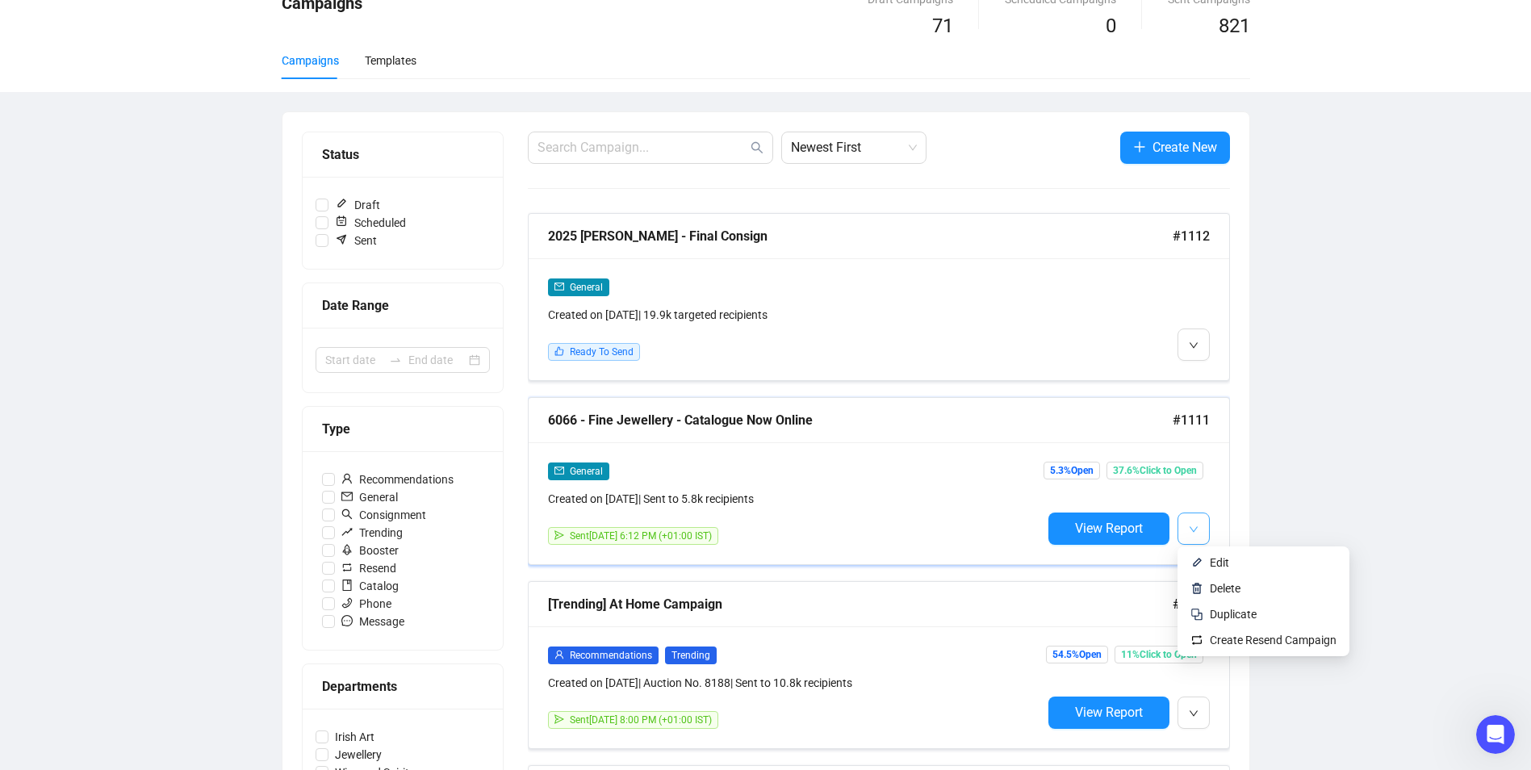
click at [1187, 519] on button "button" at bounding box center [1194, 529] width 32 height 32
click at [846, 458] on div "General Created on [DATE] | Sent to 5.8k recipients Sent [DATE] 6:12 PM (+01:00…" at bounding box center [879, 503] width 701 height 122
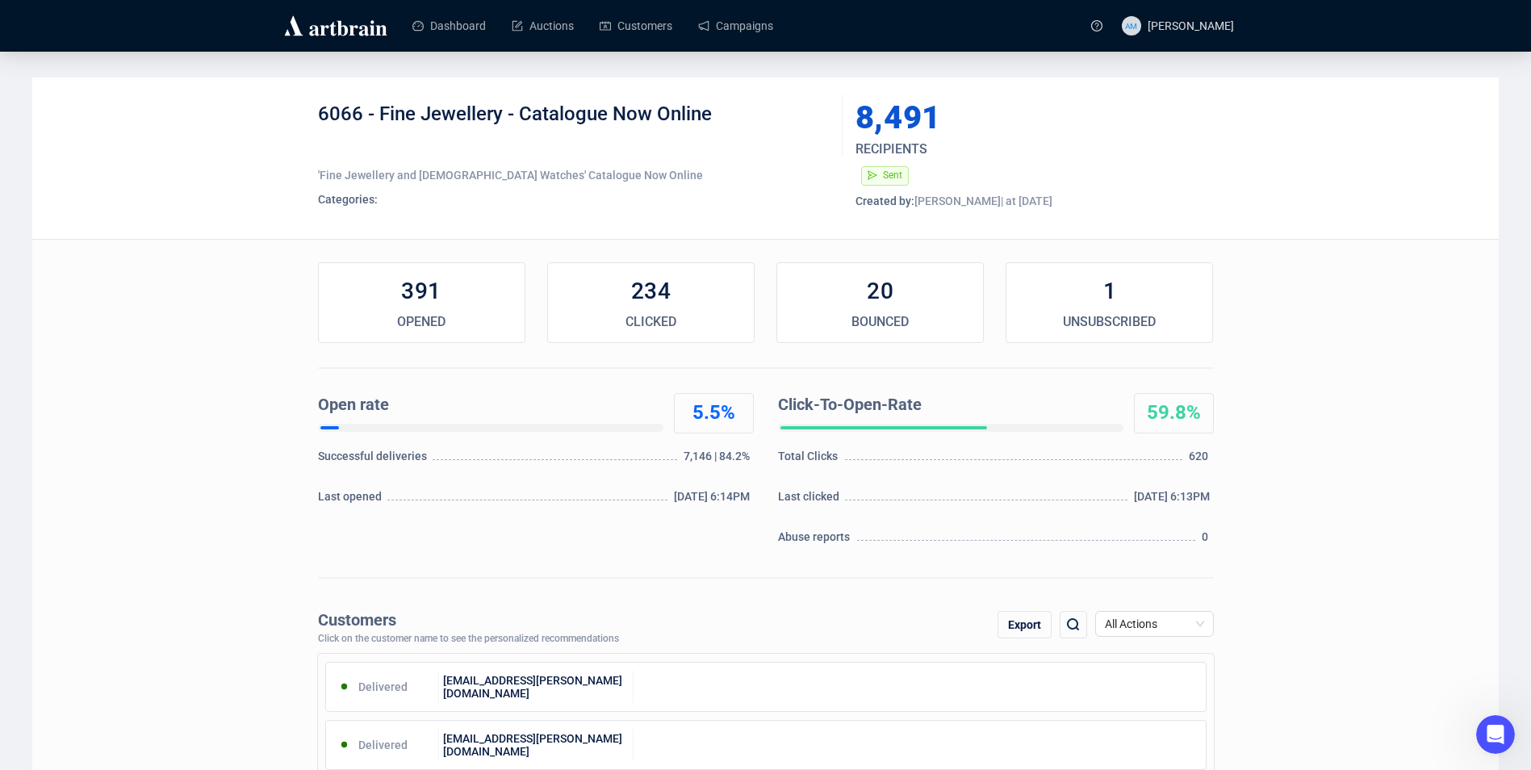
click at [333, 28] on img at bounding box center [336, 26] width 108 height 26
